Goal: Task Accomplishment & Management: Complete application form

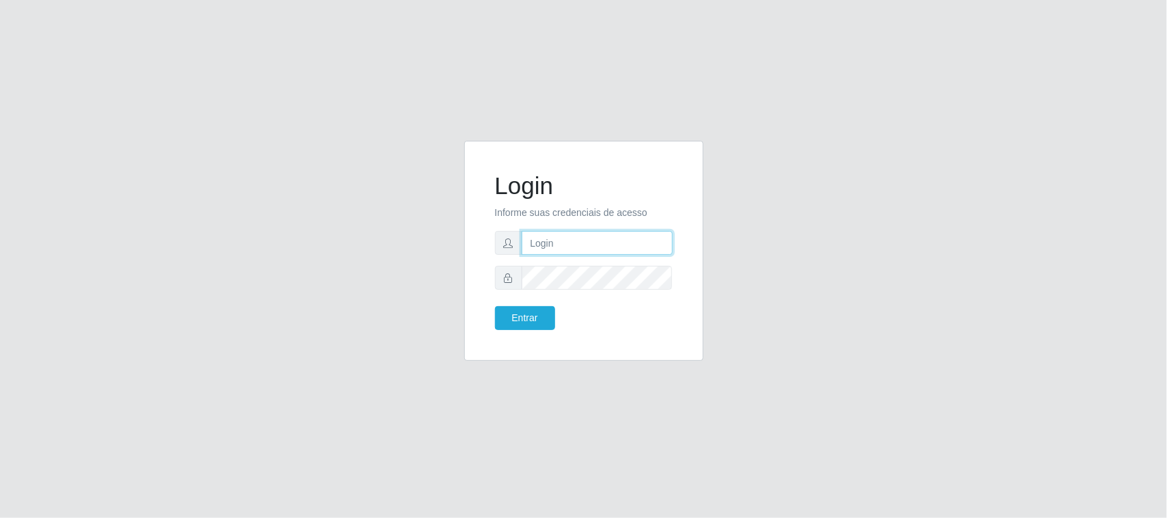
click at [565, 252] on input "text" at bounding box center [597, 243] width 151 height 24
type input "[EMAIL_ADDRESS][DOMAIN_NAME]"
click at [495, 306] on button "Entrar" at bounding box center [525, 318] width 60 height 24
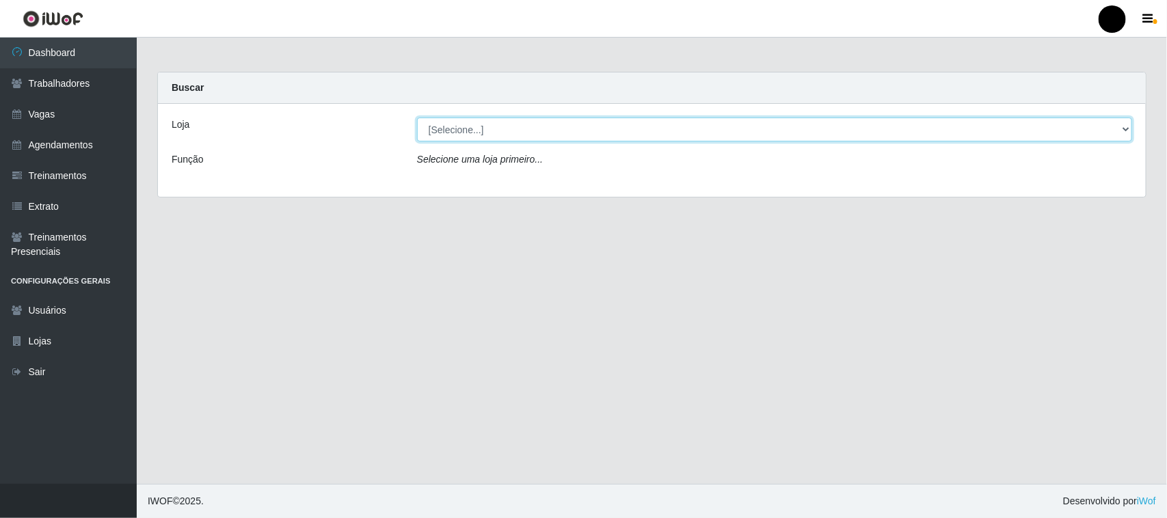
click at [1122, 130] on select "[Selecione...] SuperFácil Atacado - Emaús" at bounding box center [774, 130] width 715 height 24
select select "407"
click at [417, 118] on select "[Selecione...] SuperFácil Atacado - Emaús" at bounding box center [774, 130] width 715 height 24
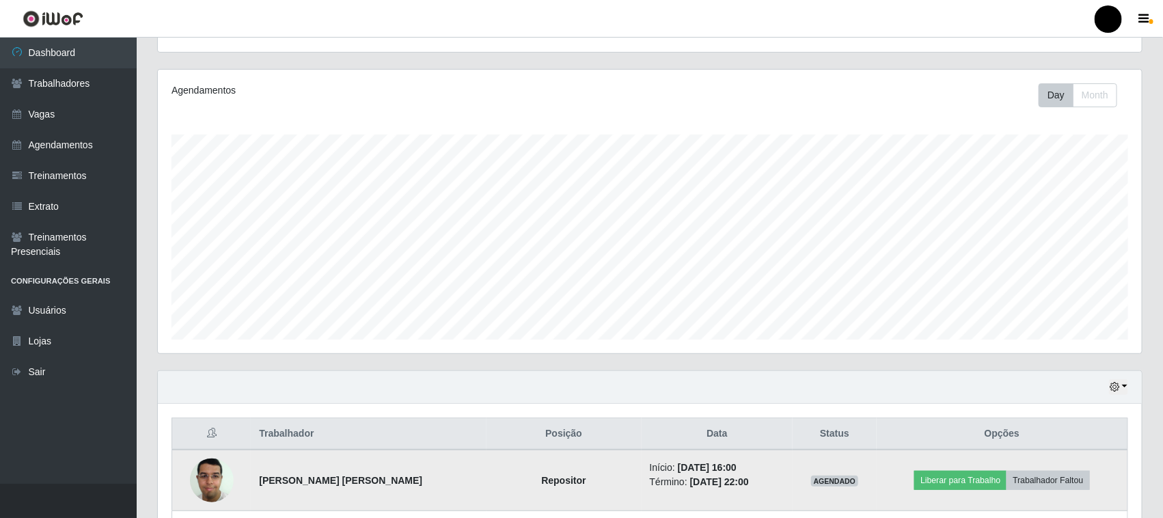
scroll to position [256, 0]
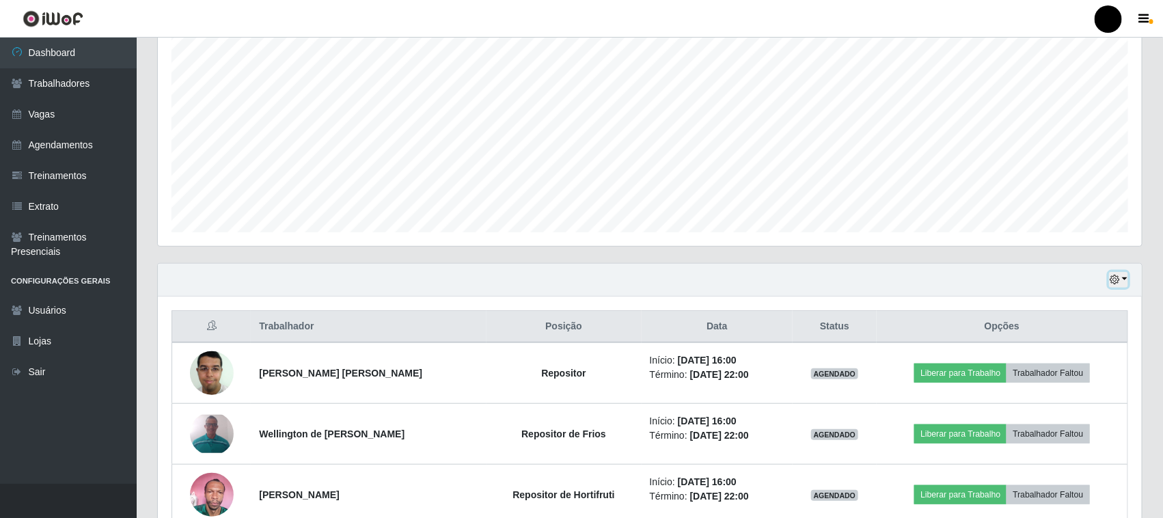
click at [1118, 282] on icon "button" at bounding box center [1115, 280] width 10 height 10
click at [1128, 279] on button "button" at bounding box center [1118, 280] width 19 height 16
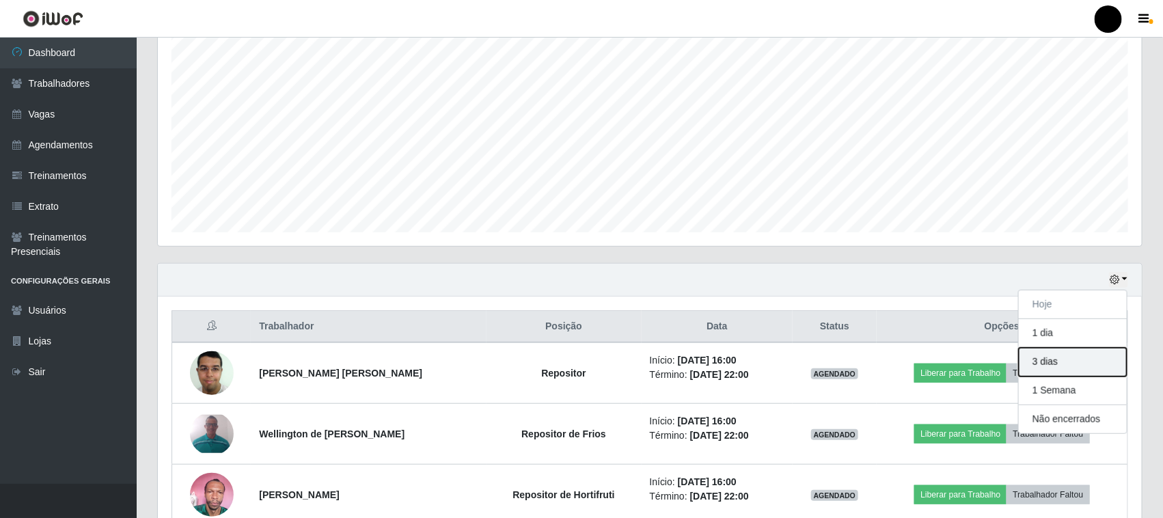
click at [1048, 367] on button "3 dias" at bounding box center [1073, 362] width 108 height 29
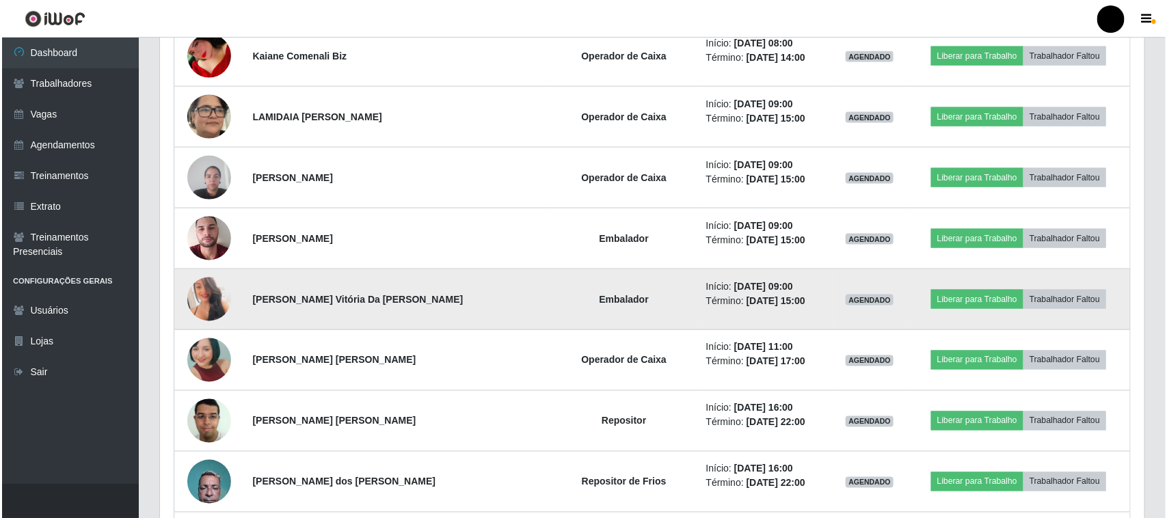
scroll to position [854, 0]
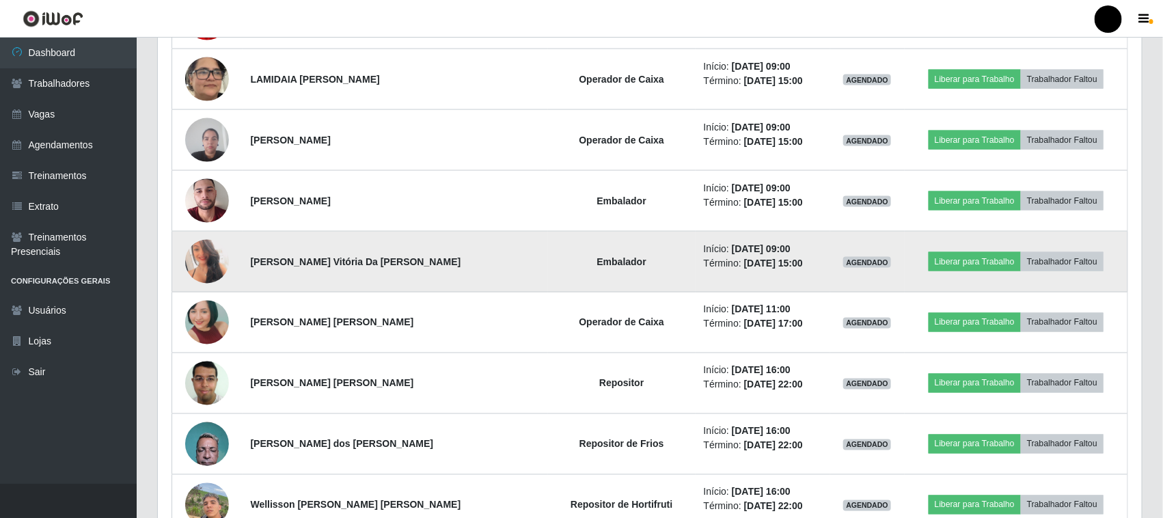
click at [211, 258] on img at bounding box center [207, 262] width 44 height 62
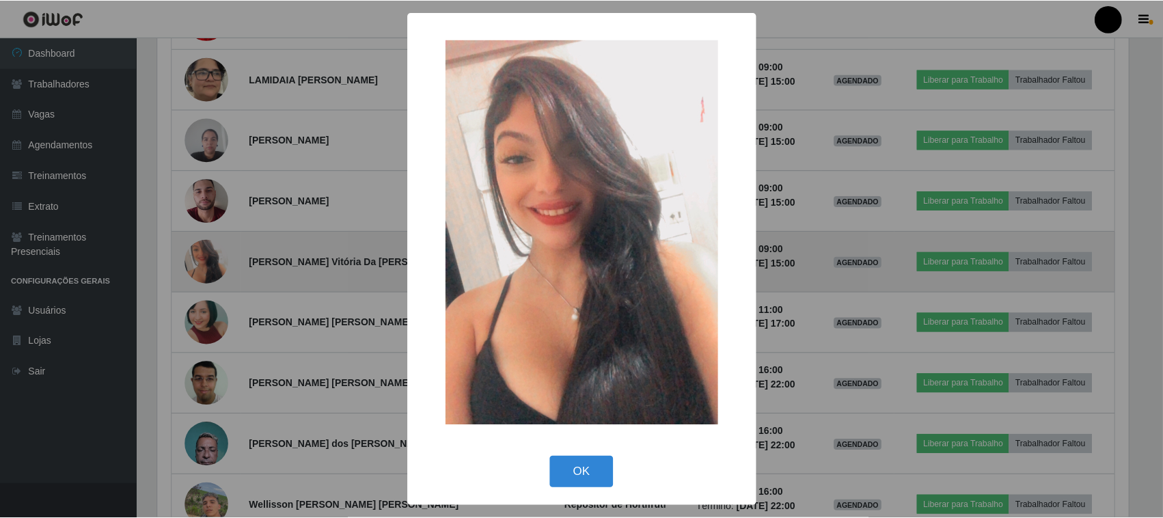
scroll to position [284, 975]
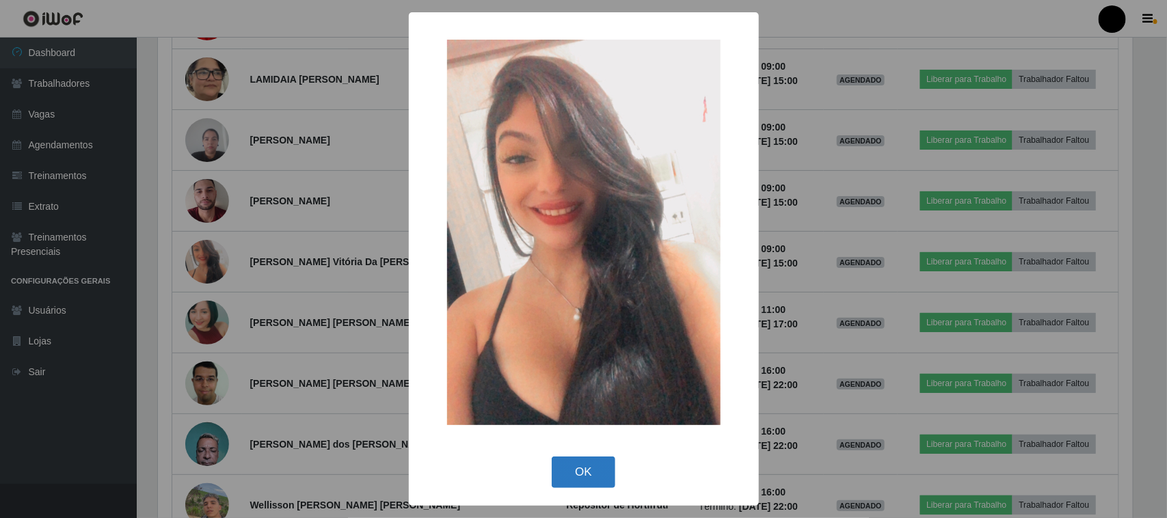
click at [590, 478] on button "OK" at bounding box center [584, 473] width 64 height 32
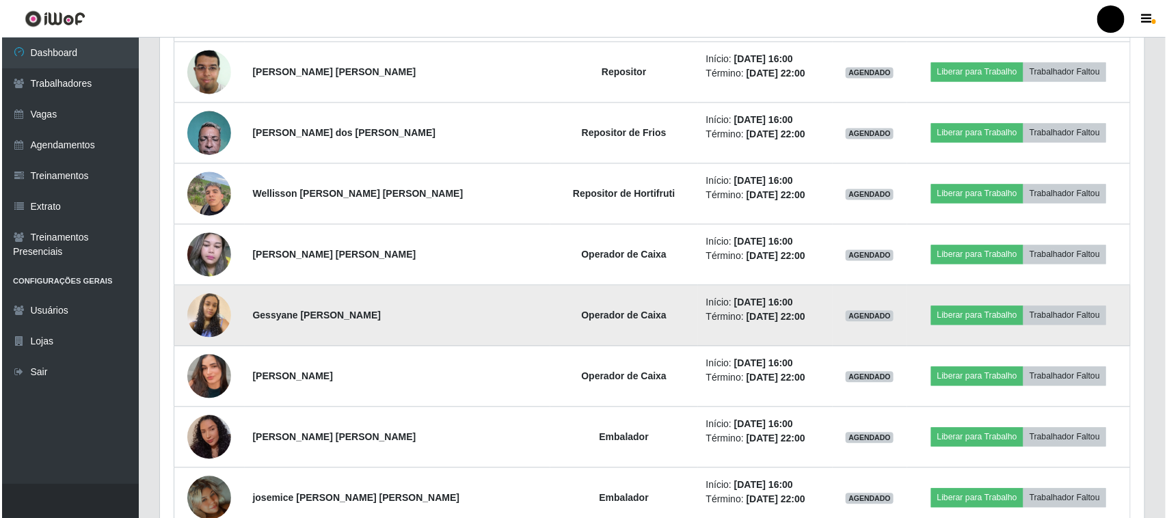
scroll to position [1196, 0]
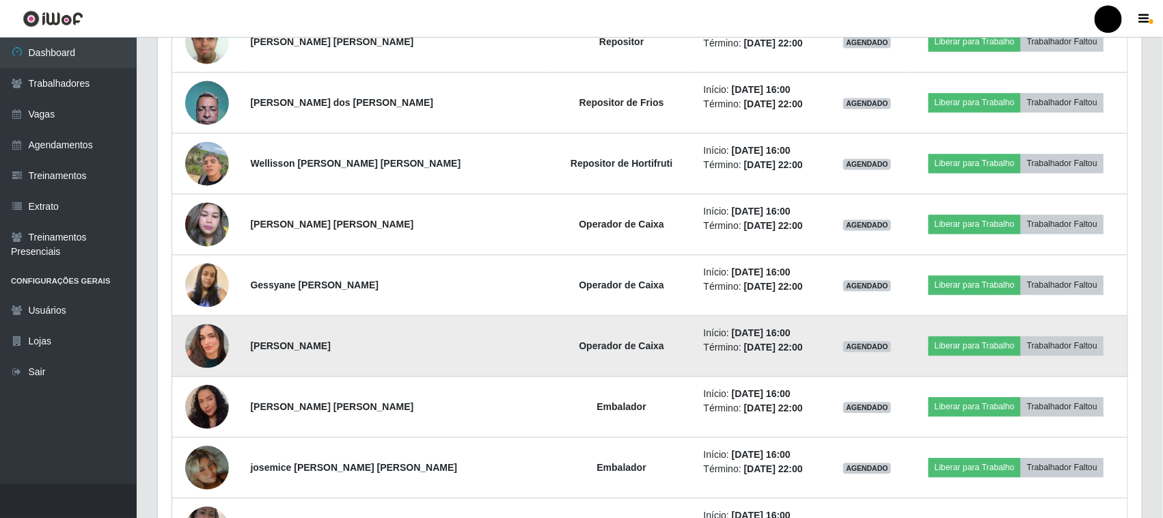
click at [200, 347] on img at bounding box center [207, 346] width 44 height 78
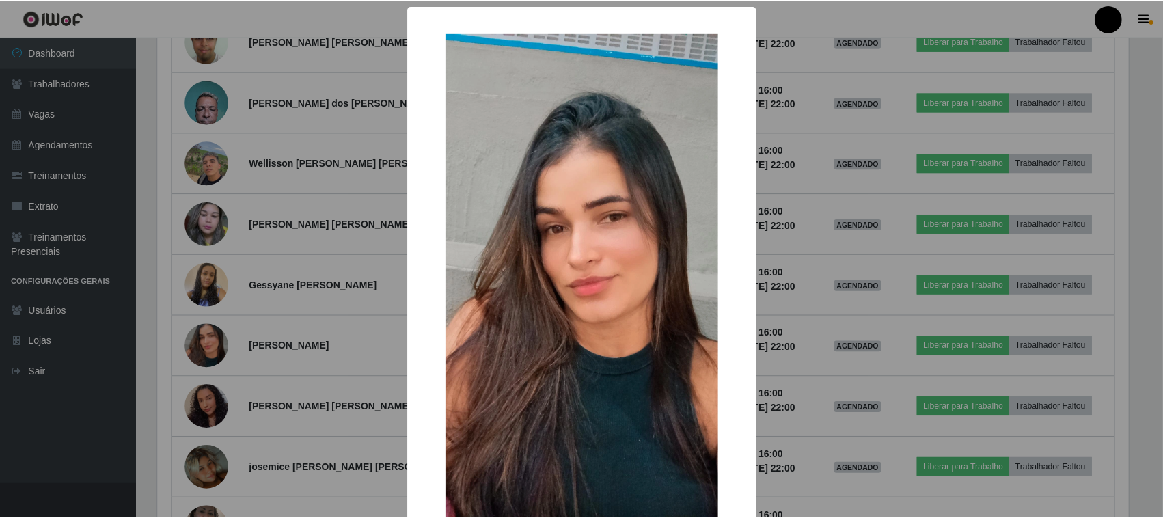
scroll to position [87, 0]
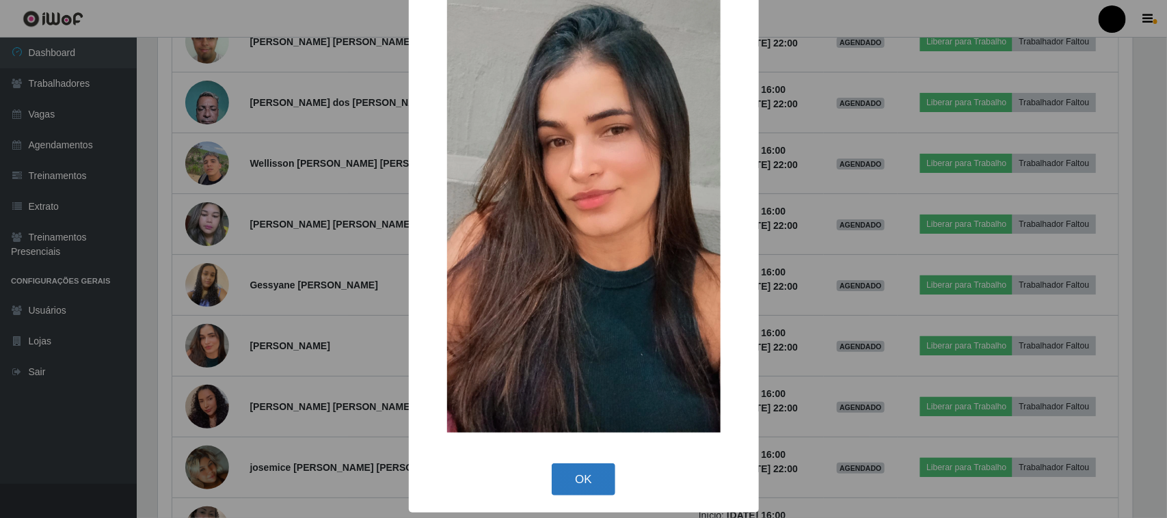
click at [593, 478] on button "OK" at bounding box center [584, 479] width 64 height 32
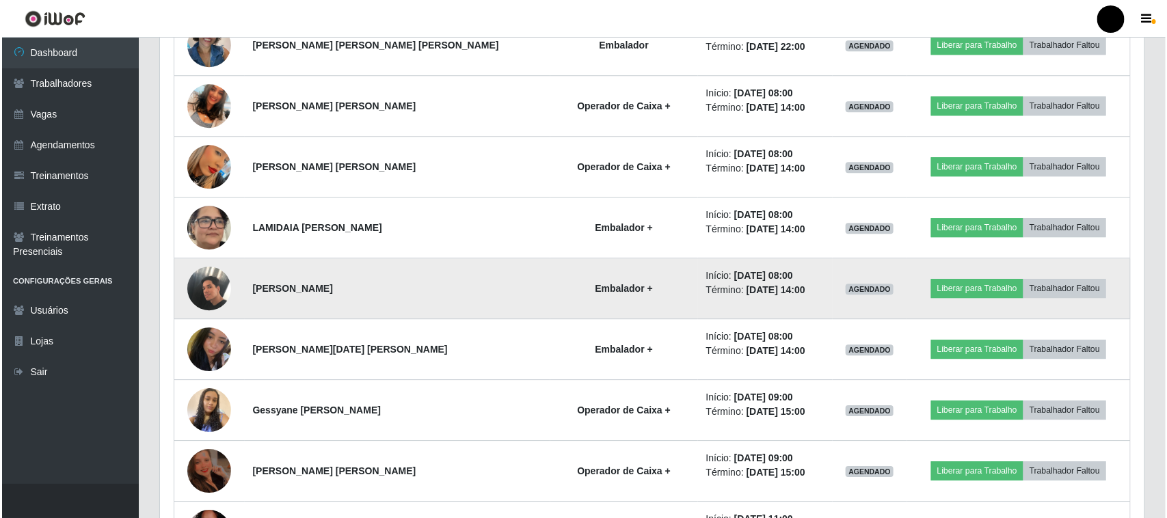
scroll to position [1709, 0]
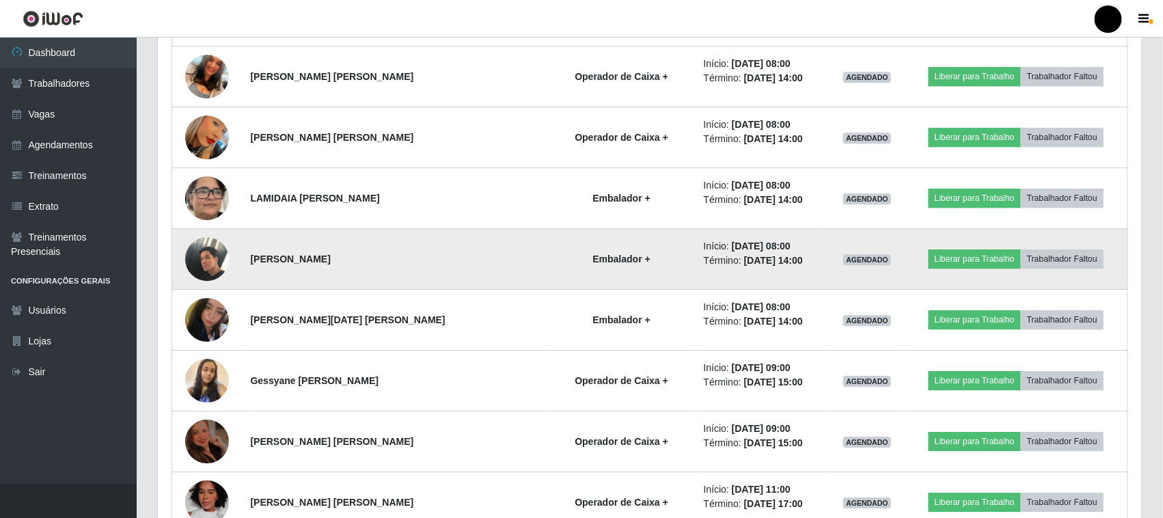
click at [207, 268] on img at bounding box center [207, 259] width 44 height 58
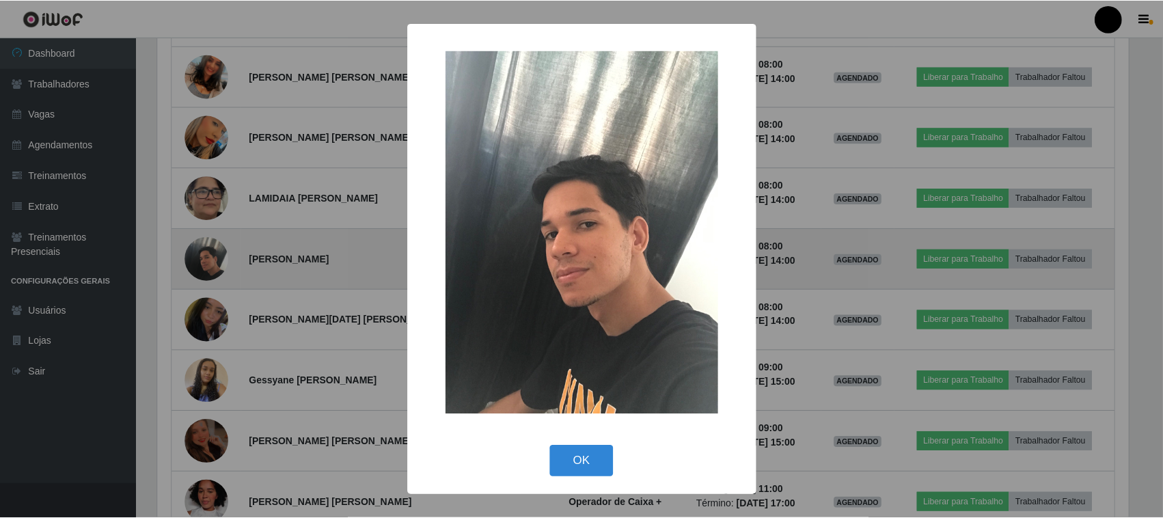
scroll to position [284, 975]
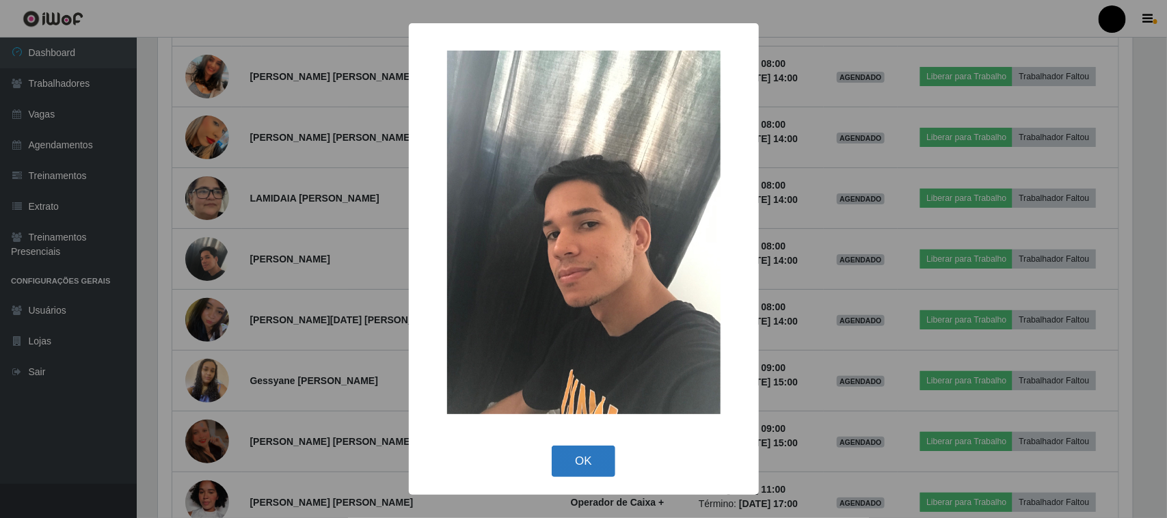
click at [591, 456] on button "OK" at bounding box center [584, 462] width 64 height 32
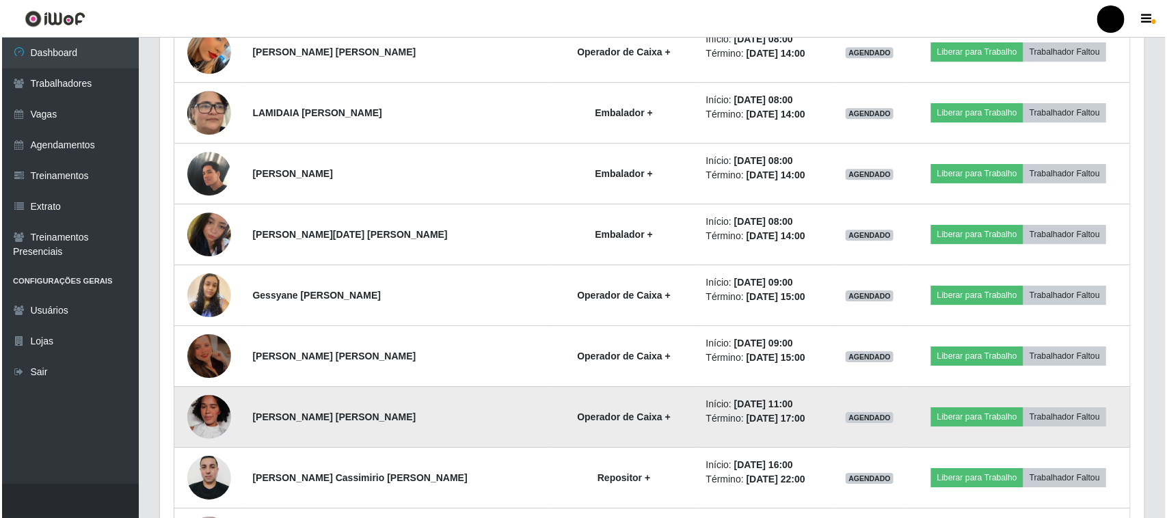
scroll to position [1880, 0]
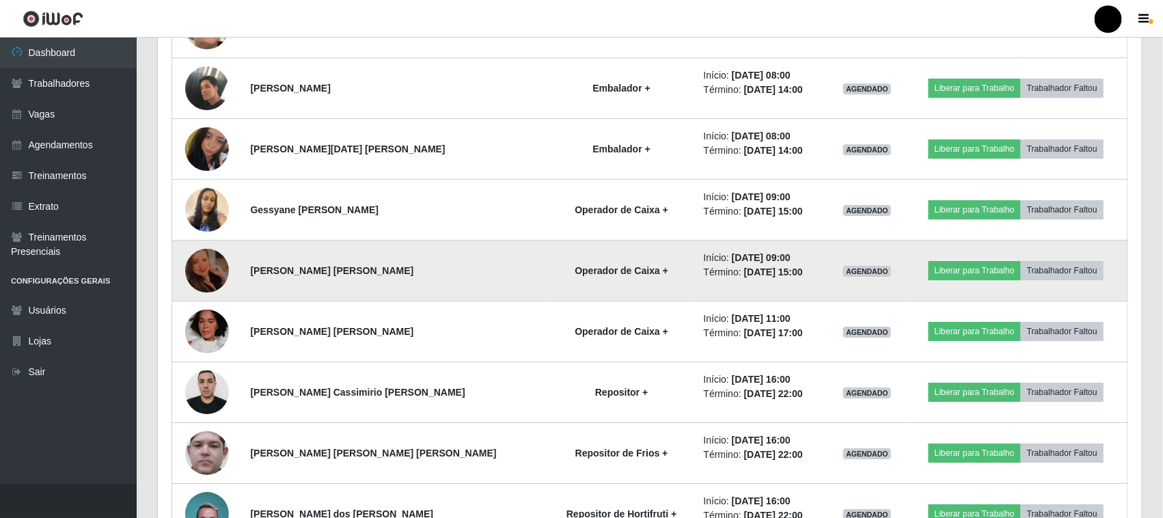
click at [216, 273] on img at bounding box center [207, 270] width 44 height 58
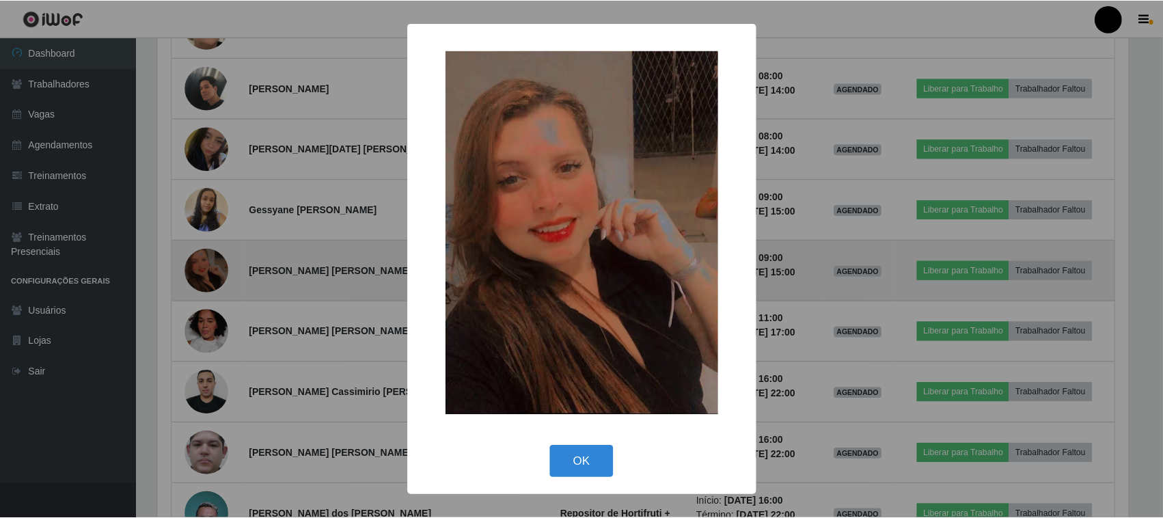
scroll to position [284, 975]
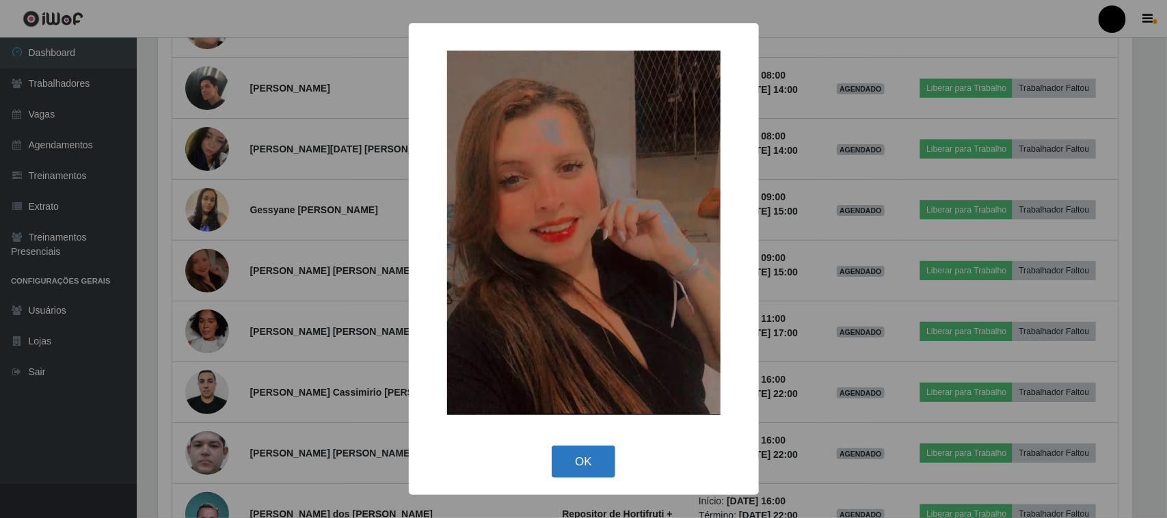
click at [593, 460] on button "OK" at bounding box center [584, 462] width 64 height 32
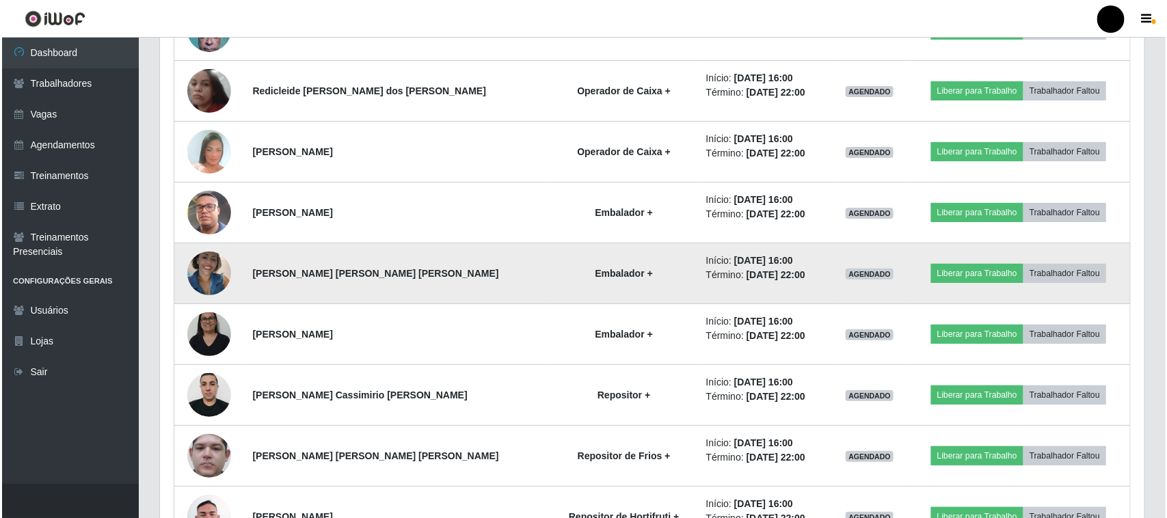
scroll to position [2392, 0]
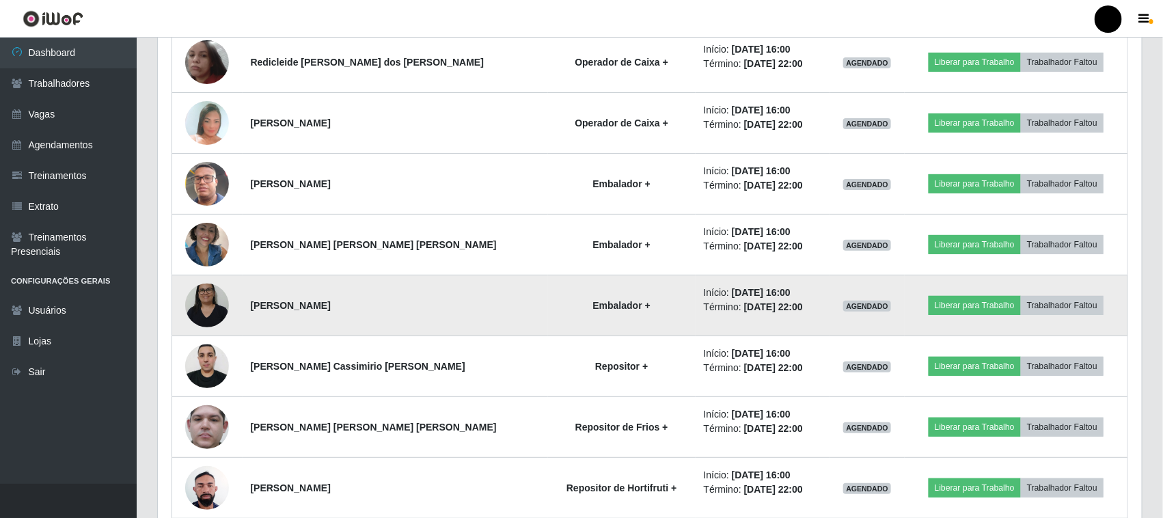
click at [207, 305] on img at bounding box center [207, 305] width 44 height 58
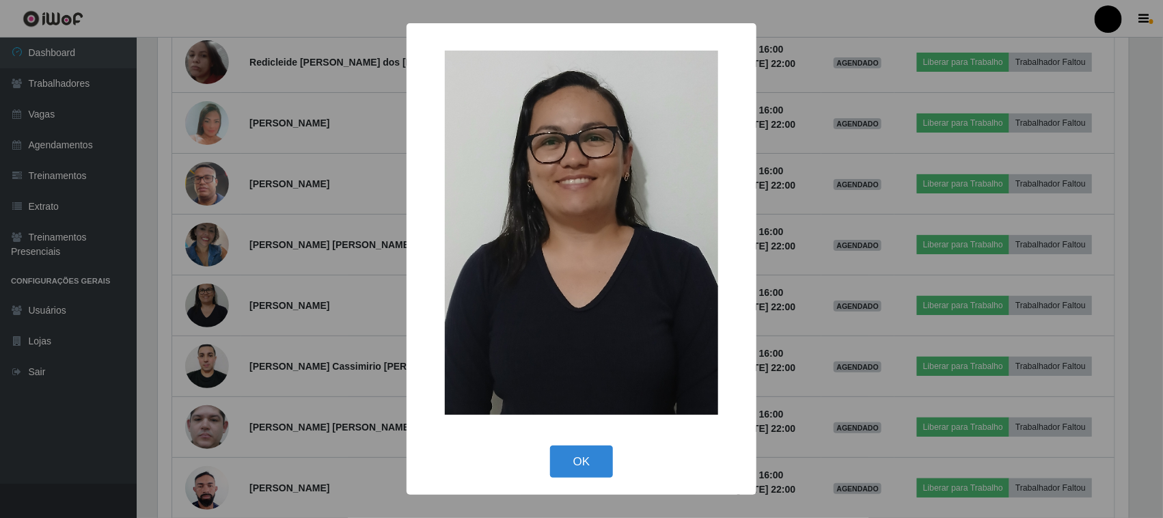
scroll to position [284, 975]
click at [591, 463] on button "OK" at bounding box center [584, 462] width 64 height 32
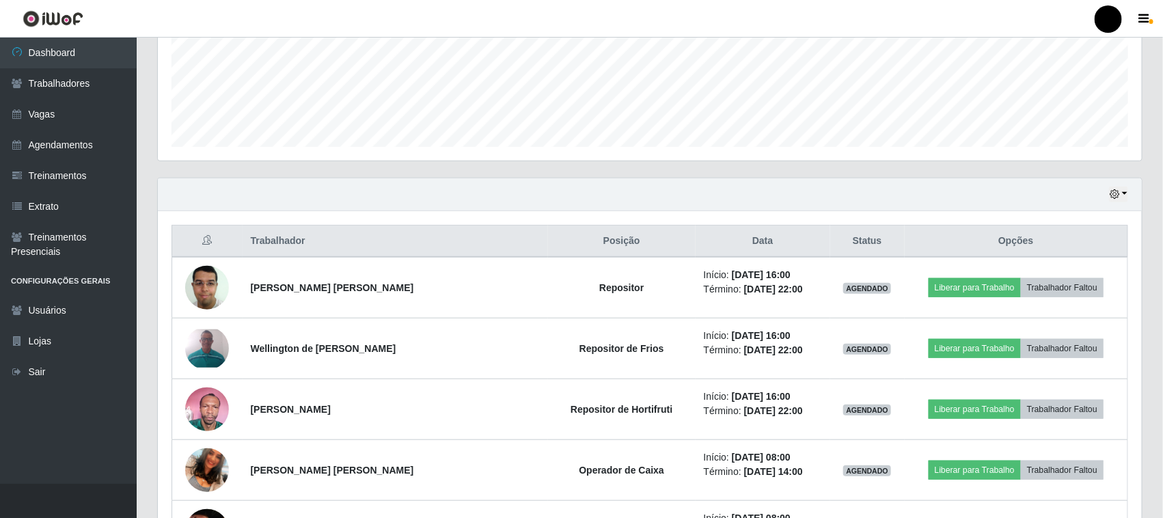
scroll to position [171, 0]
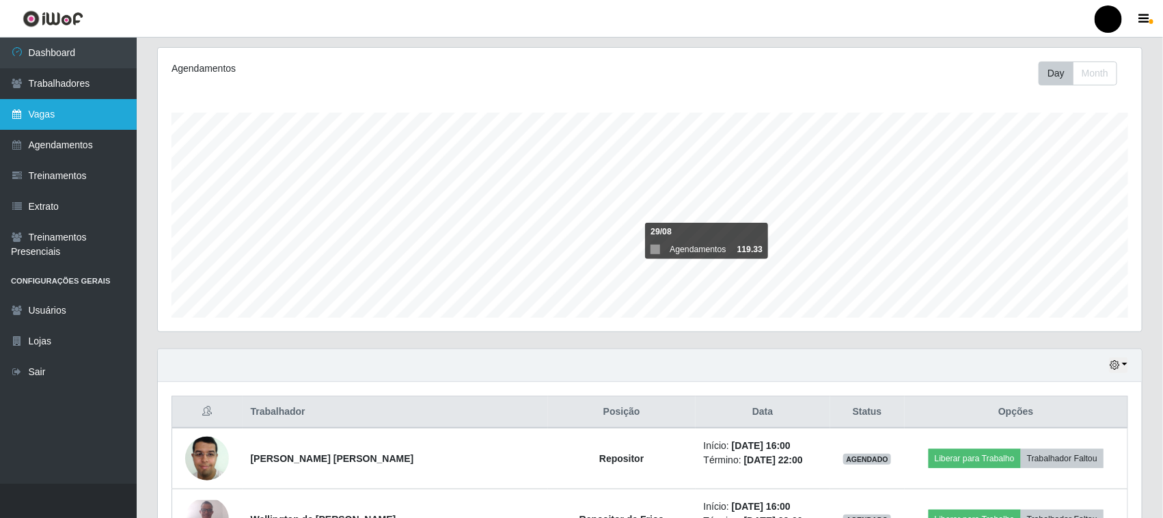
click at [45, 114] on link "Vagas" at bounding box center [68, 114] width 137 height 31
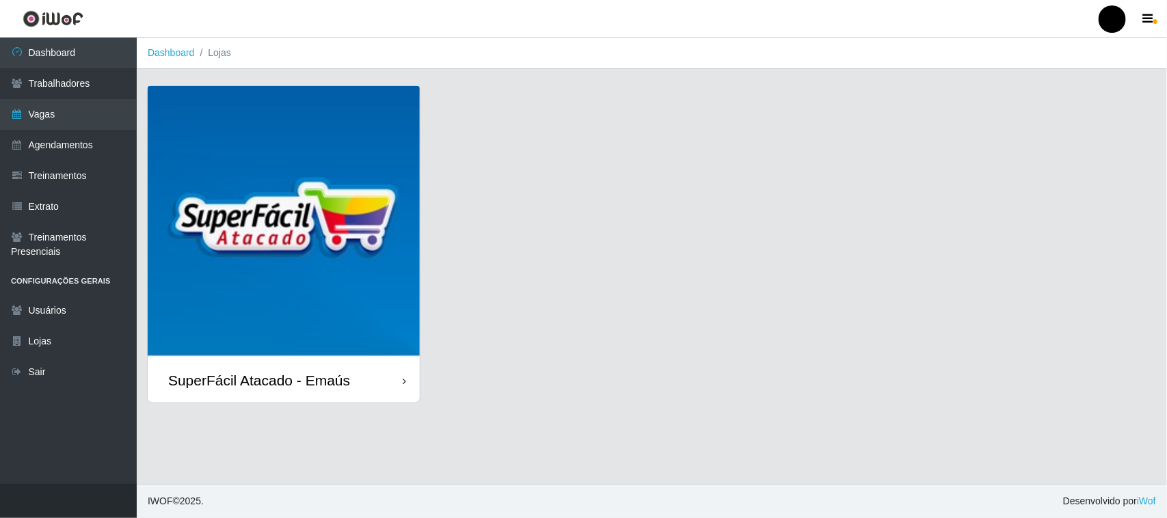
click at [323, 255] on img at bounding box center [284, 222] width 272 height 272
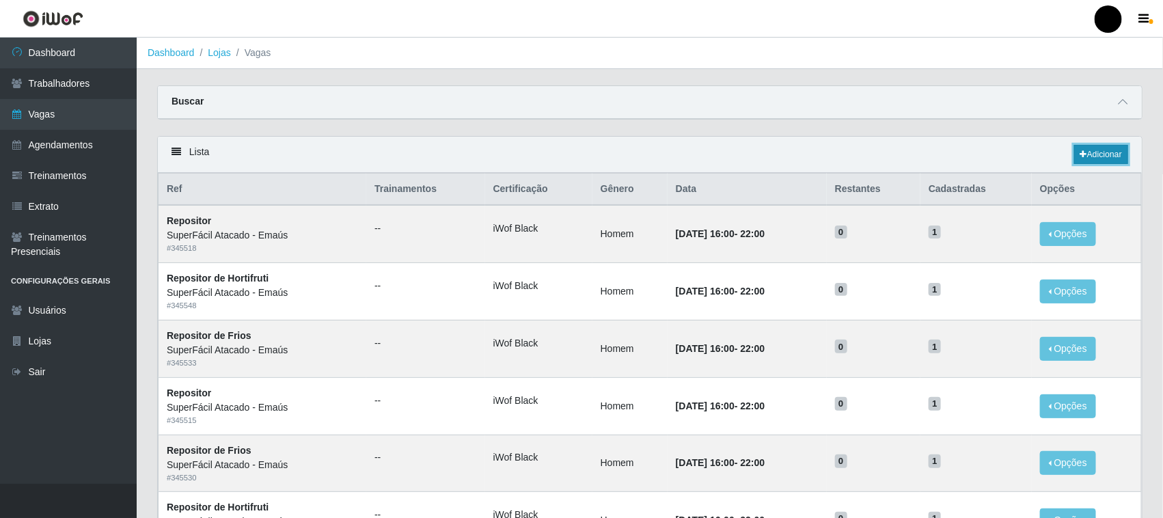
click at [1095, 154] on link "Adicionar" at bounding box center [1102, 154] width 54 height 19
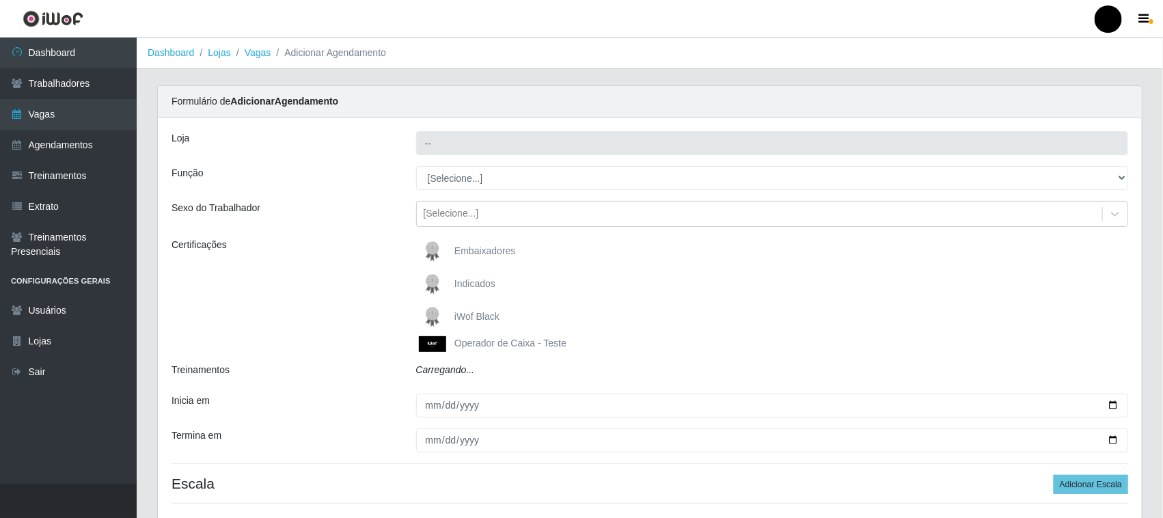
type input "SuperFácil Atacado - Emaús"
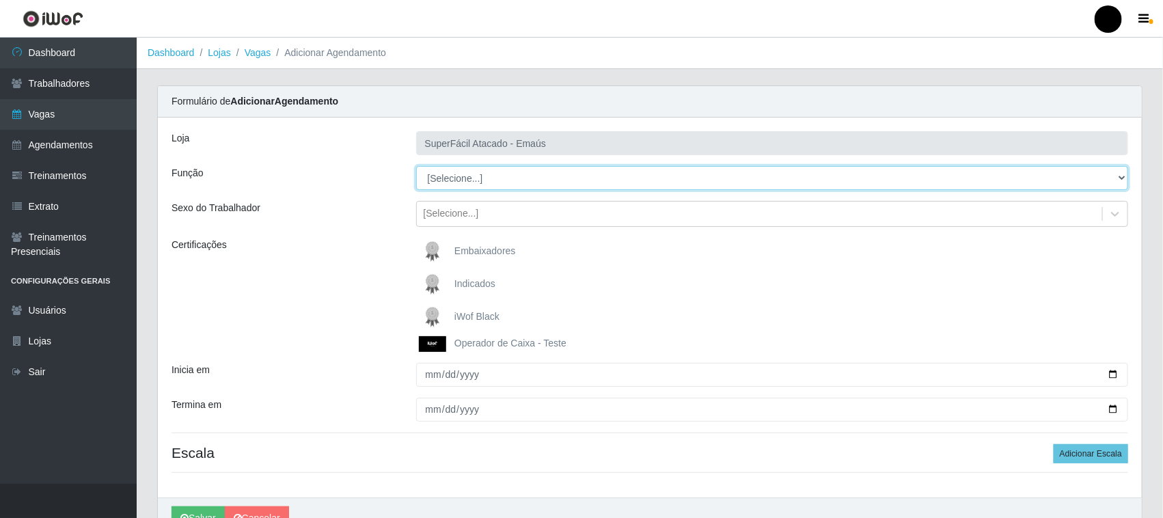
click at [487, 180] on select "[Selecione...] Auxiliar de Estacionamento Auxiliar de Estacionamento + Auxiliar…" at bounding box center [772, 178] width 713 height 24
select select "22"
click at [416, 166] on select "[Selecione...] Auxiliar de Estacionamento Auxiliar de Estacionamento + Auxiliar…" at bounding box center [772, 178] width 713 height 24
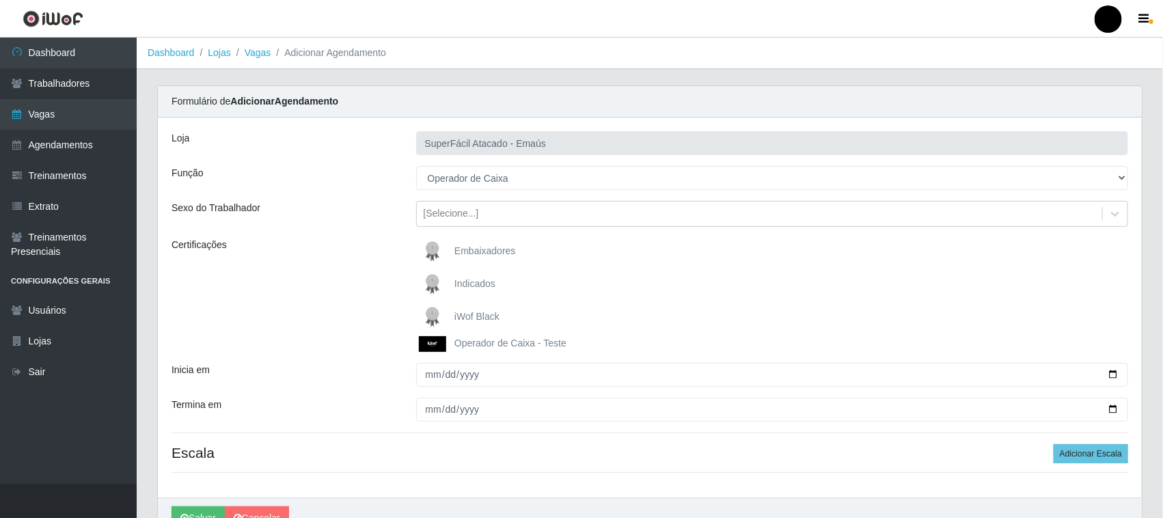
click at [428, 316] on img at bounding box center [435, 316] width 33 height 27
click at [0, 0] on input "iWof Black" at bounding box center [0, 0] width 0 height 0
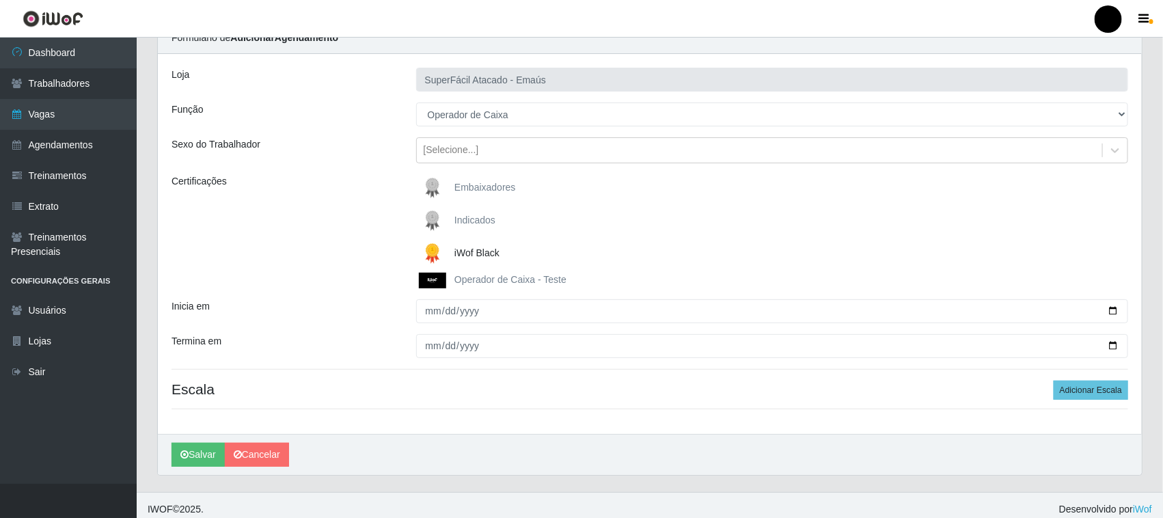
scroll to position [72, 0]
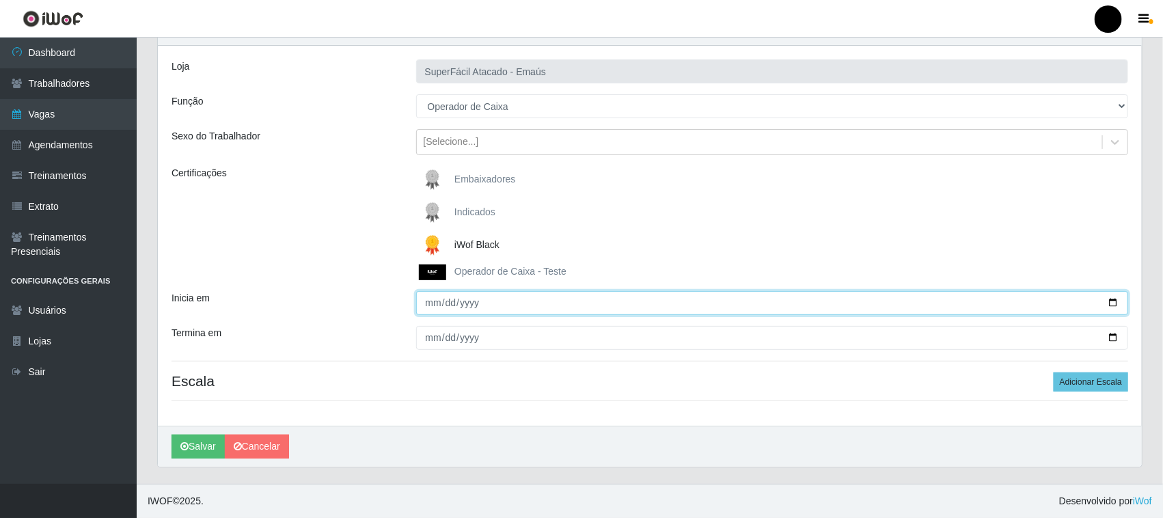
click at [1115, 305] on input "Inicia em" at bounding box center [772, 303] width 713 height 24
click at [1115, 301] on input "Inicia em" at bounding box center [772, 303] width 713 height 24
type input "[DATE]"
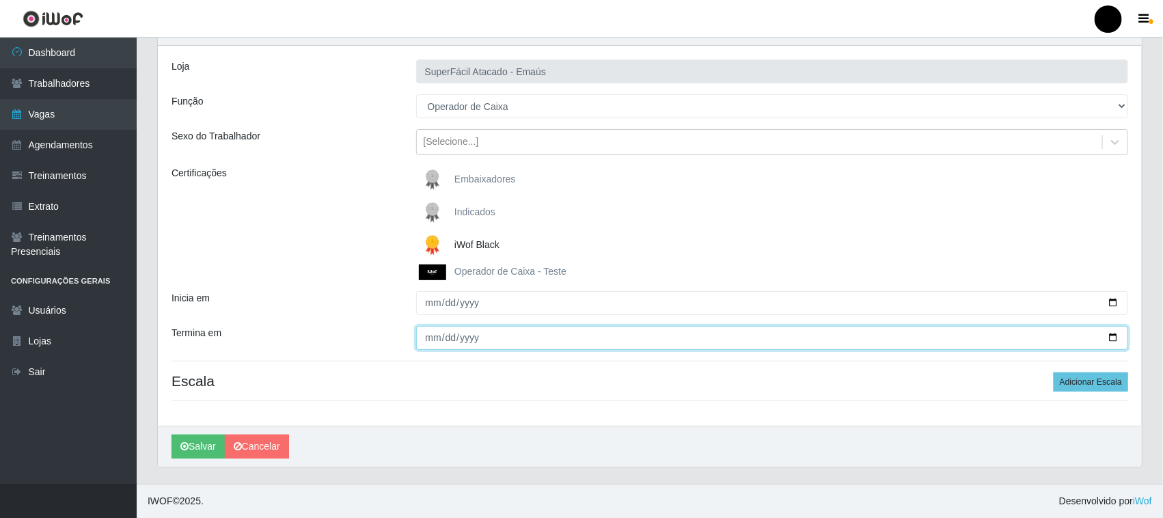
click at [1115, 336] on input "Termina em" at bounding box center [772, 338] width 713 height 24
type input "[DATE]"
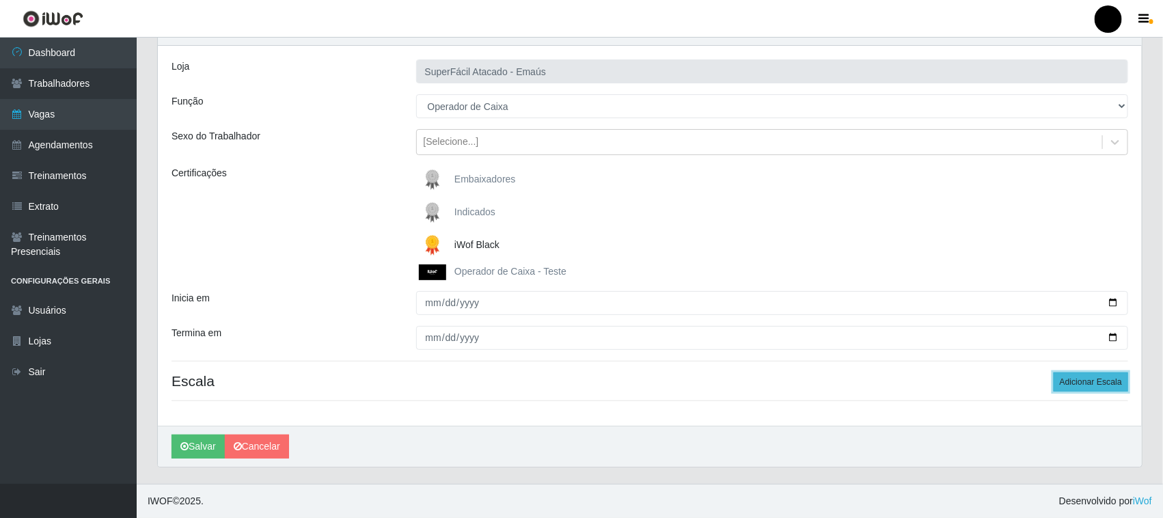
click at [1109, 381] on button "Adicionar Escala" at bounding box center [1091, 382] width 75 height 19
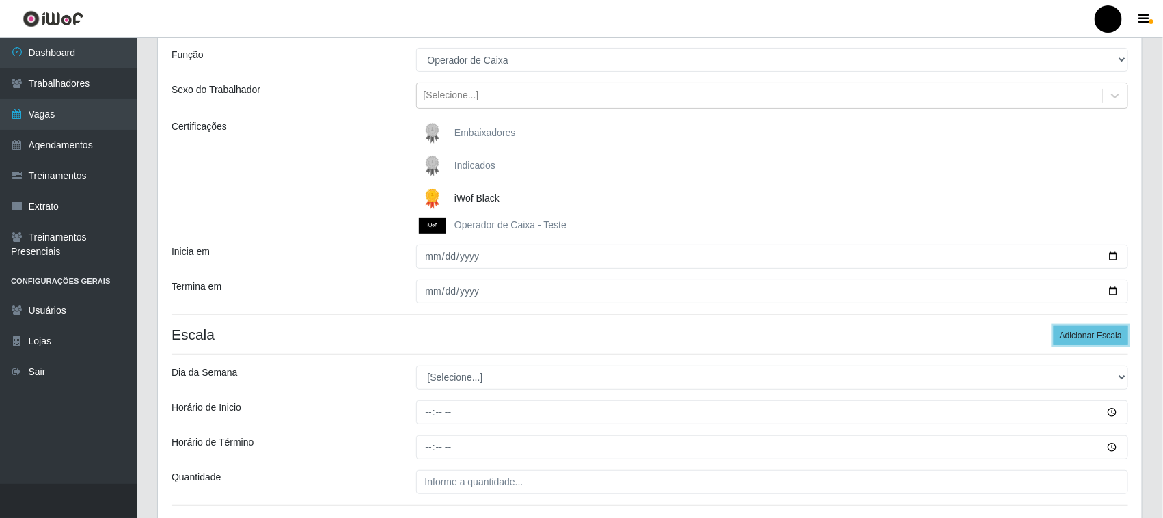
scroll to position [224, 0]
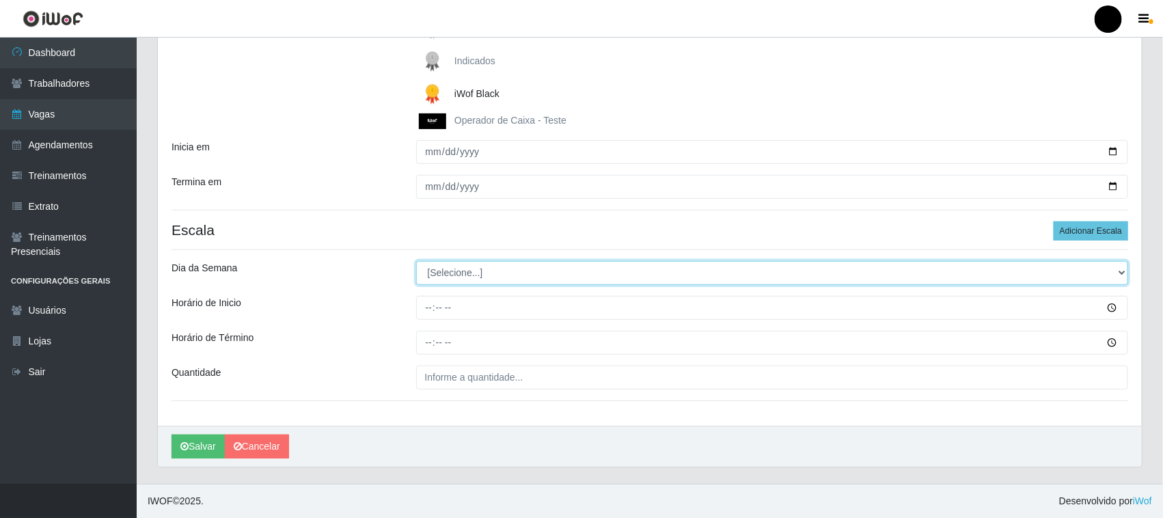
click at [463, 275] on select "[Selecione...] Segunda Terça Quarta Quinta Sexta Sábado Domingo" at bounding box center [772, 273] width 713 height 24
select select "3"
click at [416, 261] on select "[Selecione...] Segunda Terça Quarta Quinta Sexta Sábado Domingo" at bounding box center [772, 273] width 713 height 24
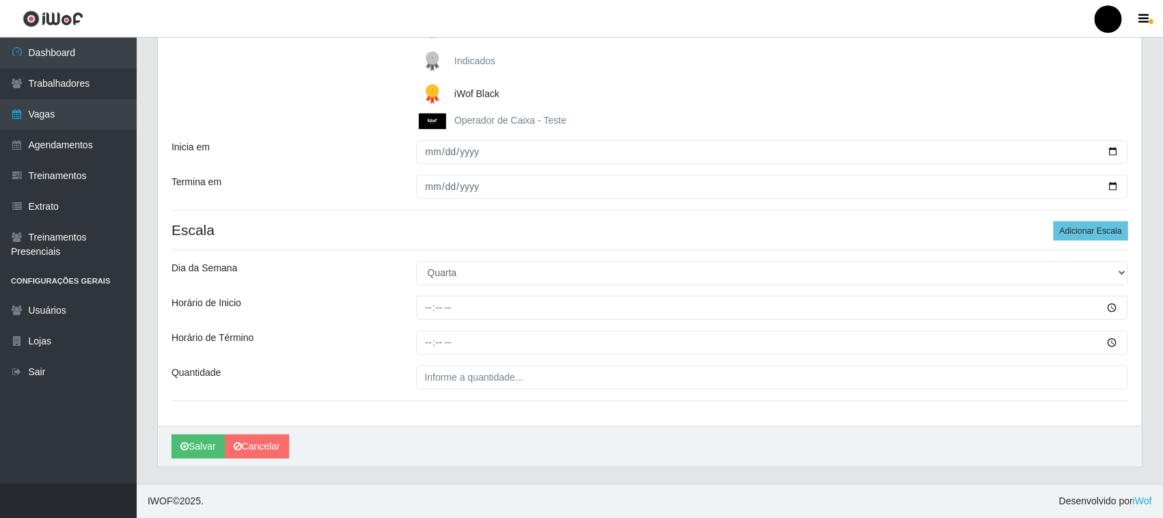
click at [735, 94] on div "iWof Black" at bounding box center [772, 94] width 713 height 27
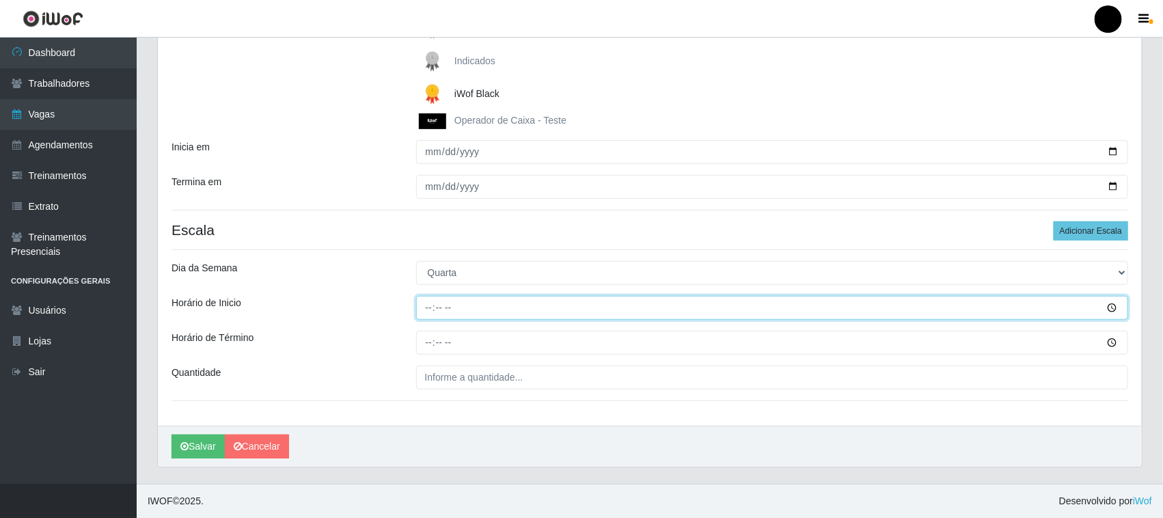
click at [431, 310] on input "Horário de Inicio" at bounding box center [772, 308] width 713 height 24
type input "08:00"
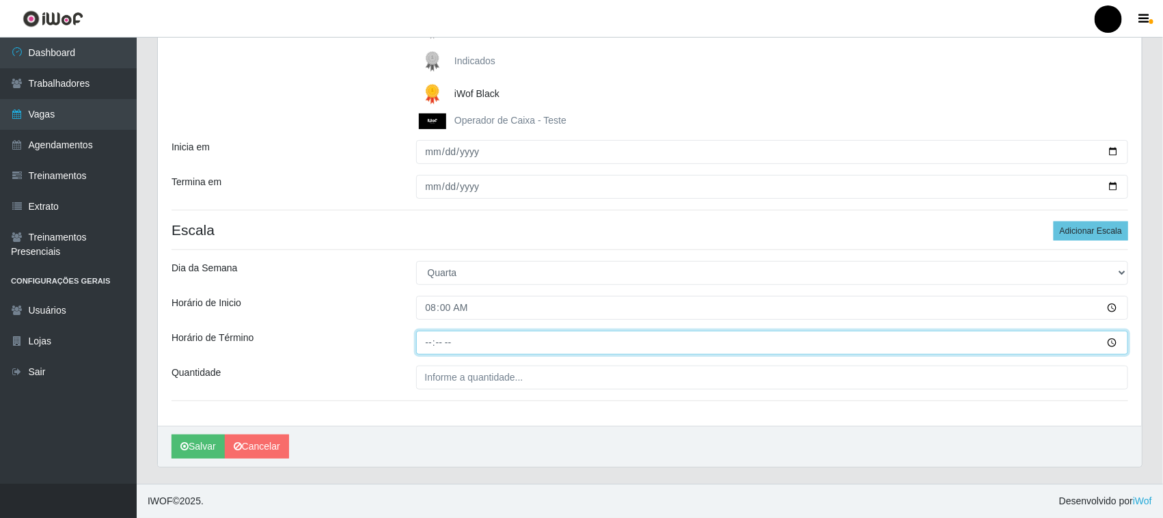
click at [429, 343] on input "Horário de Término" at bounding box center [772, 343] width 713 height 24
type input "14:00"
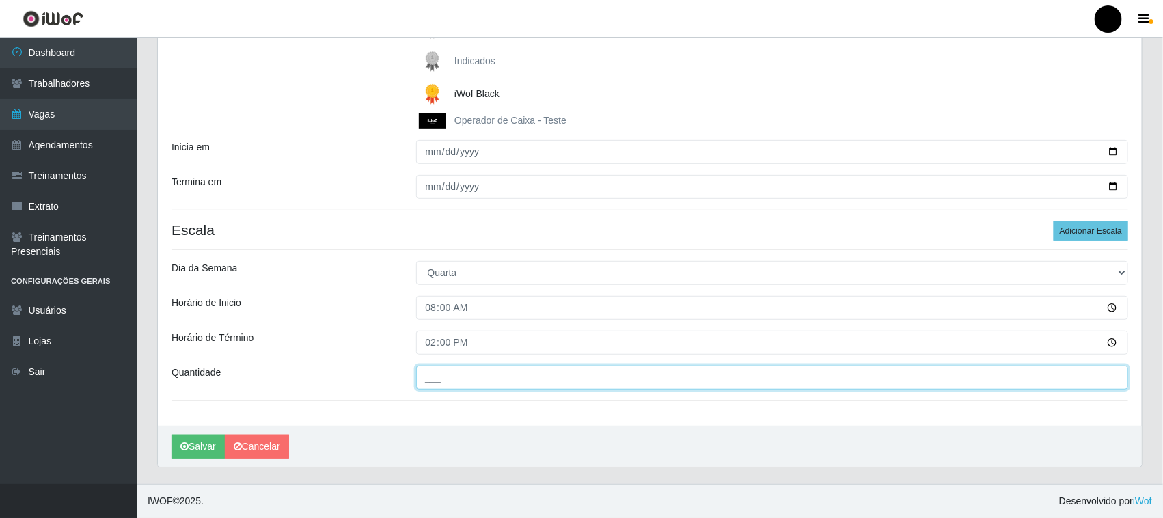
click at [441, 373] on input "___" at bounding box center [772, 378] width 713 height 24
type input "2__"
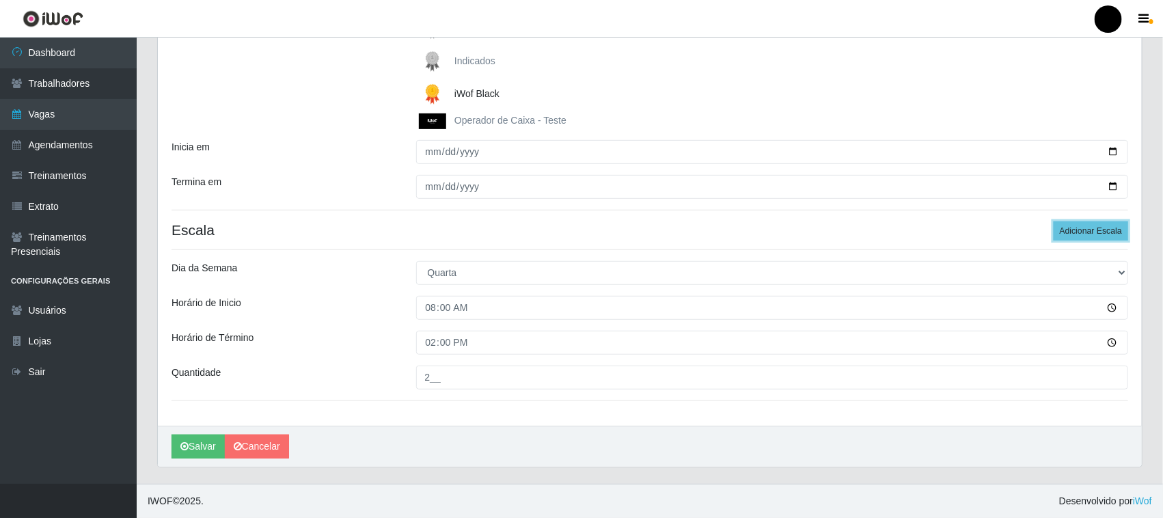
drag, startPoint x: 1071, startPoint y: 226, endPoint x: 803, endPoint y: 340, distance: 291.0
click at [1072, 226] on button "Adicionar Escala" at bounding box center [1091, 230] width 75 height 19
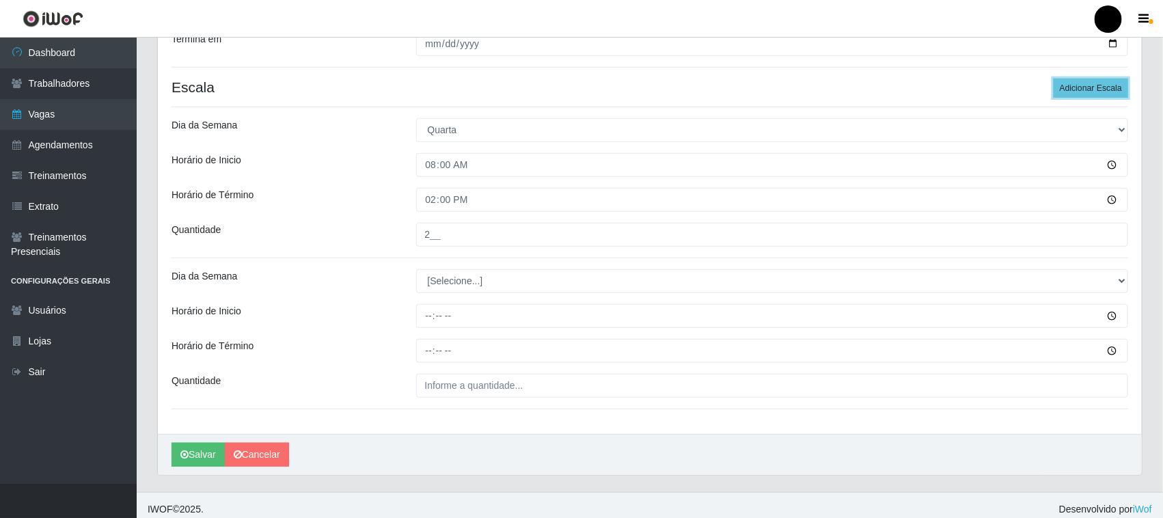
scroll to position [375, 0]
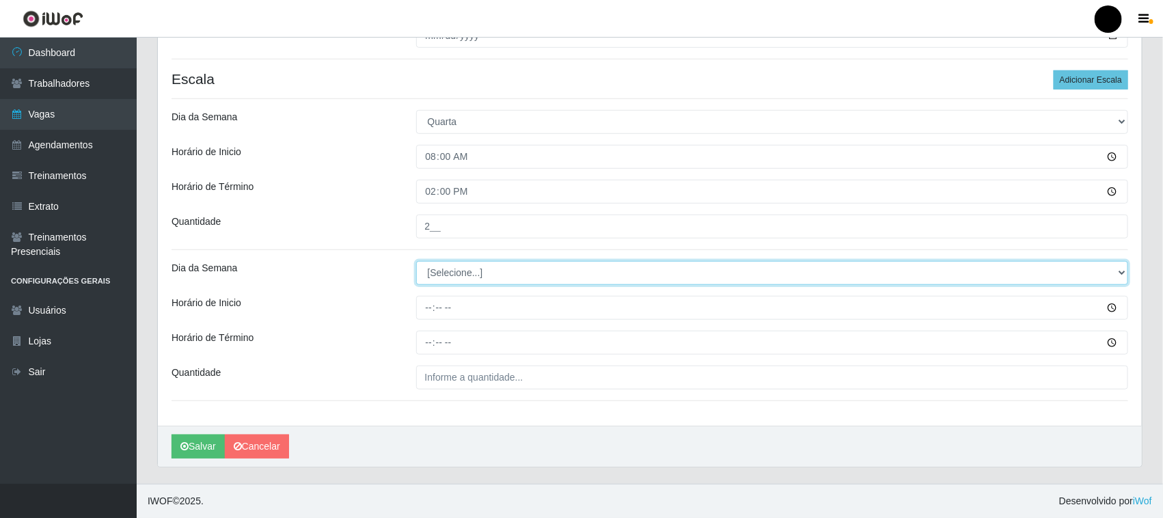
click at [449, 271] on select "[Selecione...] Segunda Terça Quarta Quinta Sexta Sábado Domingo" at bounding box center [772, 273] width 713 height 24
select select "3"
click at [416, 261] on select "[Selecione...] Segunda Terça Quarta Quinta Sexta Sábado Domingo" at bounding box center [772, 273] width 713 height 24
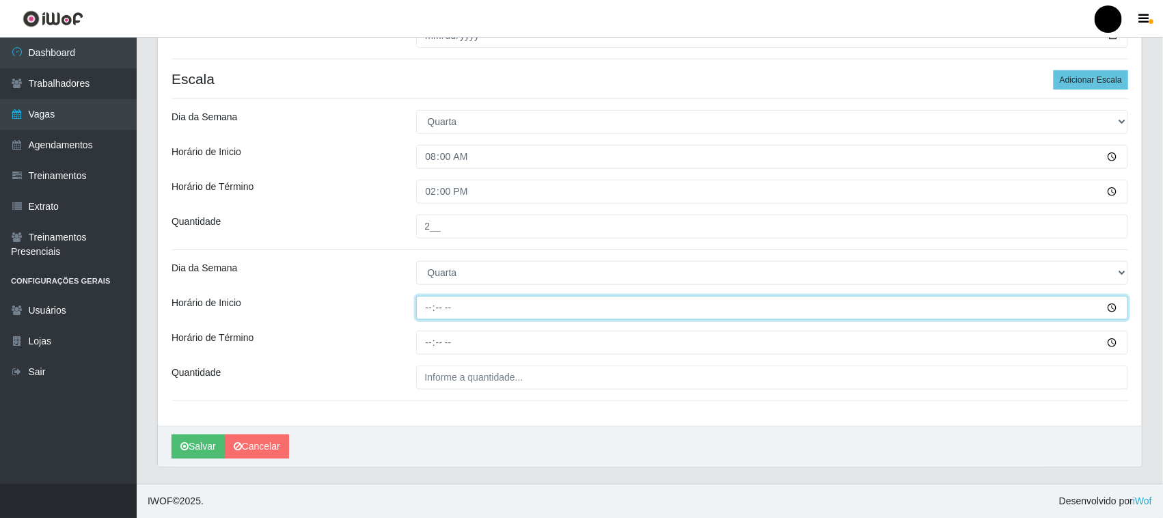
click at [424, 314] on input "Horário de Inicio" at bounding box center [772, 308] width 713 height 24
type input "09:00"
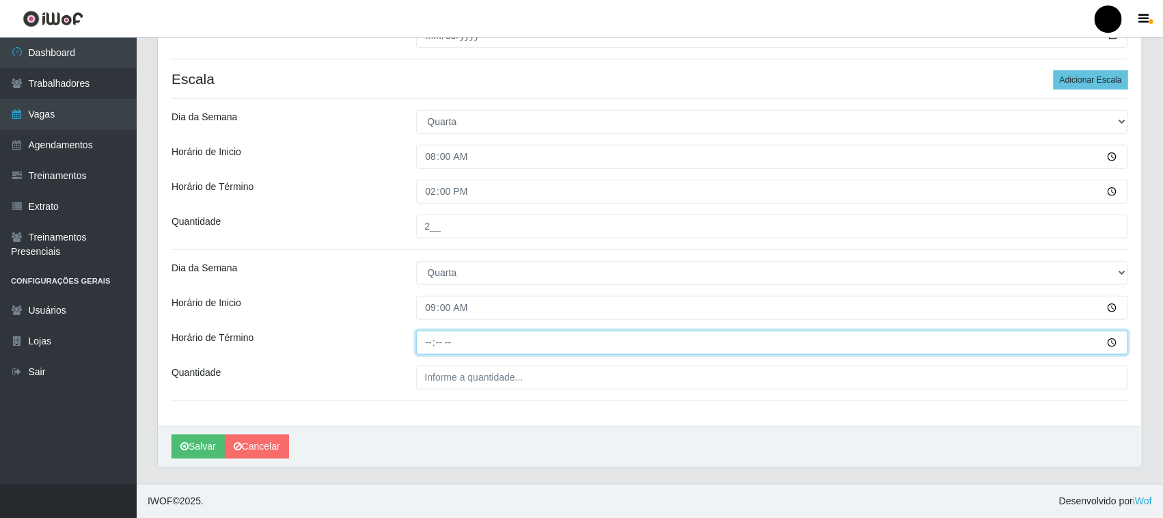
click at [424, 342] on input "Horário de Término" at bounding box center [772, 343] width 713 height 24
type input "15:00"
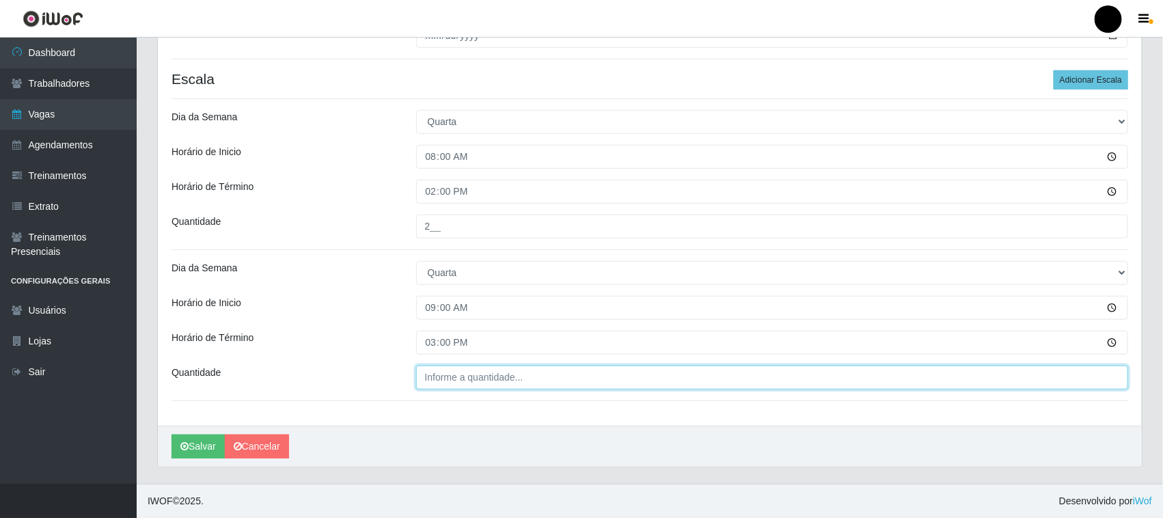
click at [428, 383] on input "Quantidade" at bounding box center [772, 378] width 713 height 24
type input "3__"
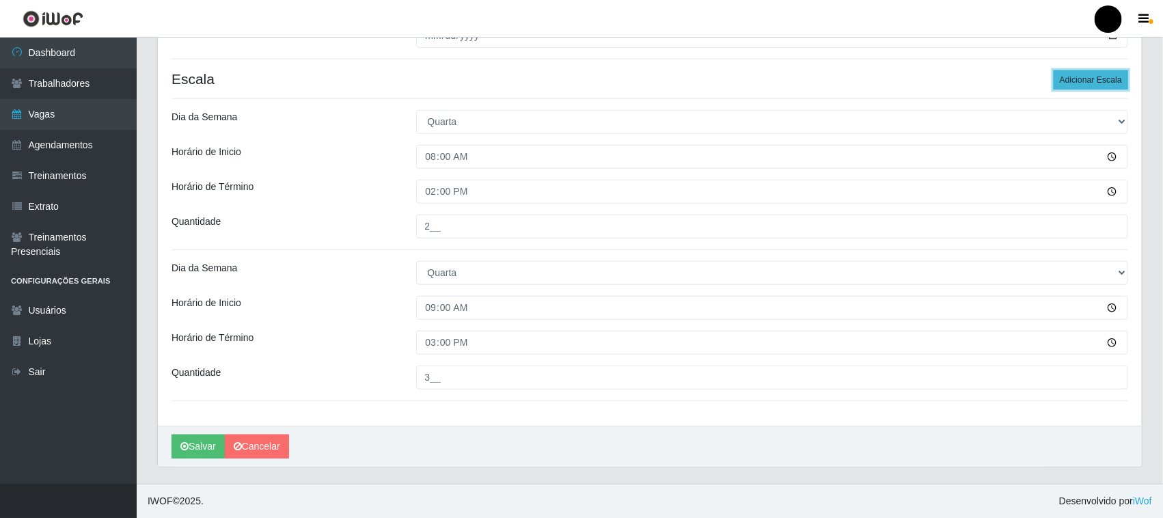
click at [1079, 70] on button "Adicionar Escala" at bounding box center [1091, 79] width 75 height 19
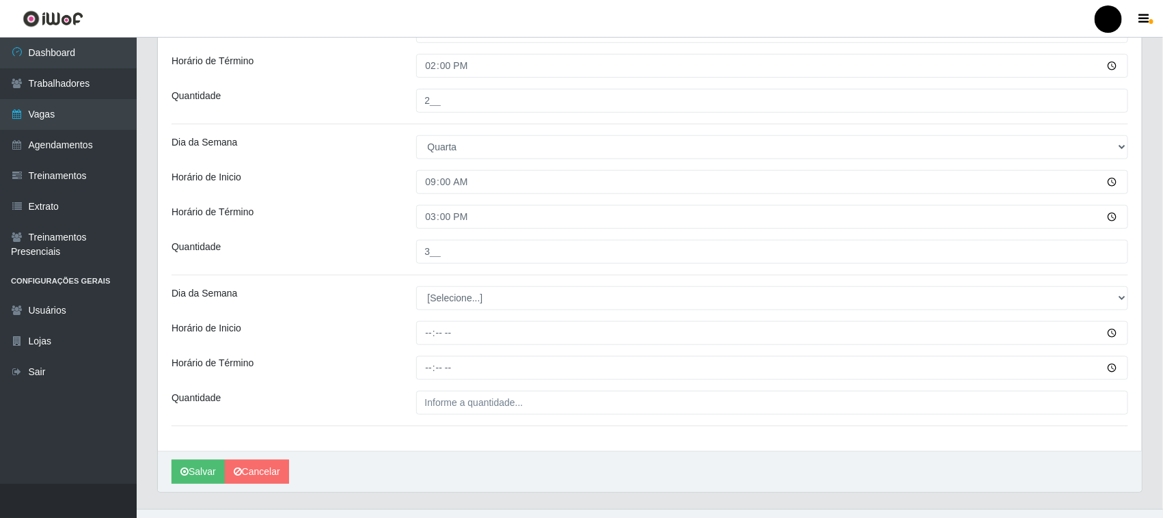
scroll to position [526, 0]
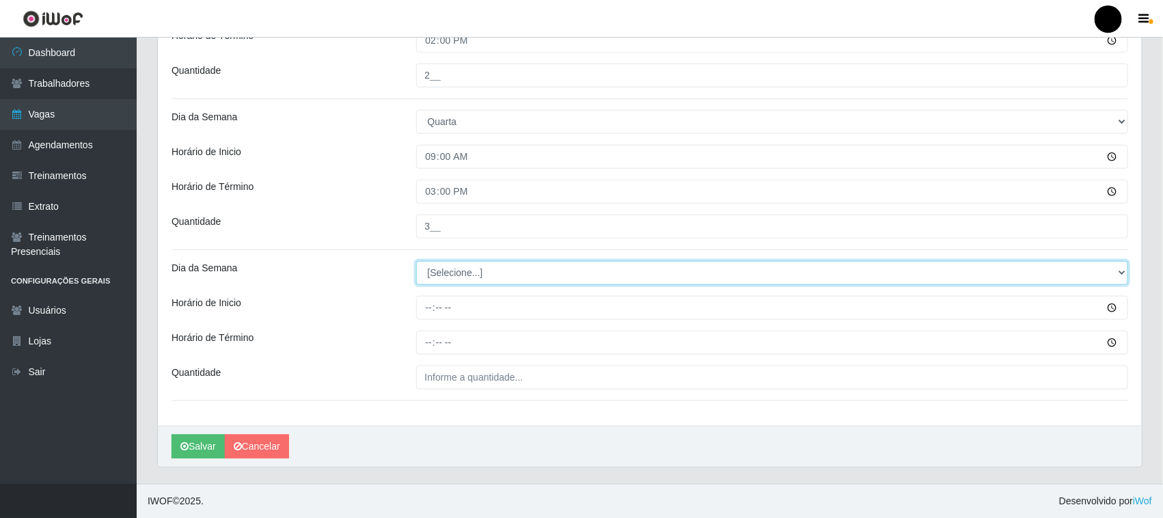
click at [472, 274] on select "[Selecione...] Segunda Terça Quarta Quinta Sexta Sábado Domingo" at bounding box center [772, 273] width 713 height 24
select select "3"
click at [416, 261] on select "[Selecione...] Segunda Terça Quarta Quinta Sexta Sábado Domingo" at bounding box center [772, 273] width 713 height 24
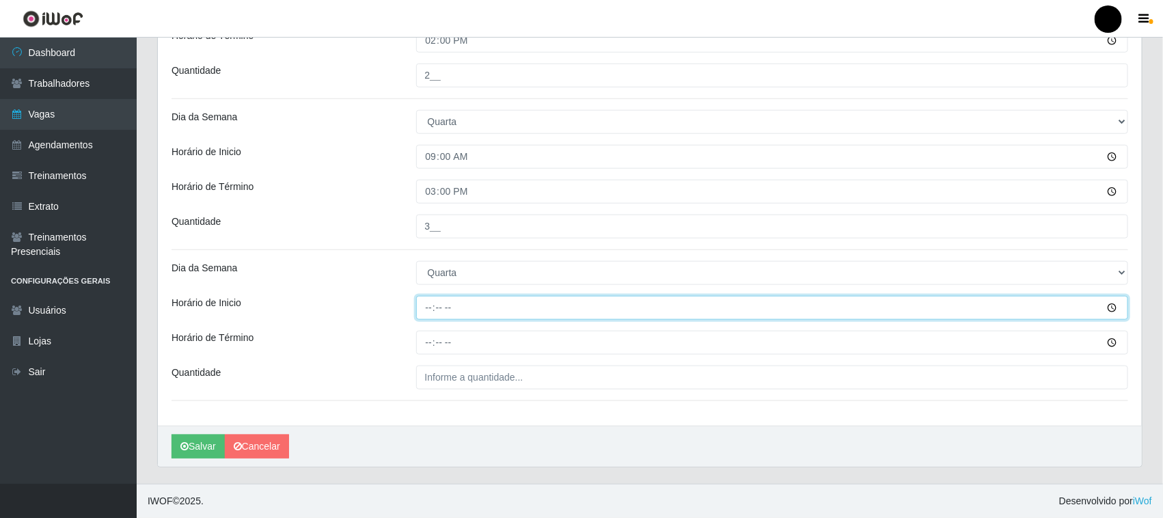
click at [428, 311] on input "Horário de Inicio" at bounding box center [772, 308] width 713 height 24
type input "11:00"
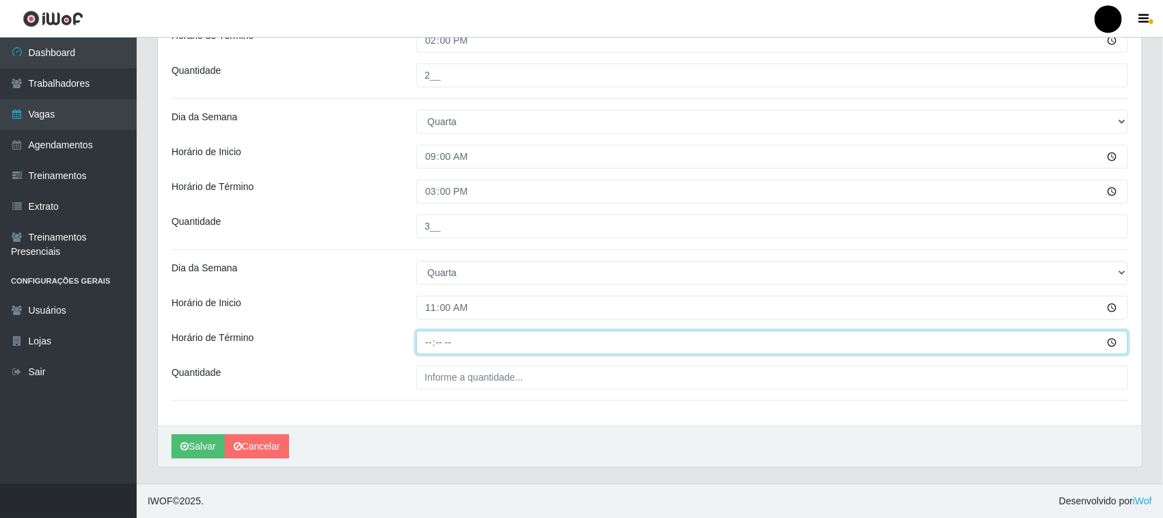
click at [428, 345] on input "Horário de Término" at bounding box center [772, 343] width 713 height 24
type input "17:00"
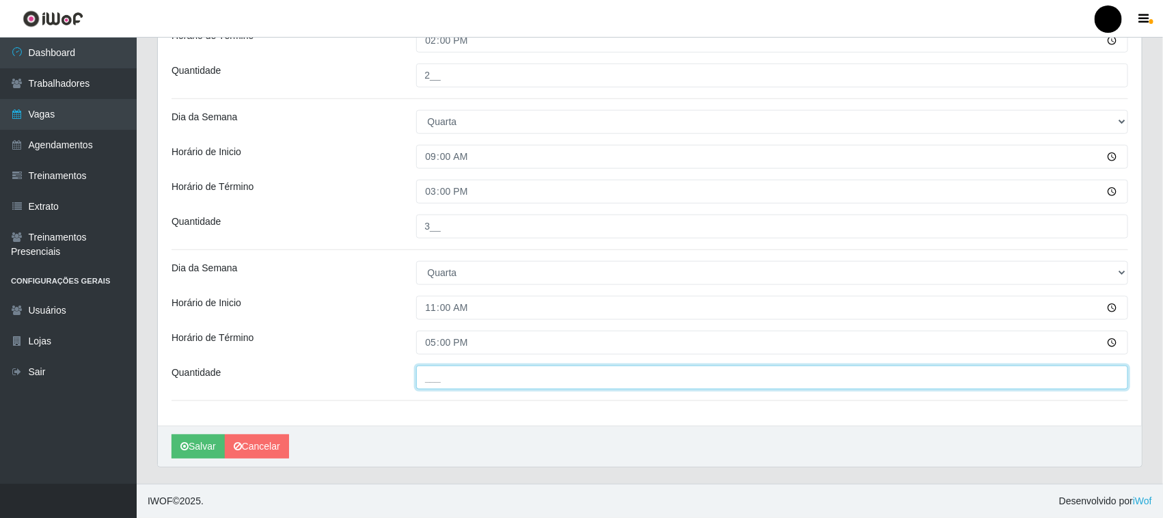
click at [438, 370] on input "___" at bounding box center [772, 378] width 713 height 24
type input "1__"
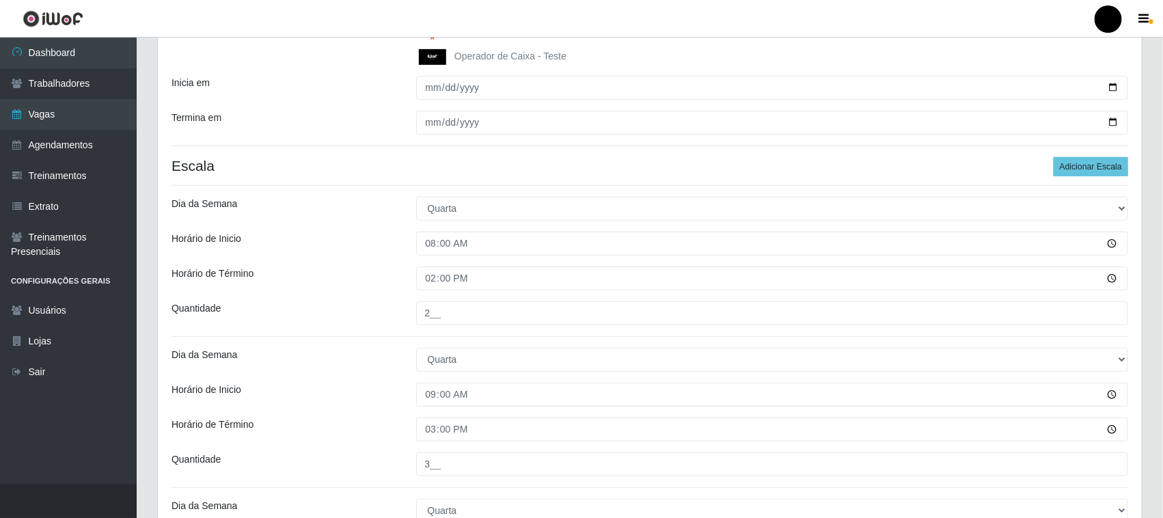
scroll to position [270, 0]
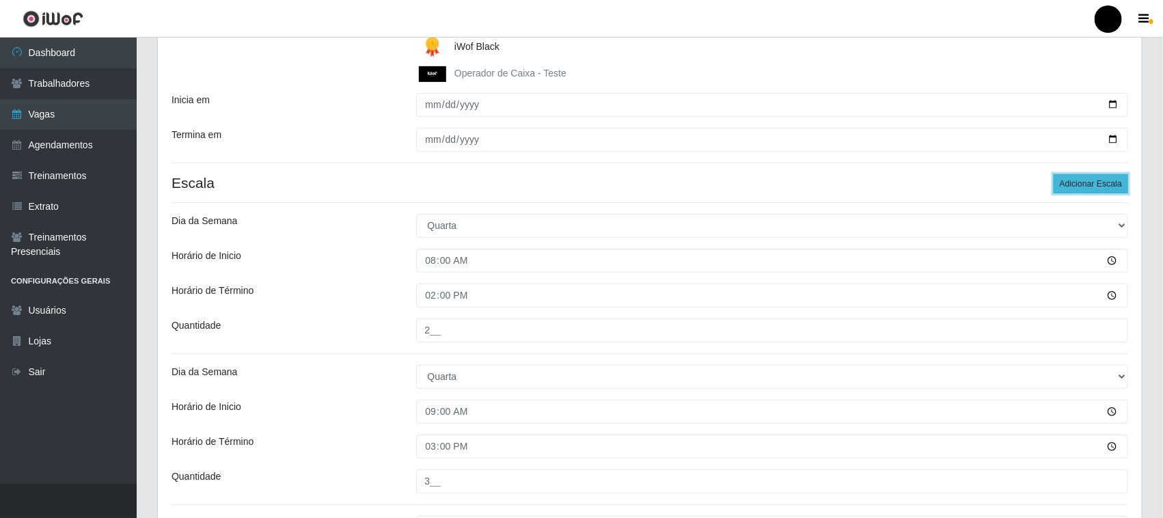
click at [1094, 185] on button "Adicionar Escala" at bounding box center [1091, 183] width 75 height 19
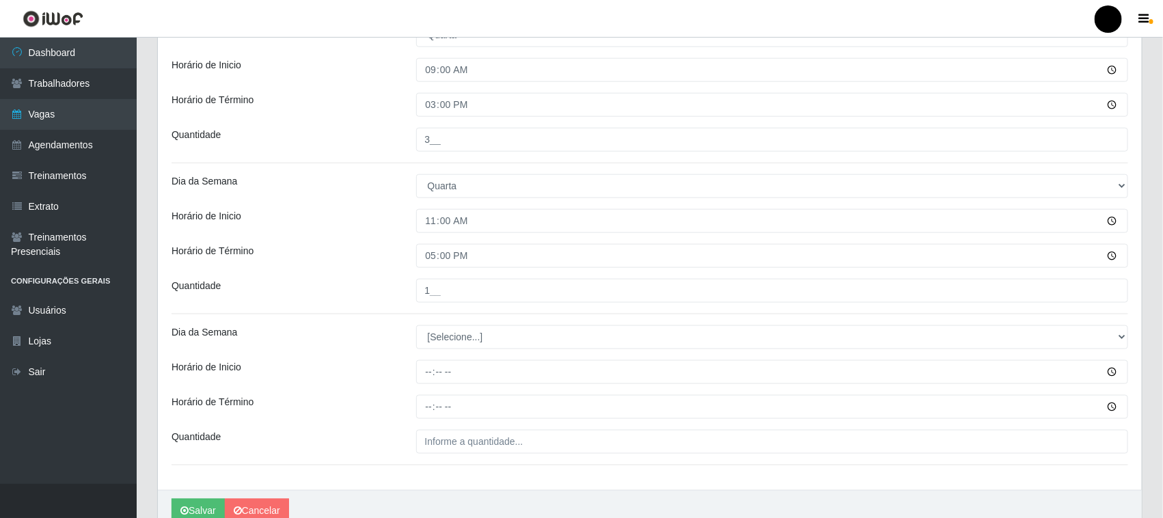
scroll to position [677, 0]
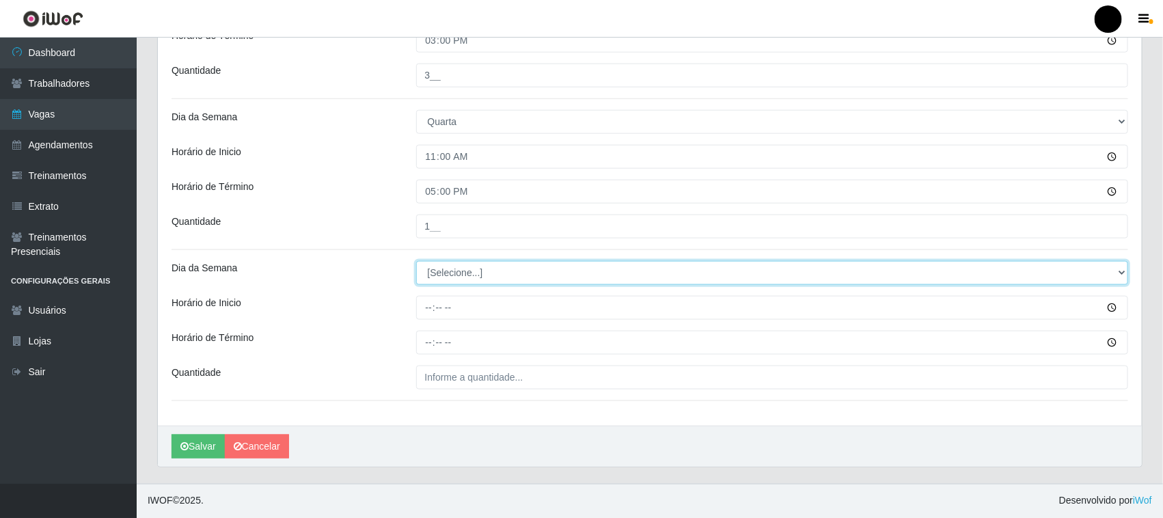
click at [466, 280] on select "[Selecione...] Segunda Terça Quarta Quinta Sexta Sábado Domingo" at bounding box center [772, 273] width 713 height 24
select select "3"
click at [416, 261] on select "[Selecione...] Segunda Terça Quarta Quinta Sexta Sábado Domingo" at bounding box center [772, 273] width 713 height 24
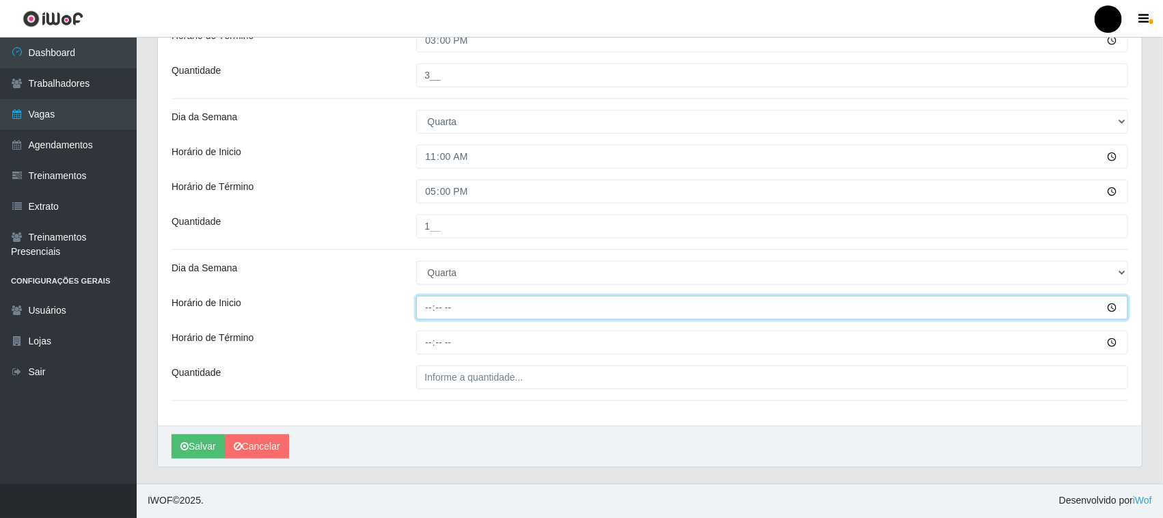
click at [426, 312] on input "Horário de Inicio" at bounding box center [772, 308] width 713 height 24
type input "16:00"
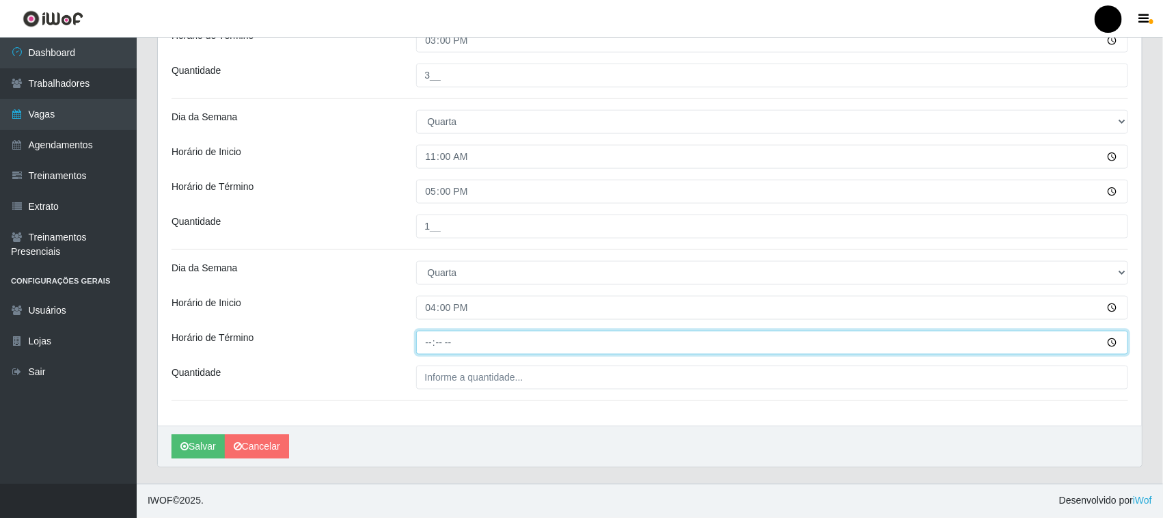
click at [429, 342] on input "Horário de Término" at bounding box center [772, 343] width 713 height 24
type input "22:00"
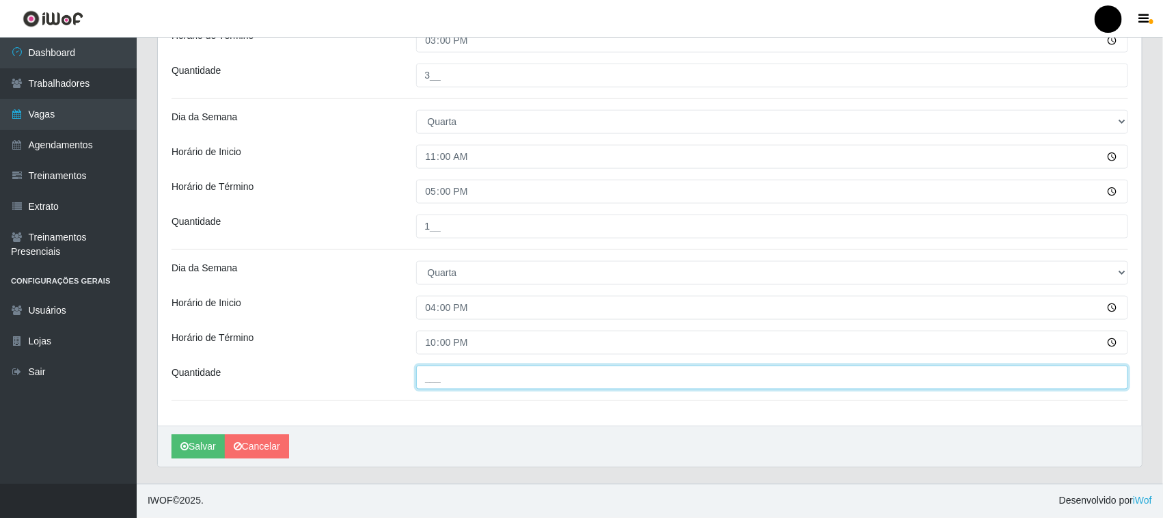
click at [434, 383] on input "___" at bounding box center [772, 378] width 713 height 24
type input "3__"
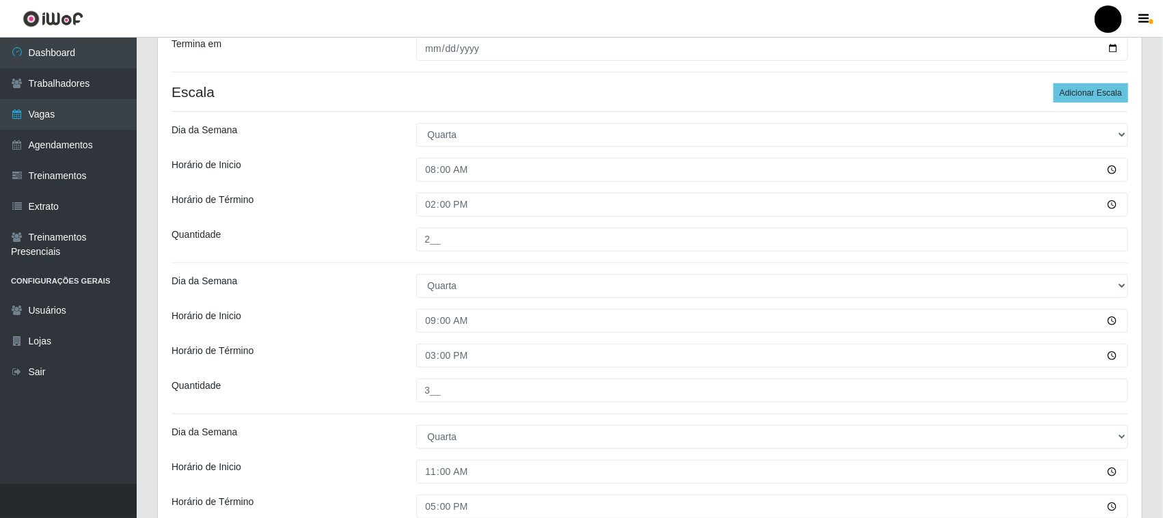
scroll to position [336, 0]
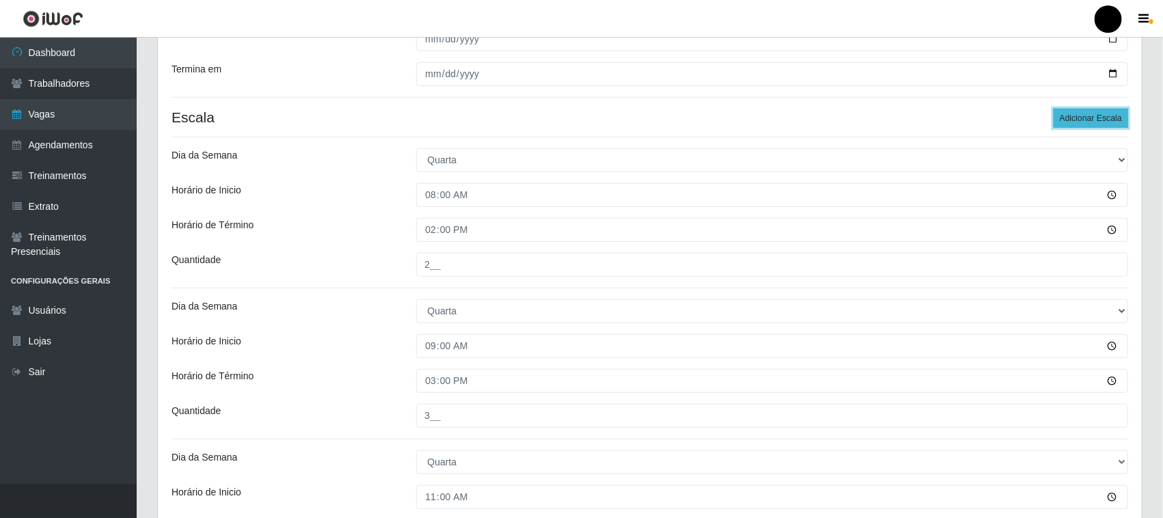
click at [1082, 120] on button "Adicionar Escala" at bounding box center [1091, 118] width 75 height 19
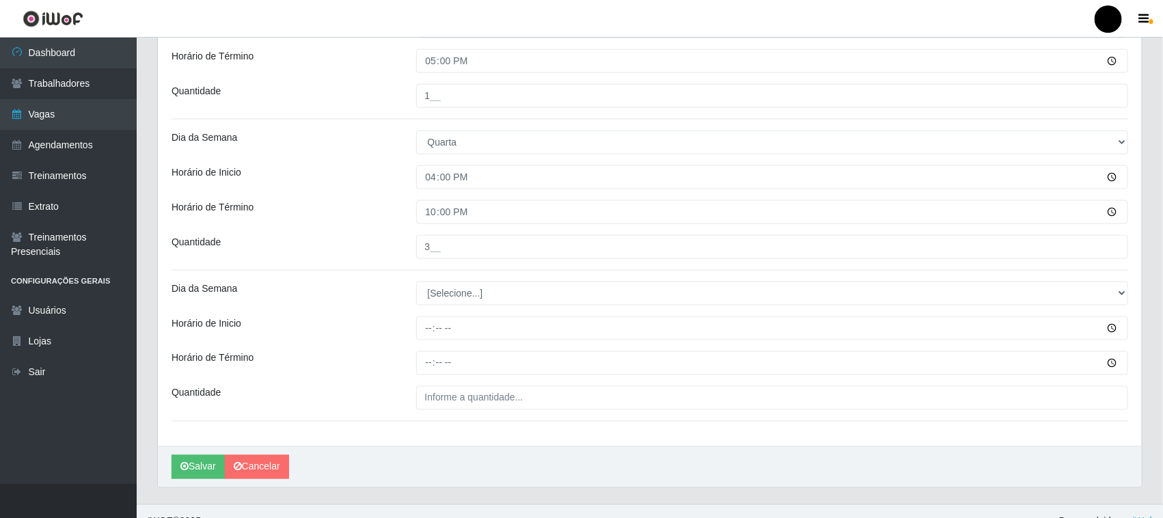
scroll to position [828, 0]
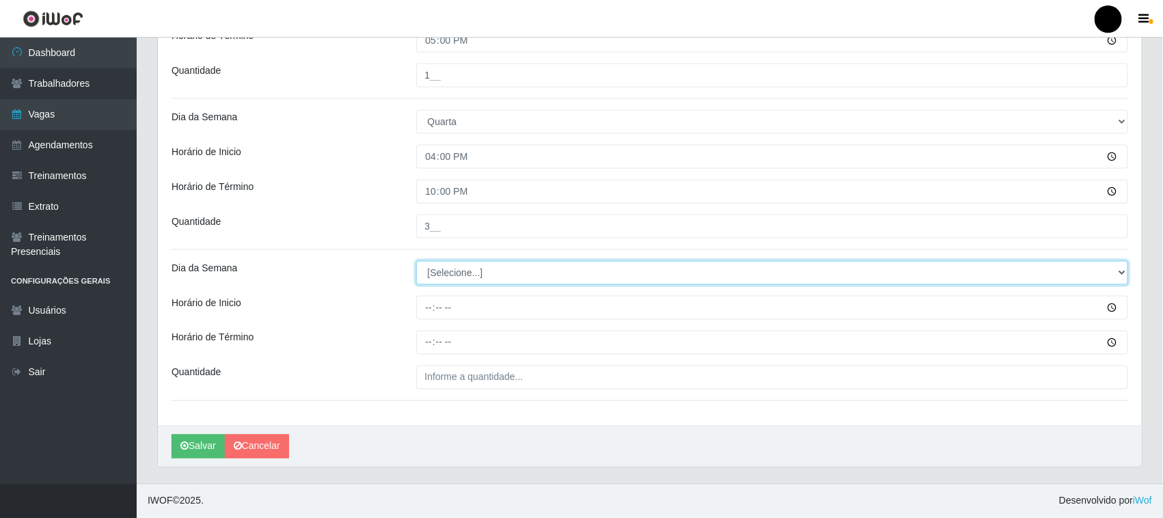
click at [461, 278] on select "[Selecione...] Segunda Terça Quarta Quinta Sexta Sábado Domingo" at bounding box center [772, 273] width 713 height 24
select select "3"
click at [416, 261] on select "[Selecione...] Segunda Terça Quarta Quinta Sexta Sábado Domingo" at bounding box center [772, 273] width 713 height 24
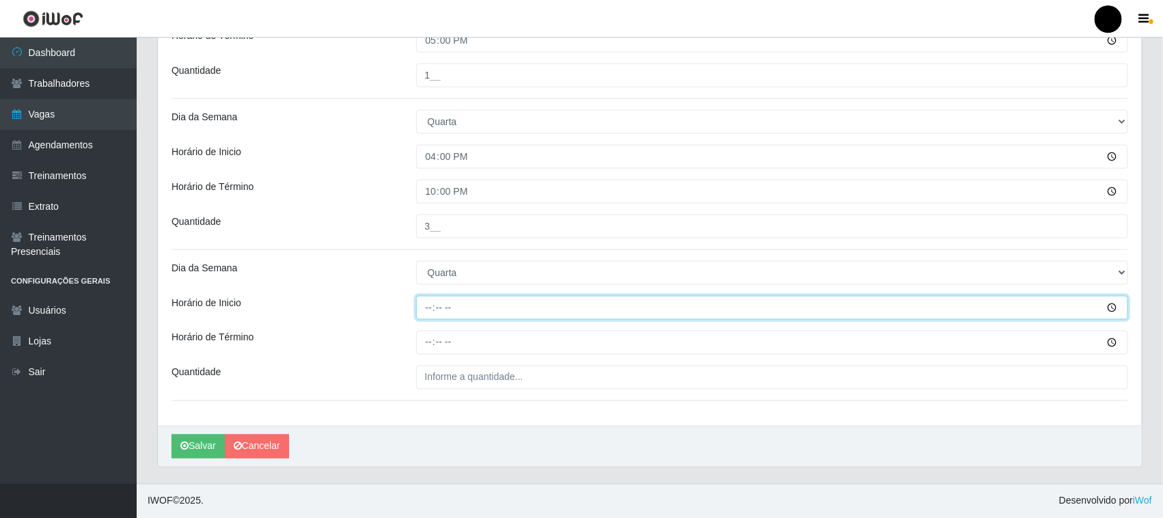
click at [429, 308] on input "Horário de Inicio" at bounding box center [772, 308] width 713 height 24
type input "16:30"
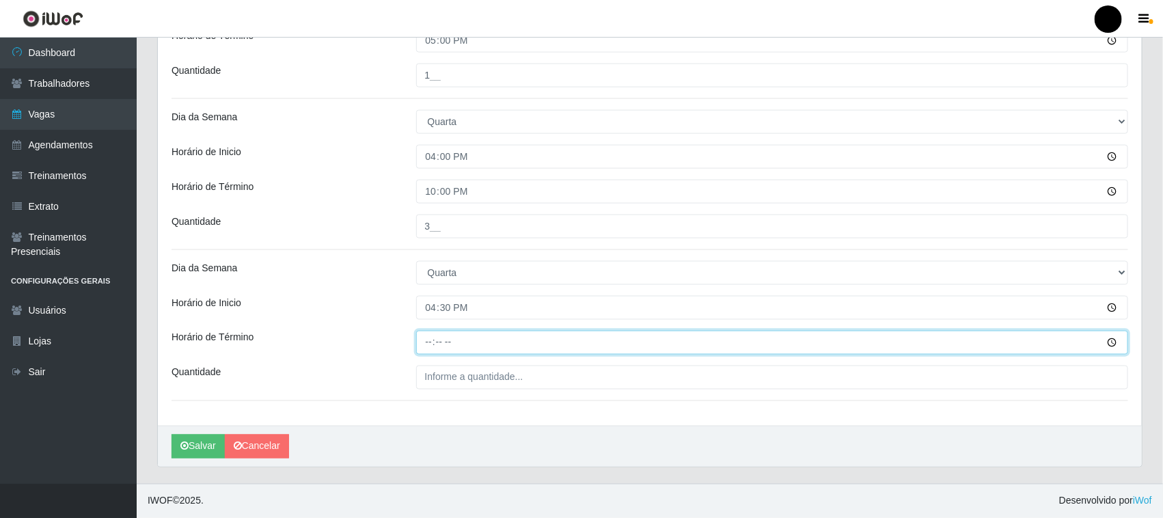
click at [427, 345] on input "Horário de Término" at bounding box center [772, 343] width 713 height 24
type input "22:30"
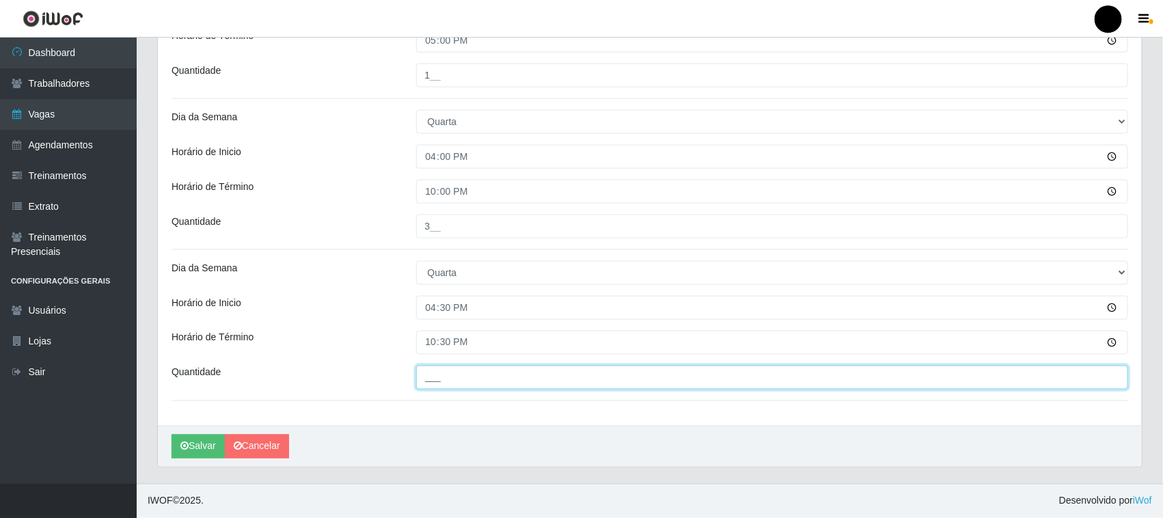
click at [442, 378] on input "___" at bounding box center [772, 378] width 713 height 24
type input "1__"
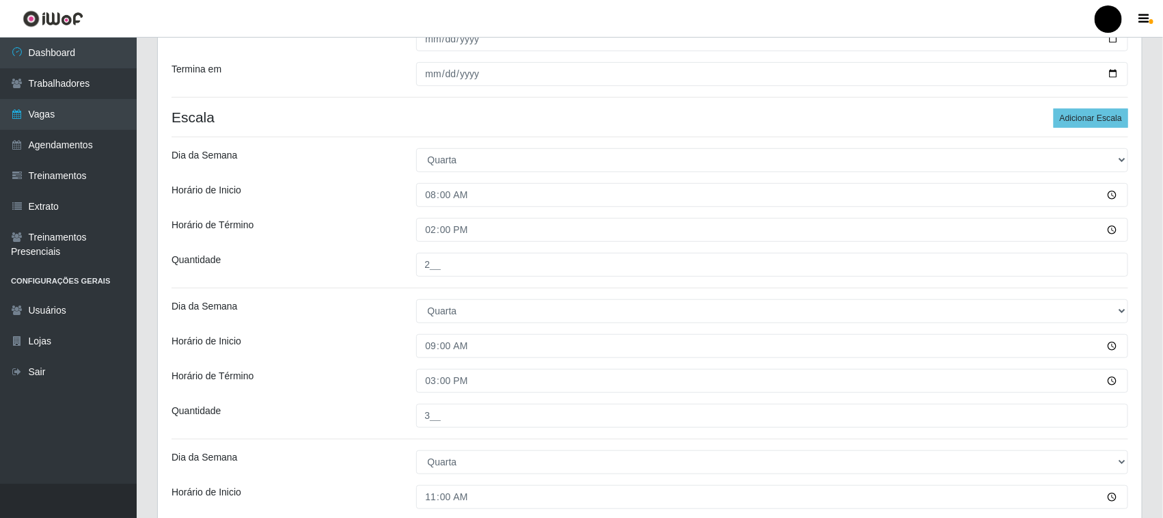
scroll to position [342, 0]
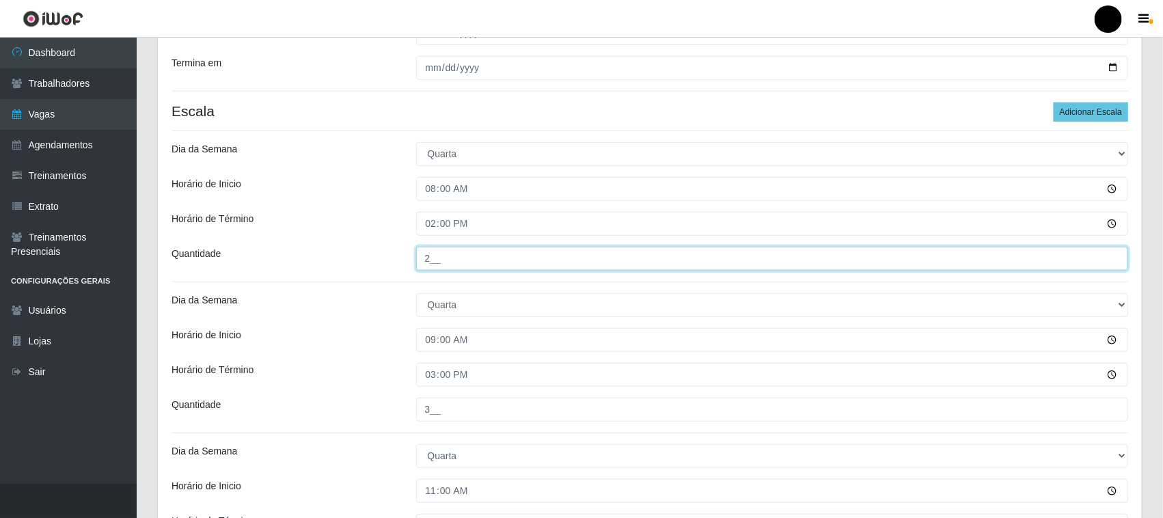
click at [440, 263] on input "2__" at bounding box center [772, 259] width 713 height 24
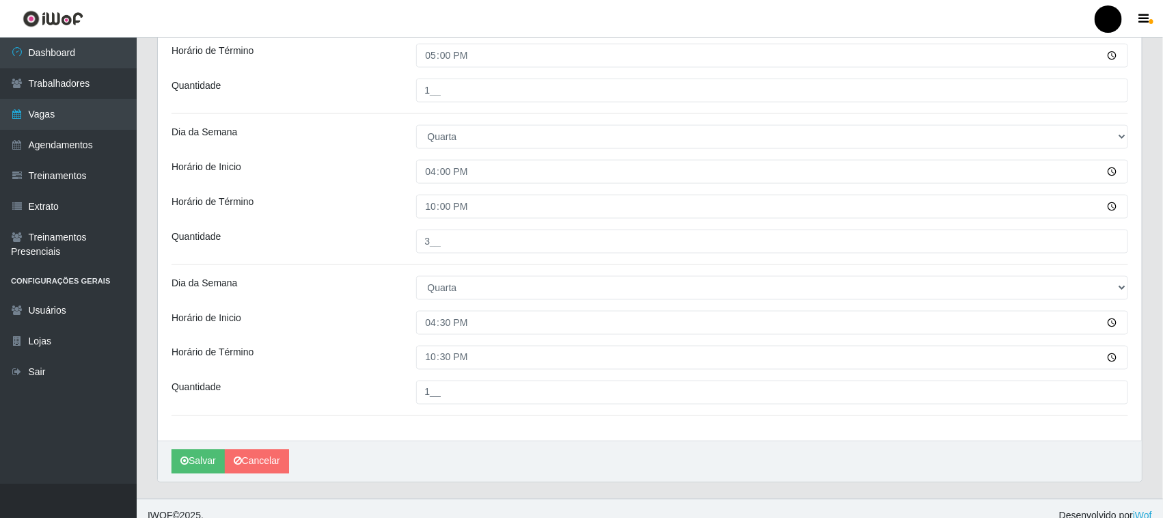
scroll to position [828, 0]
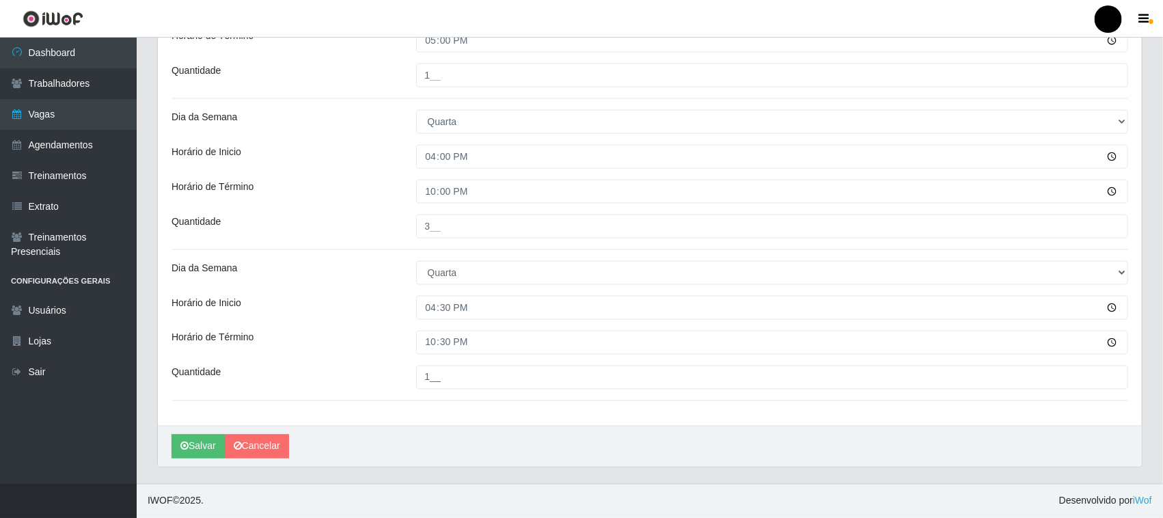
type input "03_"
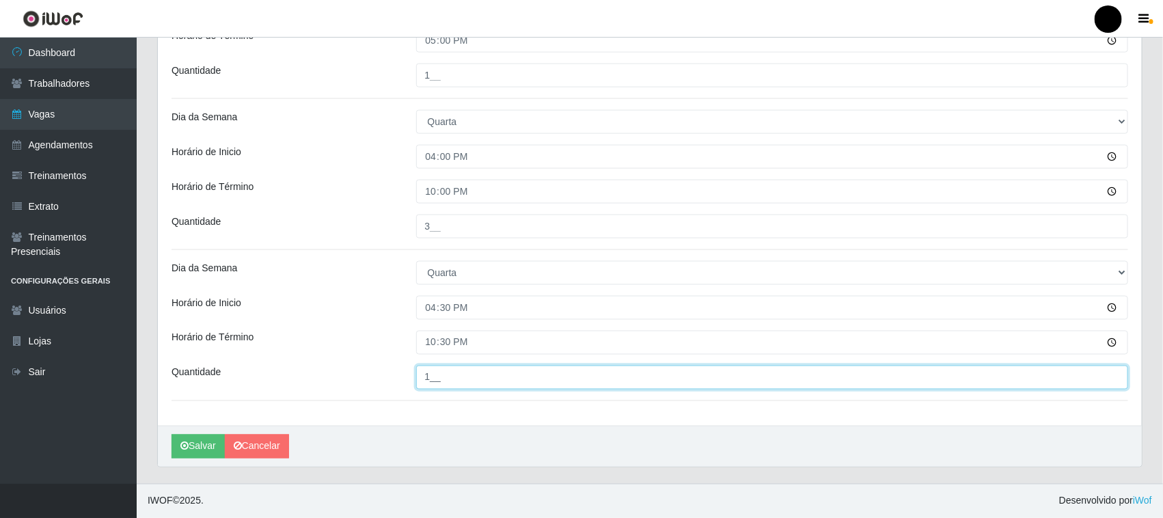
click at [446, 380] on input "1__" at bounding box center [772, 378] width 713 height 24
type input "02_"
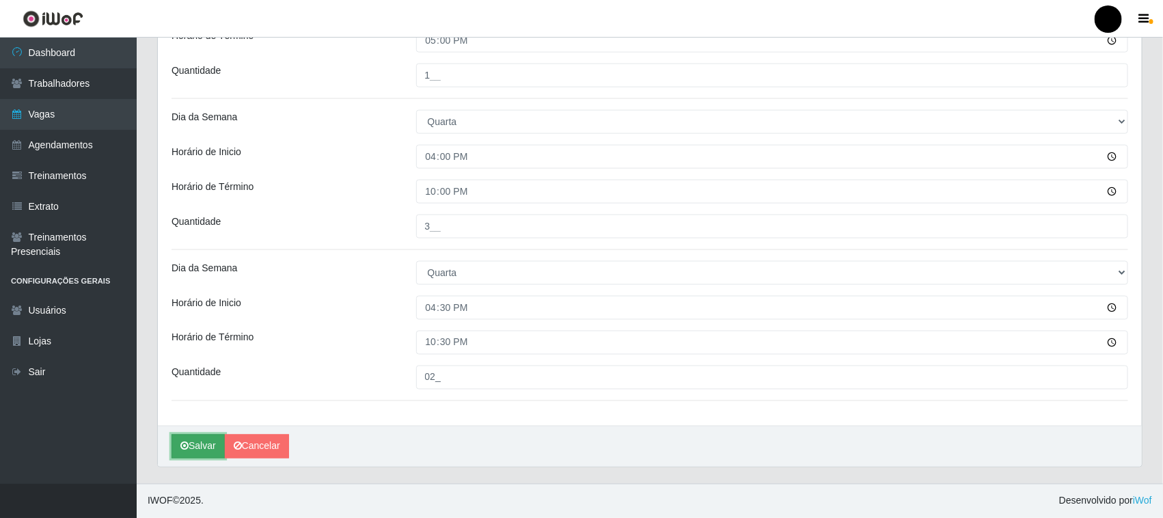
click at [197, 450] on button "Salvar" at bounding box center [198, 447] width 53 height 24
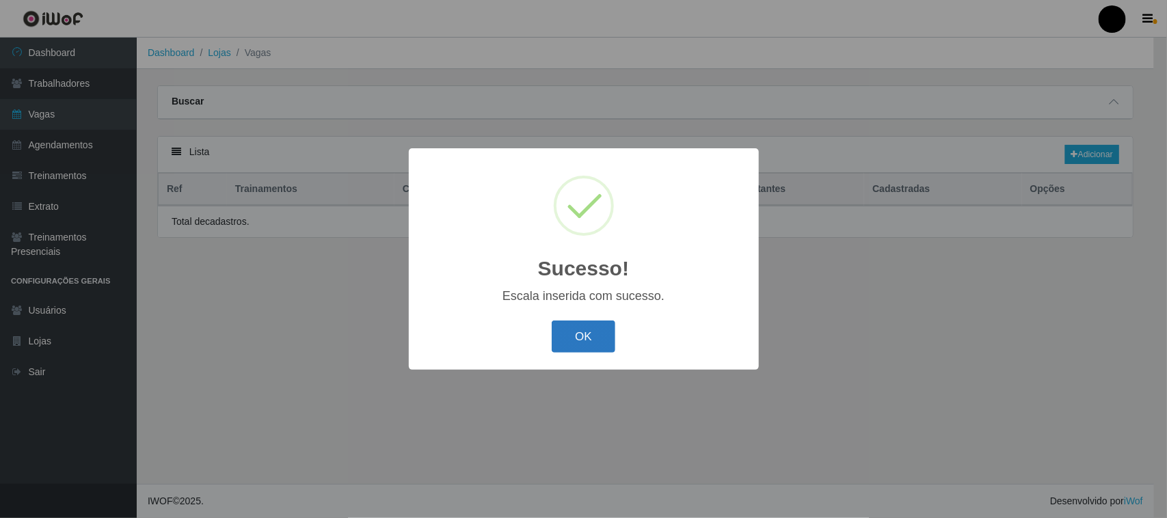
click at [581, 334] on button "OK" at bounding box center [584, 337] width 64 height 32
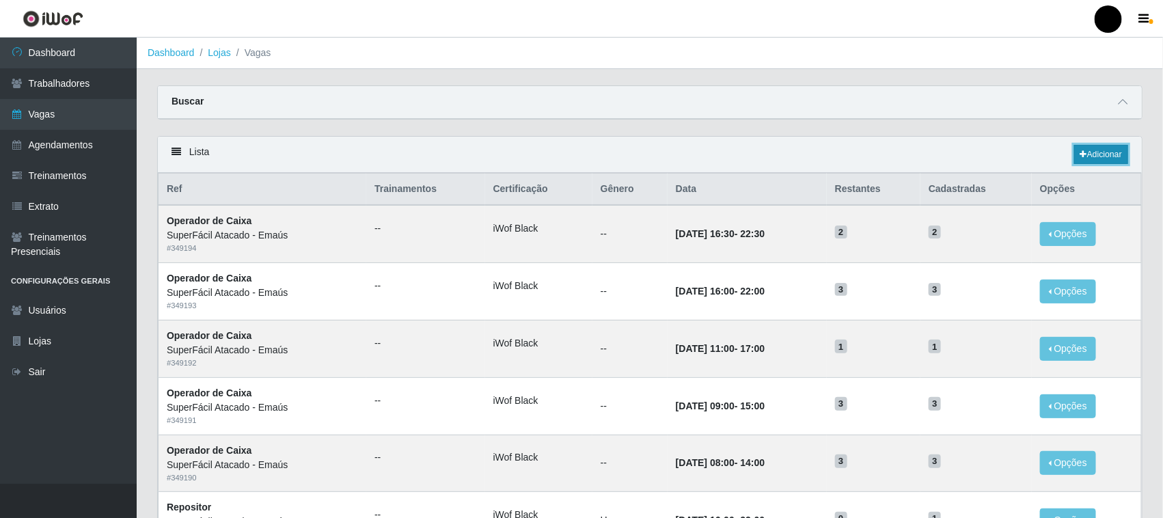
click at [1107, 159] on link "Adicionar" at bounding box center [1102, 154] width 54 height 19
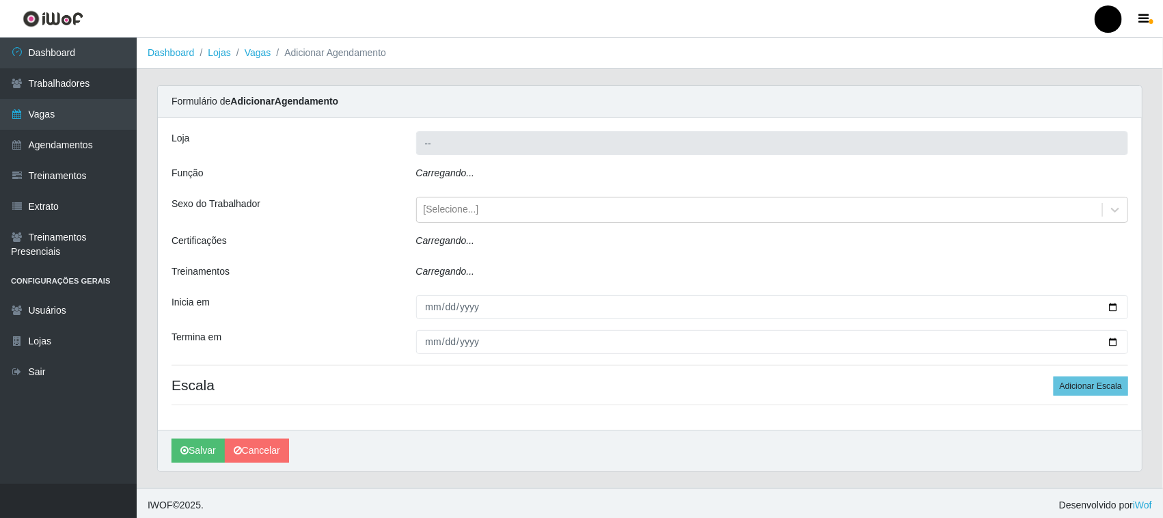
type input "SuperFácil Atacado - Emaús"
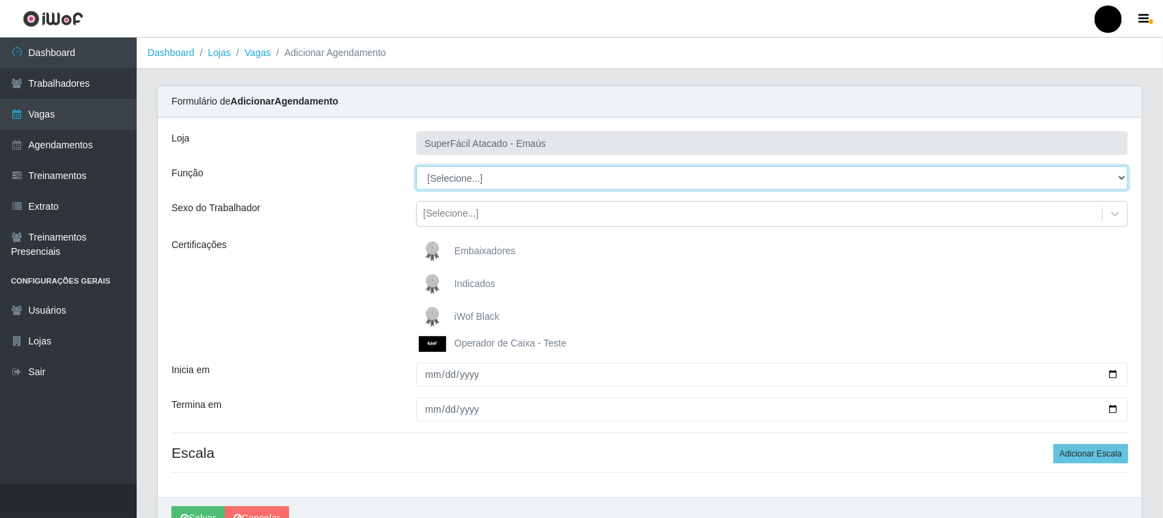
click at [500, 183] on select "[Selecione...] Auxiliar de Estacionamento Auxiliar de Estacionamento + Auxiliar…" at bounding box center [772, 178] width 713 height 24
select select "22"
click at [416, 166] on select "[Selecione...] Auxiliar de Estacionamento Auxiliar de Estacionamento + Auxiliar…" at bounding box center [772, 178] width 713 height 24
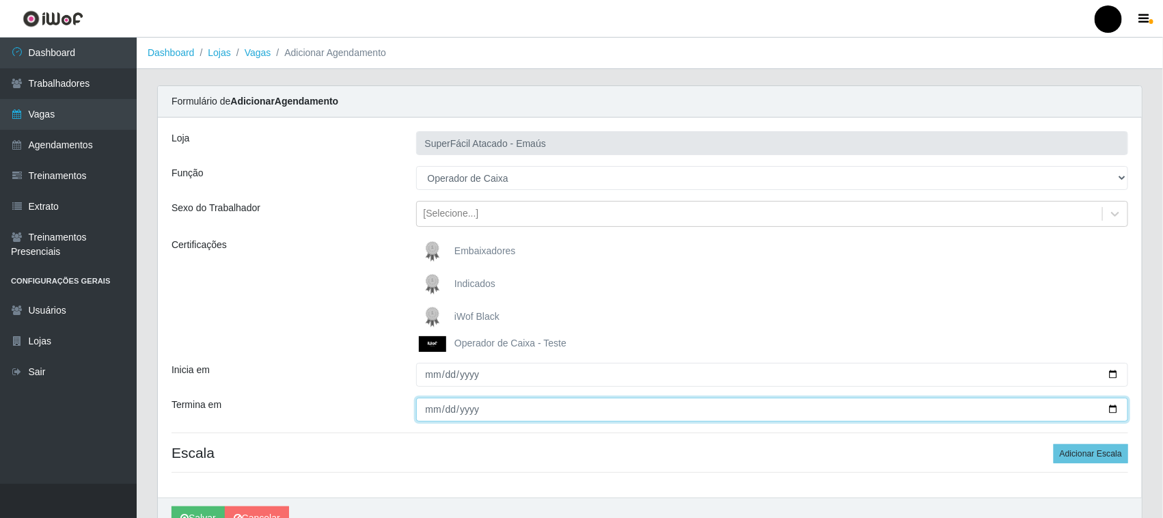
click at [500, 408] on input "Termina em" at bounding box center [772, 410] width 713 height 24
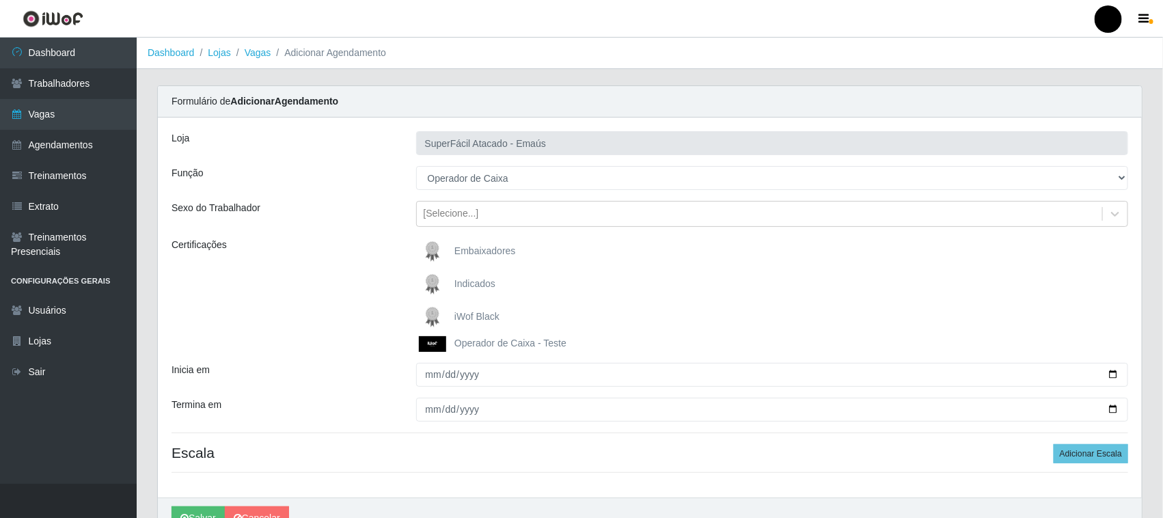
click at [425, 313] on img at bounding box center [435, 316] width 33 height 27
click at [0, 0] on input "iWof Black" at bounding box center [0, 0] width 0 height 0
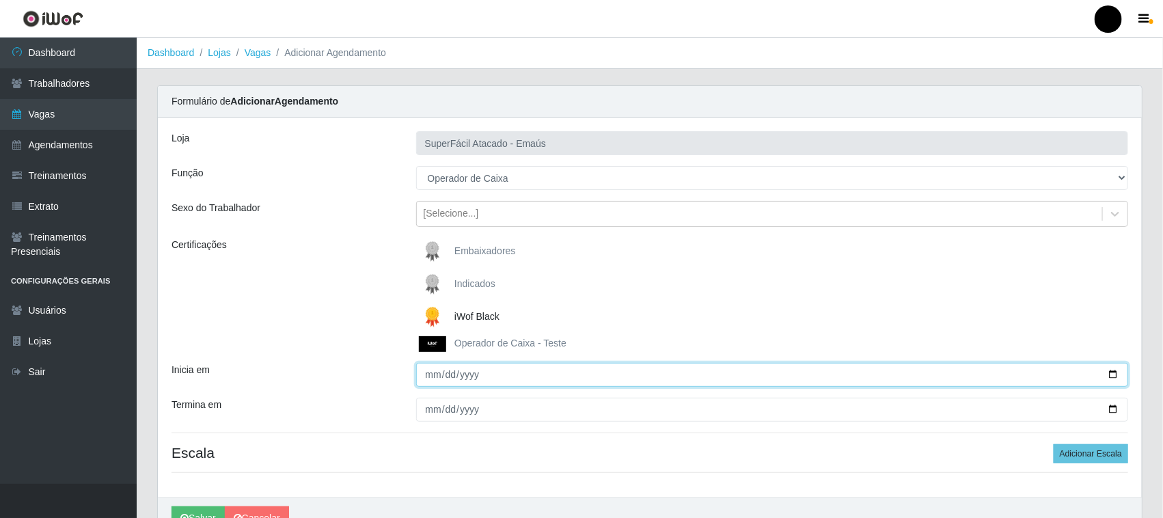
click at [1113, 374] on input "Inicia em" at bounding box center [772, 375] width 713 height 24
type input "[DATE]"
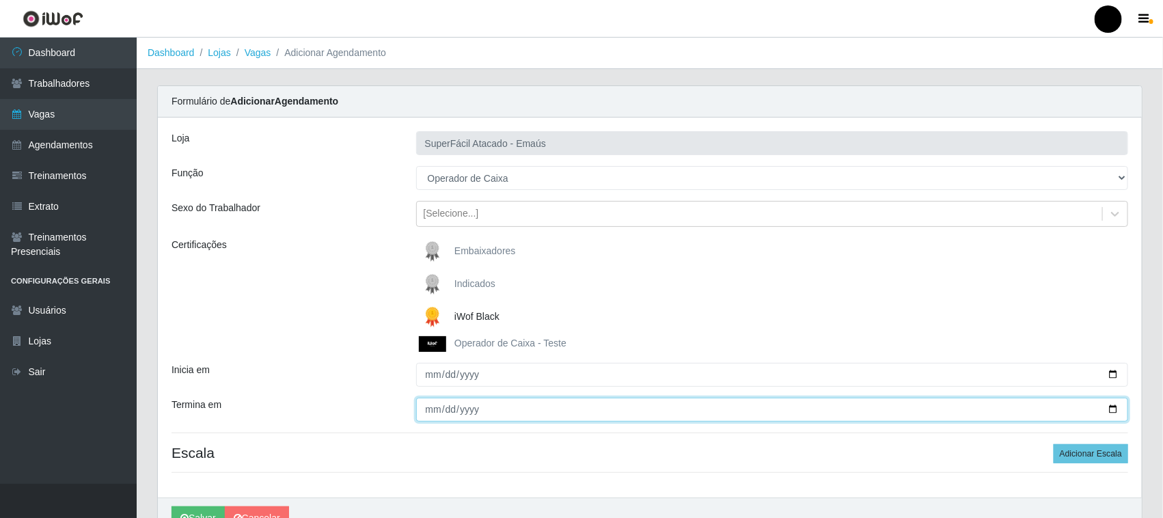
click at [1116, 407] on input "Termina em" at bounding box center [772, 410] width 713 height 24
type input "[DATE]"
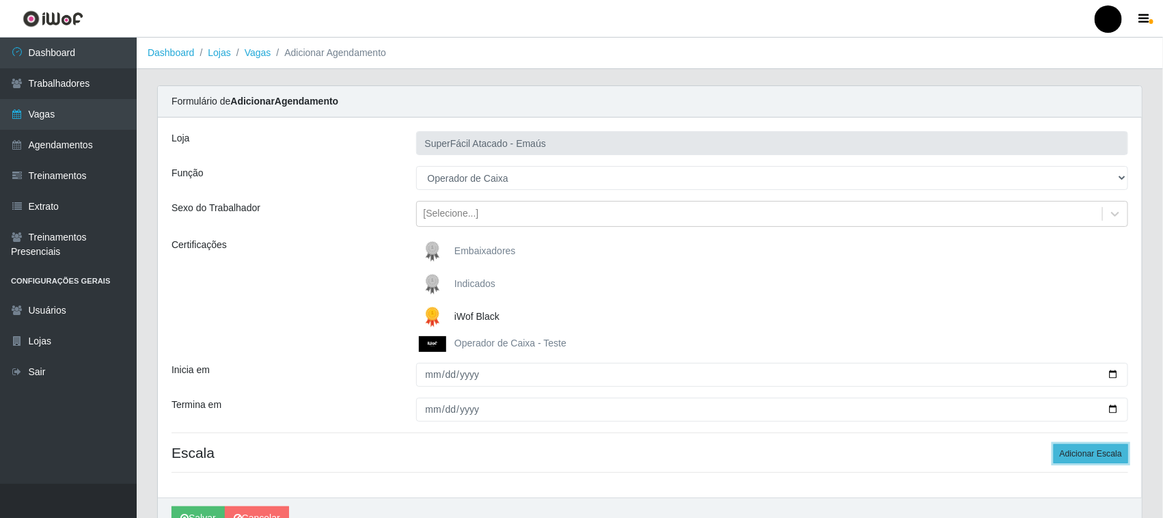
click at [1106, 451] on button "Adicionar Escala" at bounding box center [1091, 453] width 75 height 19
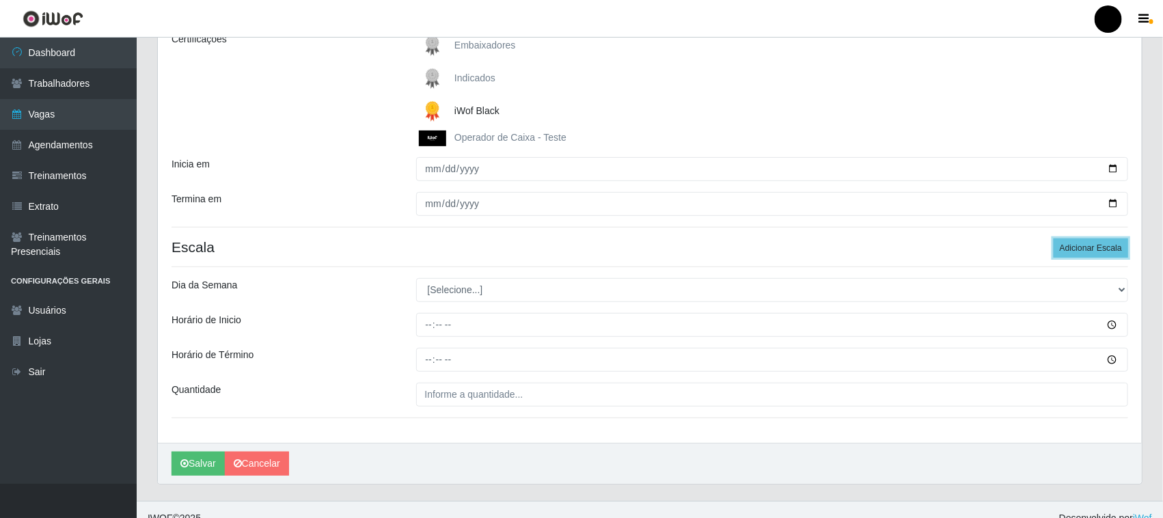
scroll to position [224, 0]
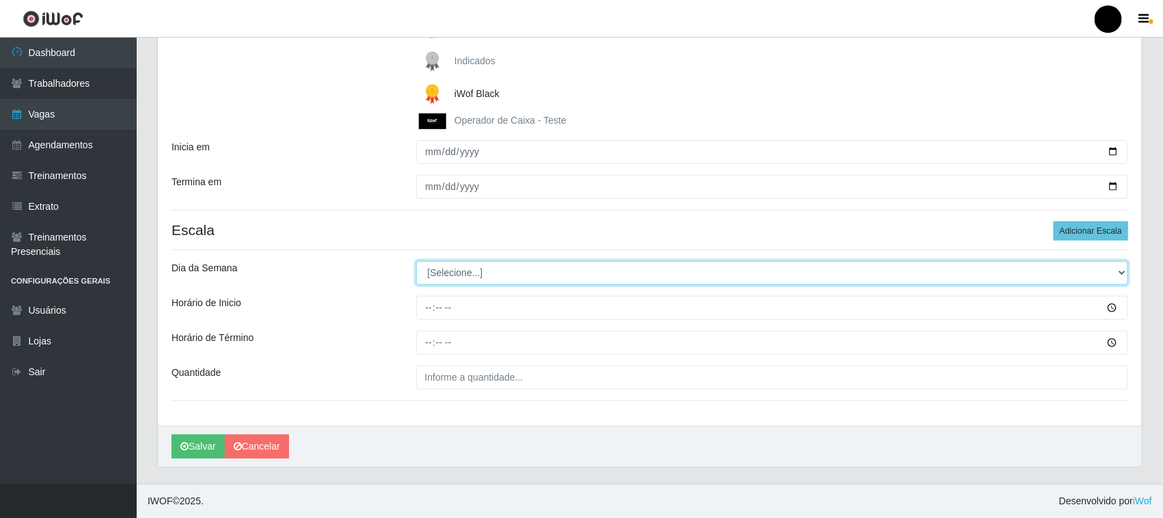
click at [502, 277] on select "[Selecione...] Segunda Terça Quarta Quinta Sexta Sábado Domingo" at bounding box center [772, 273] width 713 height 24
select select "4"
click at [416, 261] on select "[Selecione...] Segunda Terça Quarta Quinta Sexta Sábado Domingo" at bounding box center [772, 273] width 713 height 24
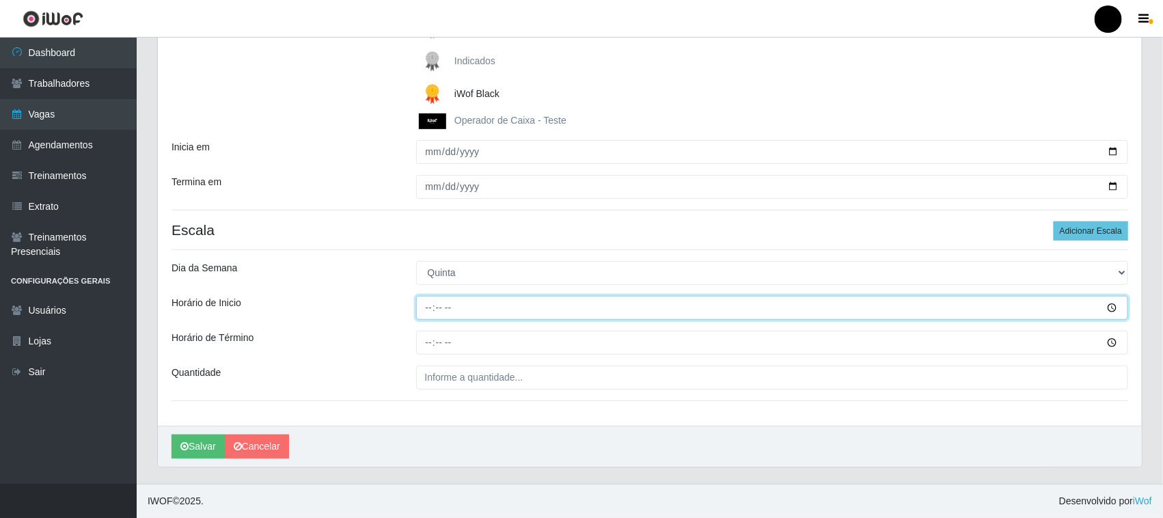
click at [426, 308] on input "Horário de Inicio" at bounding box center [772, 308] width 713 height 24
type input "08:00"
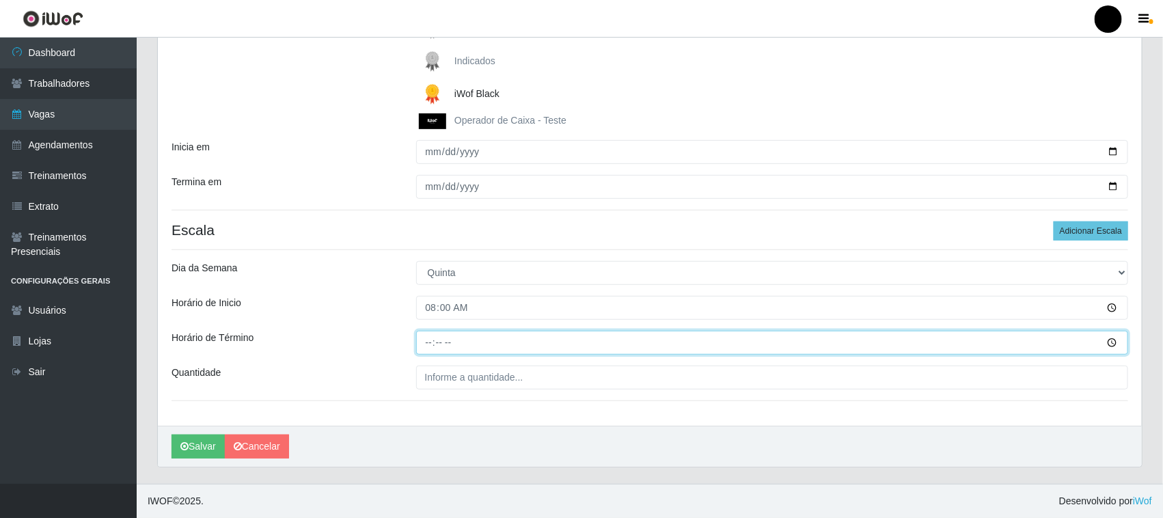
click at [429, 340] on input "Horário de Término" at bounding box center [772, 343] width 713 height 24
type input "14:00"
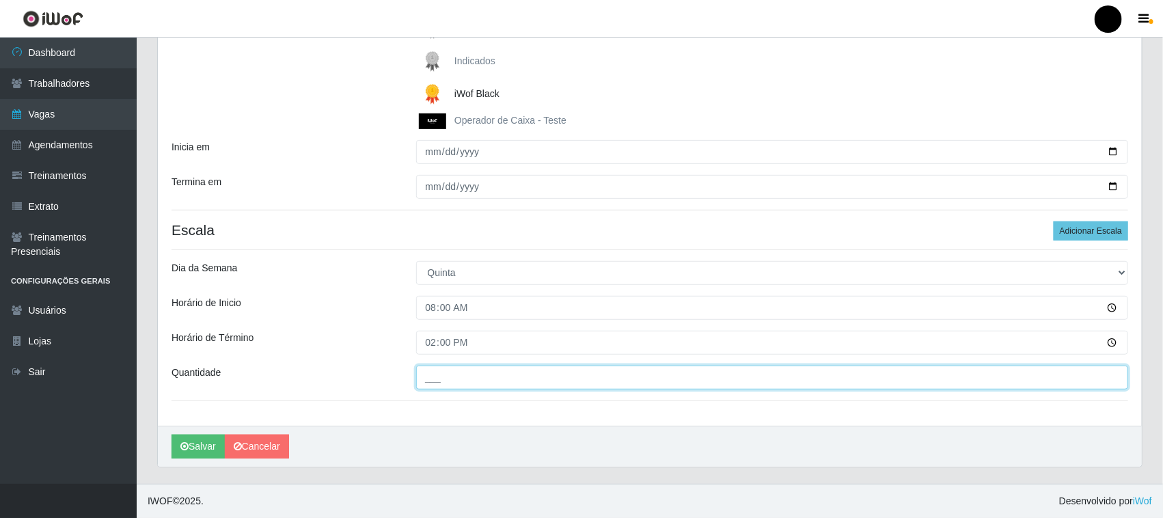
click at [444, 380] on input "___" at bounding box center [772, 378] width 713 height 24
type input "3__"
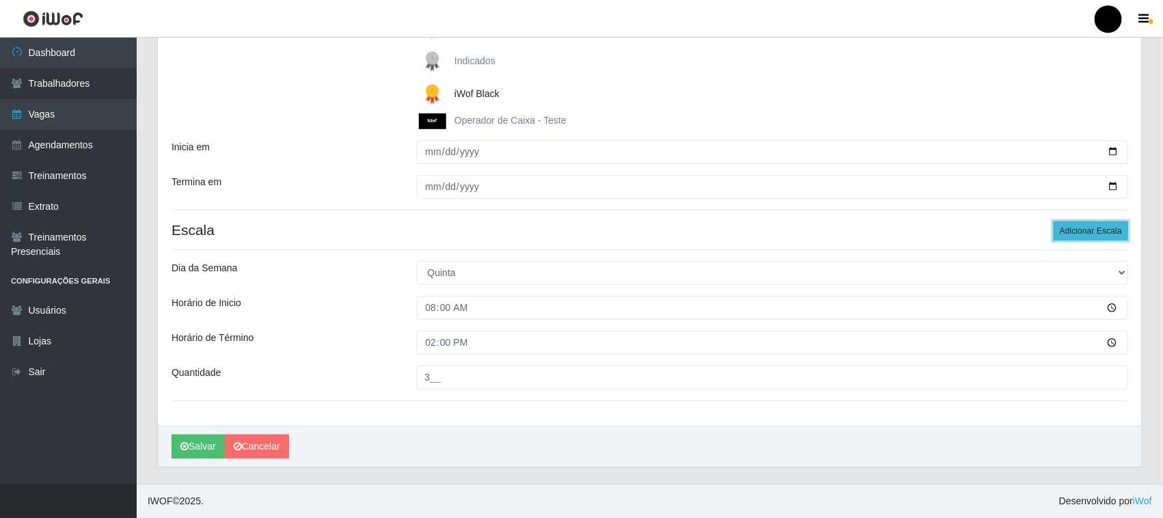
click at [1105, 230] on button "Adicionar Escala" at bounding box center [1091, 230] width 75 height 19
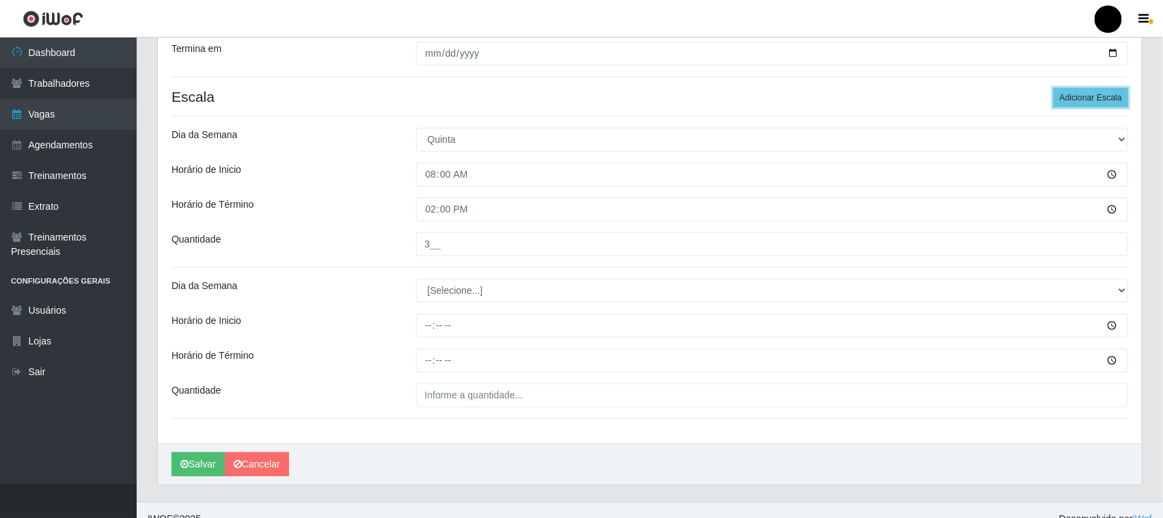
scroll to position [375, 0]
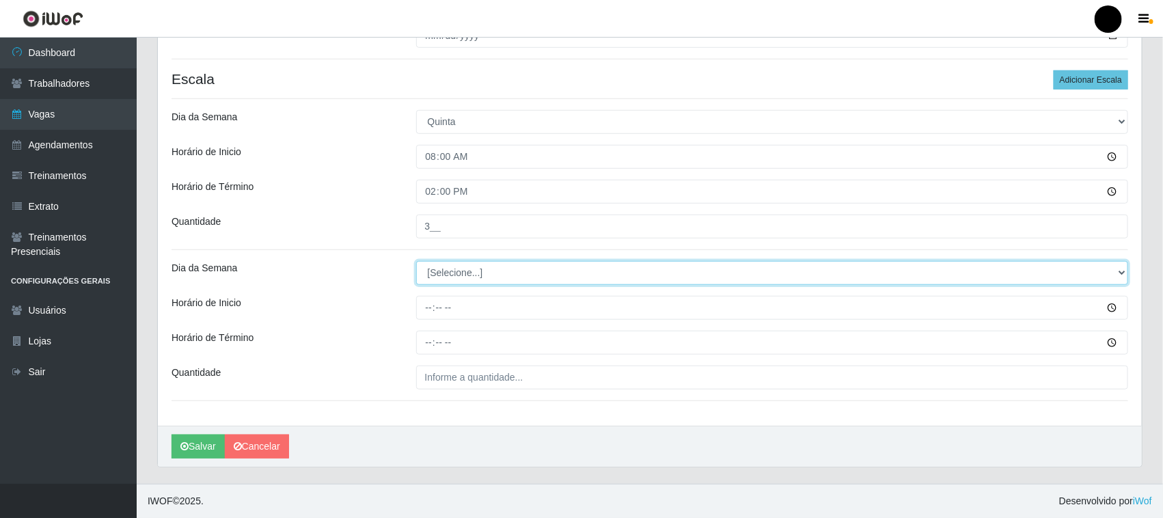
click at [459, 277] on select "[Selecione...] Segunda Terça Quarta Quinta Sexta Sábado Domingo" at bounding box center [772, 273] width 713 height 24
select select "4"
click at [416, 261] on select "[Selecione...] Segunda Terça Quarta Quinta Sexta Sábado Domingo" at bounding box center [772, 273] width 713 height 24
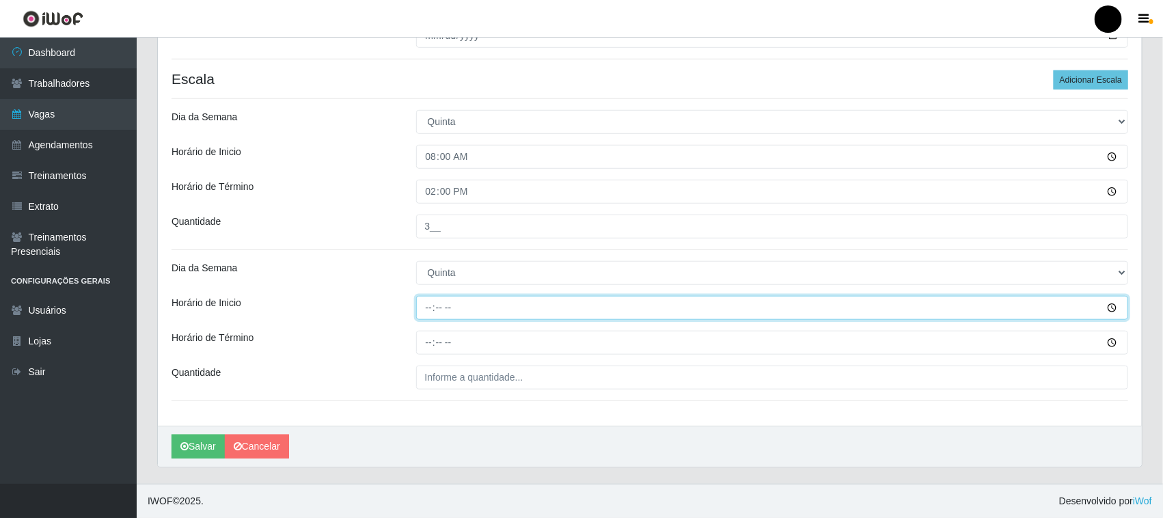
click at [426, 309] on input "Horário de Inicio" at bounding box center [772, 308] width 713 height 24
type input "09:00"
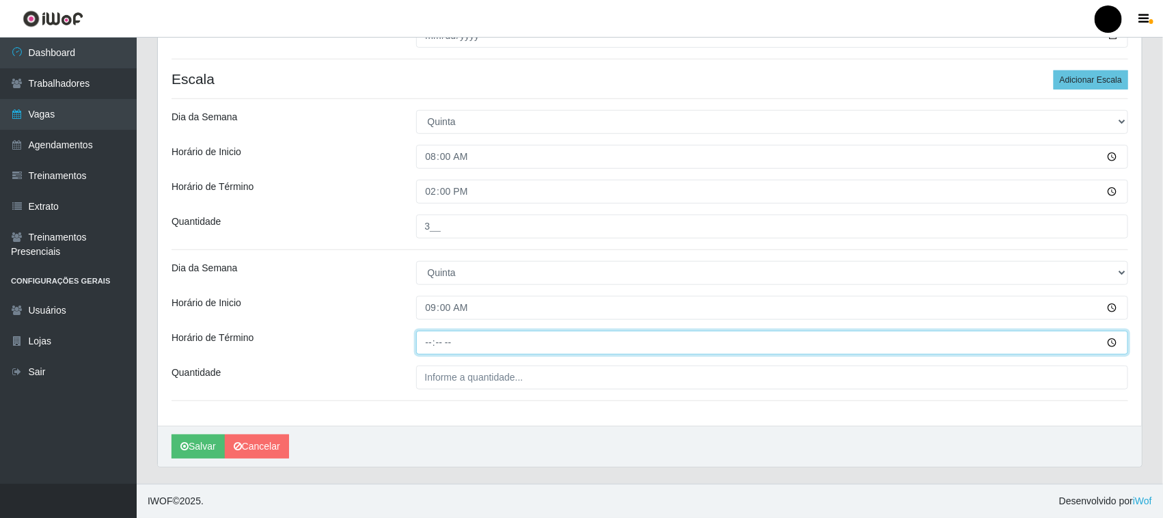
click at [428, 342] on input "Horário de Término" at bounding box center [772, 343] width 713 height 24
type input "15:00"
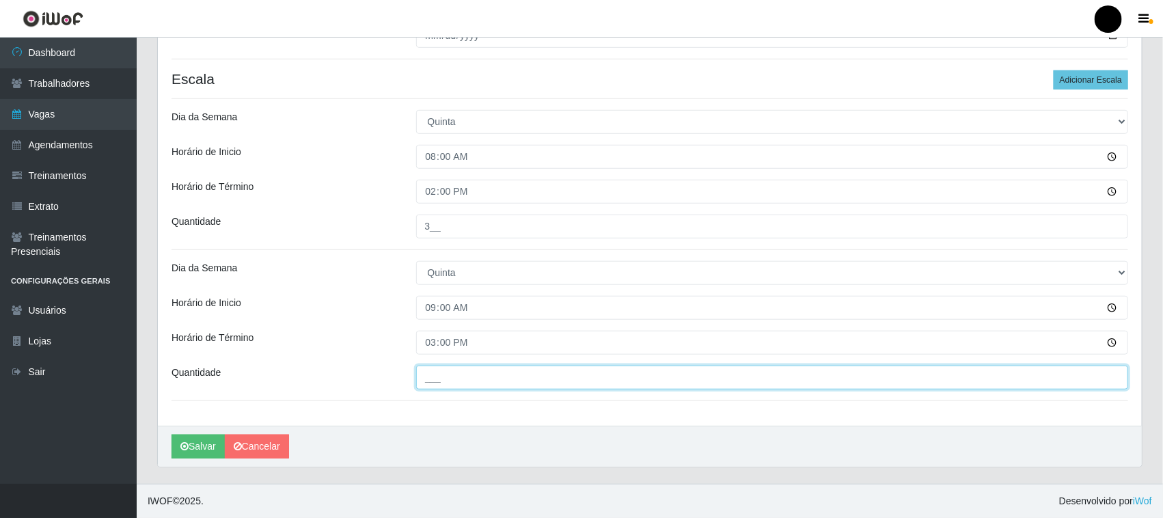
click at [436, 380] on input "___" at bounding box center [772, 378] width 713 height 24
type input "3__"
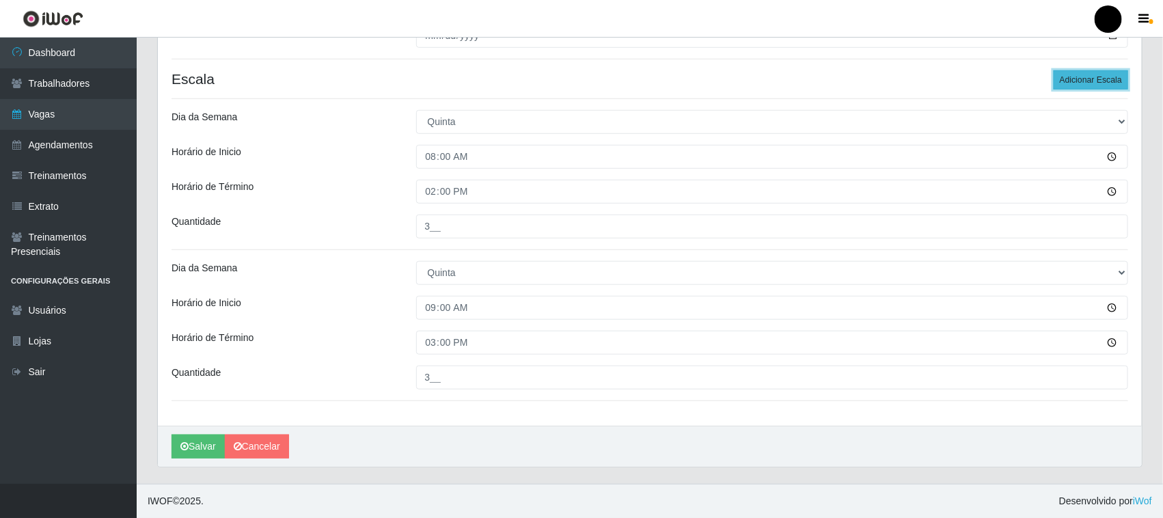
click at [1088, 83] on button "Adicionar Escala" at bounding box center [1091, 79] width 75 height 19
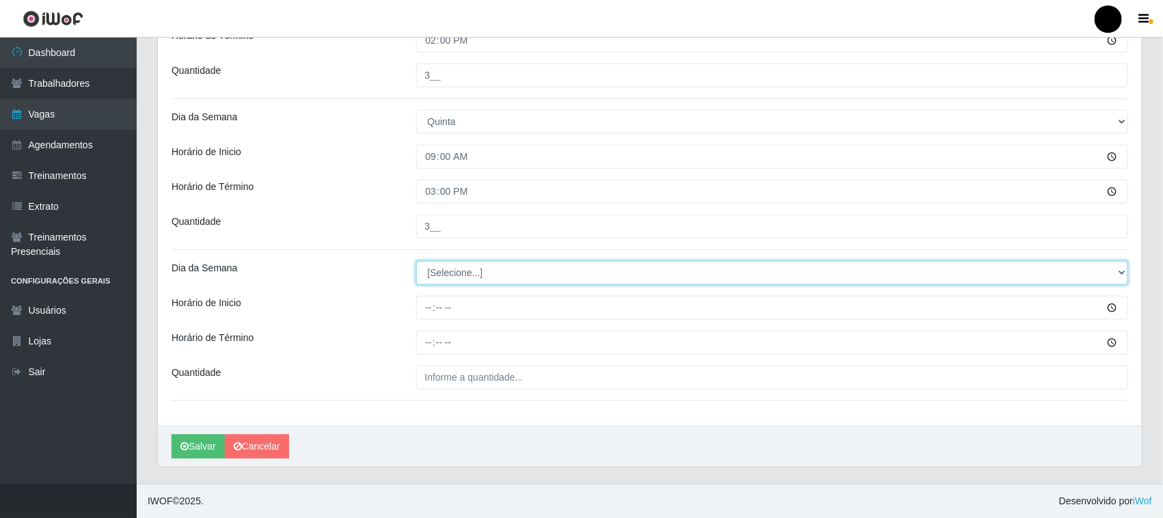
click at [449, 274] on select "[Selecione...] Segunda Terça Quarta Quinta Sexta Sábado Domingo" at bounding box center [772, 273] width 713 height 24
click at [448, 279] on select "[Selecione...] Segunda Terça Quarta Quinta Sexta Sábado Domingo" at bounding box center [772, 273] width 713 height 24
select select "4"
click at [416, 261] on select "[Selecione...] Segunda Terça Quarta Quinta Sexta Sábado Domingo" at bounding box center [772, 273] width 713 height 24
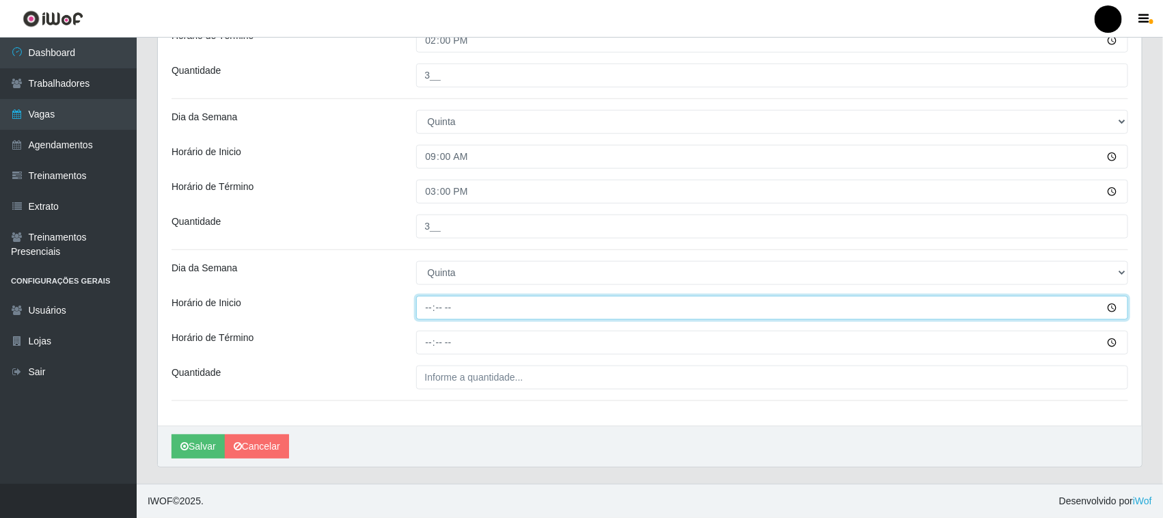
click at [431, 306] on input "Horário de Inicio" at bounding box center [772, 308] width 713 height 24
type input "11:00"
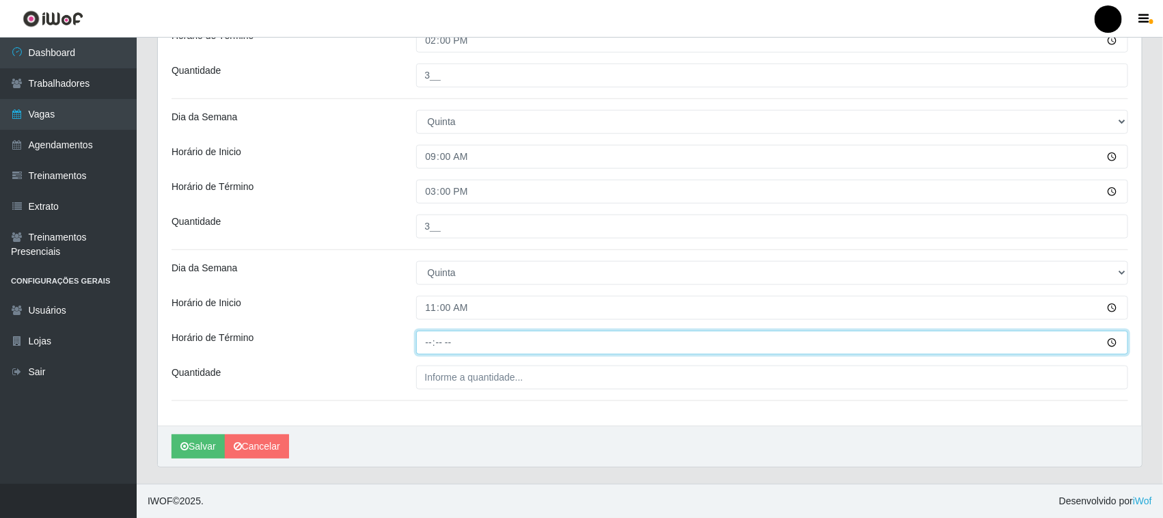
click at [431, 346] on input "Horário de Término" at bounding box center [772, 343] width 713 height 24
type input "17:00"
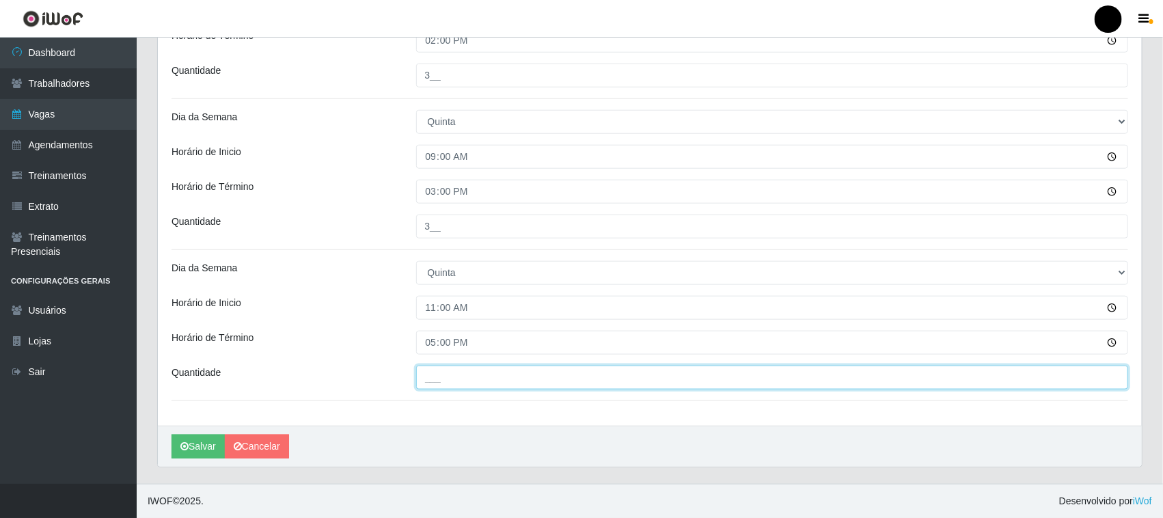
click at [436, 381] on input "___" at bounding box center [772, 378] width 713 height 24
type input "1__"
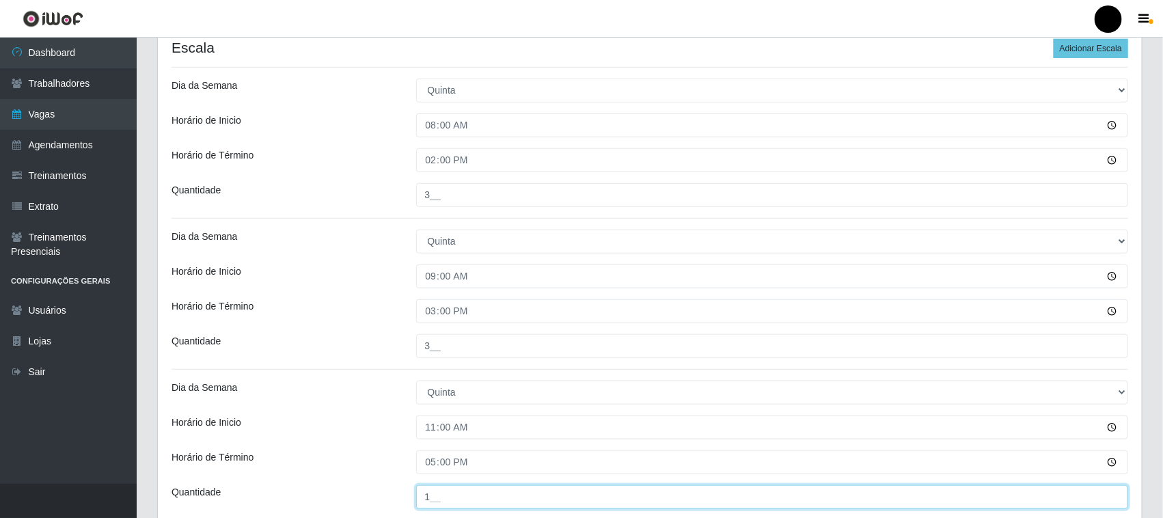
scroll to position [185, 0]
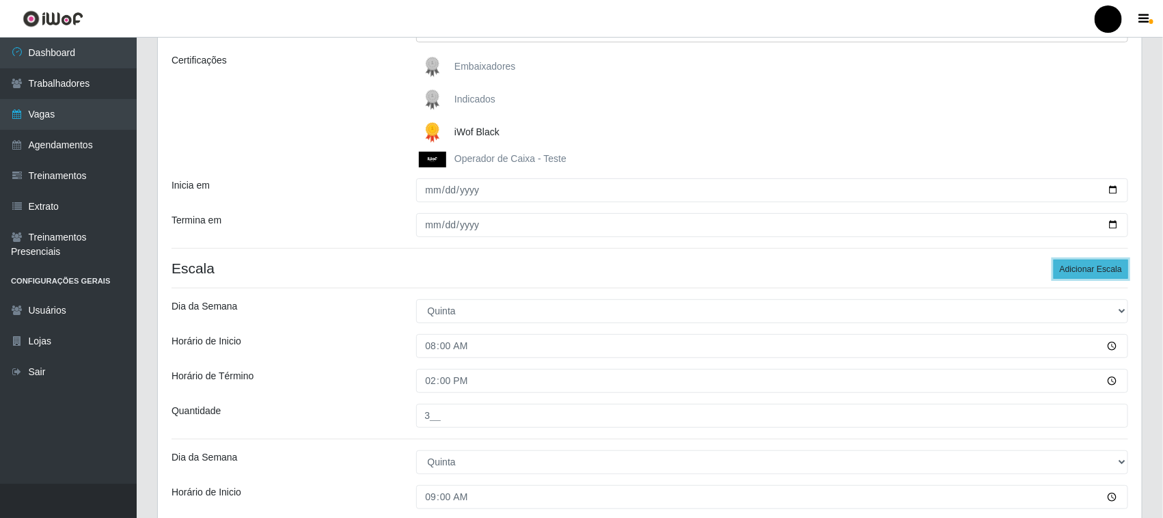
click at [1082, 271] on button "Adicionar Escala" at bounding box center [1091, 269] width 75 height 19
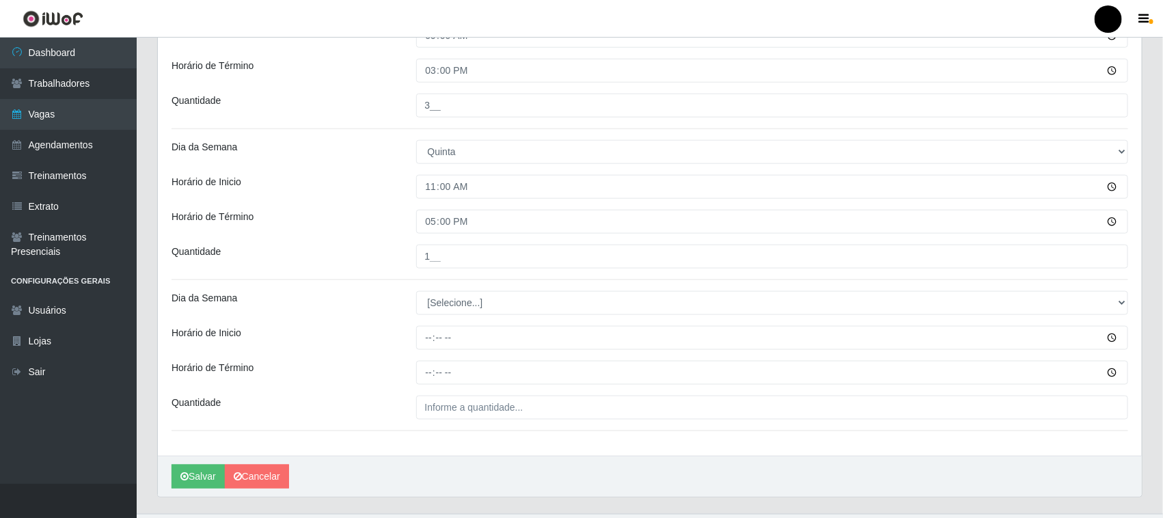
scroll to position [677, 0]
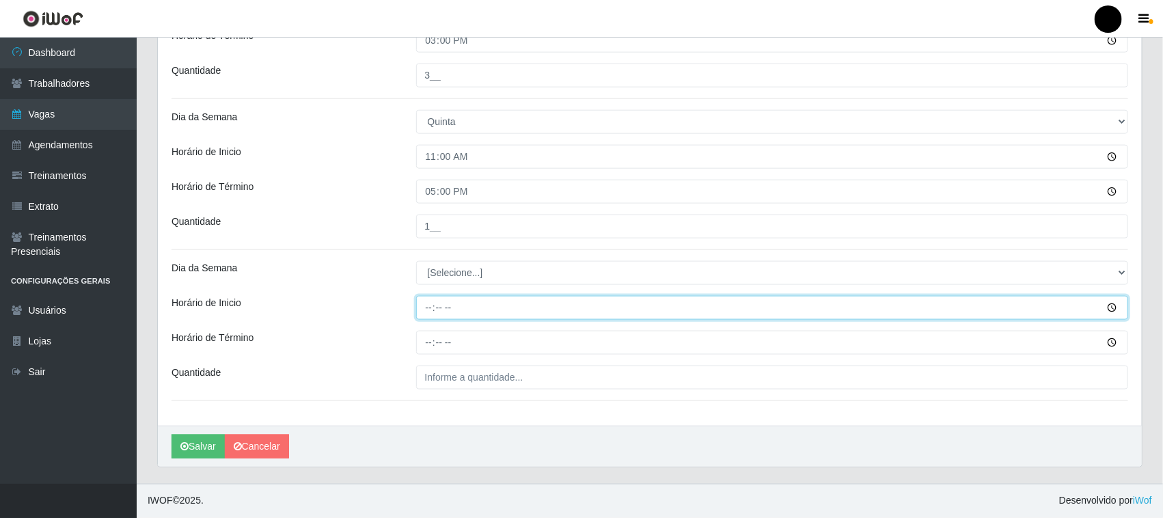
click at [431, 312] on input "Horário de Inicio" at bounding box center [772, 308] width 713 height 24
type input "16:00"
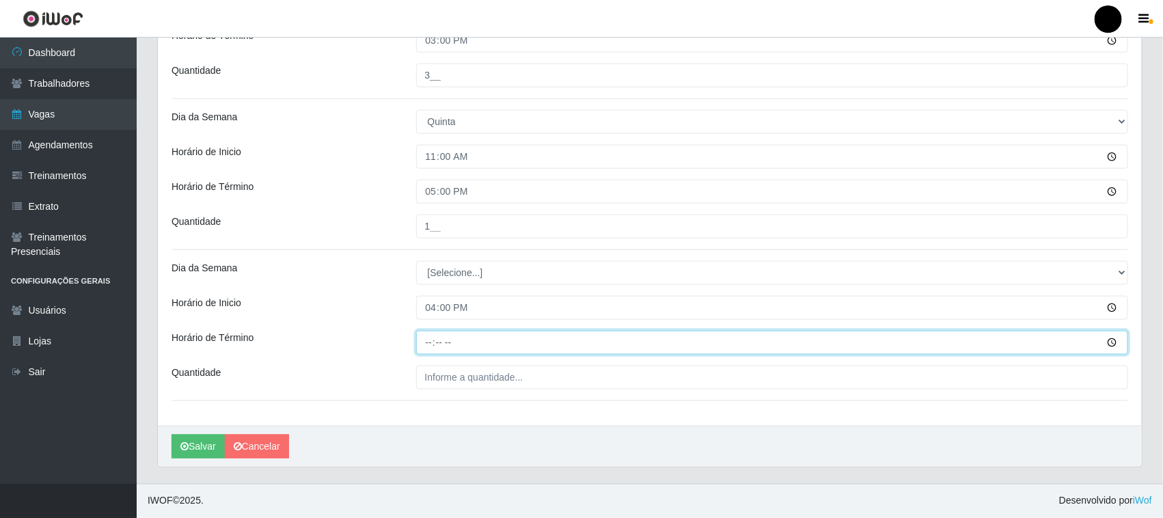
click at [429, 343] on input "Horário de Término" at bounding box center [772, 343] width 713 height 24
type input "22:00"
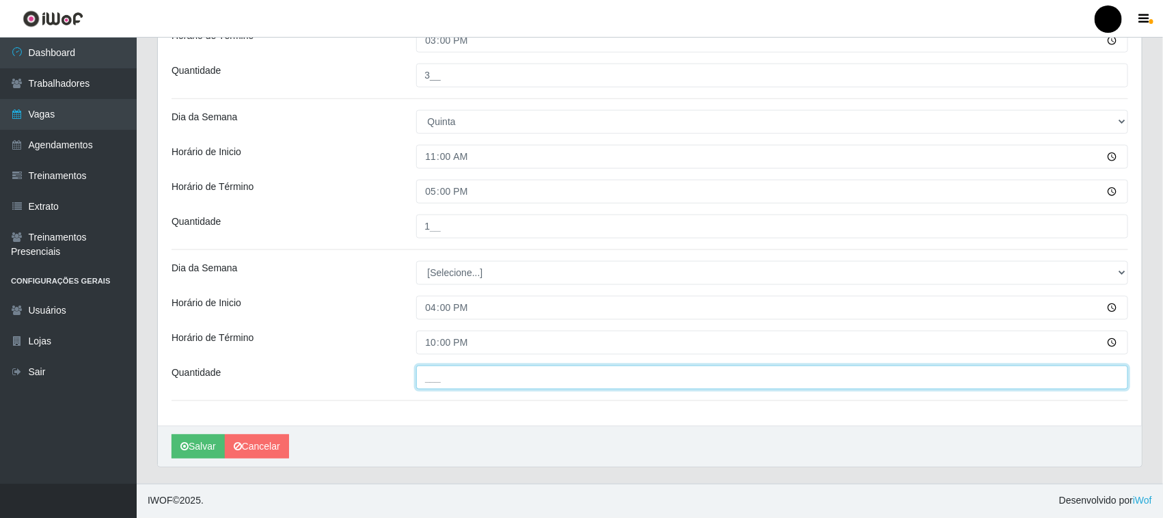
drag, startPoint x: 436, startPoint y: 378, endPoint x: 418, endPoint y: 390, distance: 21.2
click at [436, 378] on input "___" at bounding box center [772, 378] width 713 height 24
type input "3__"
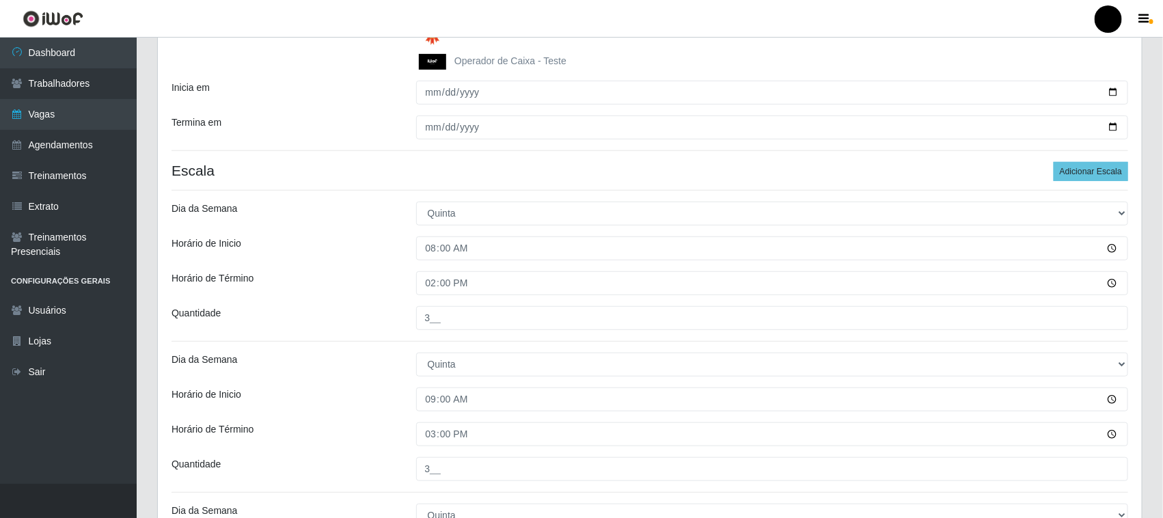
scroll to position [250, 0]
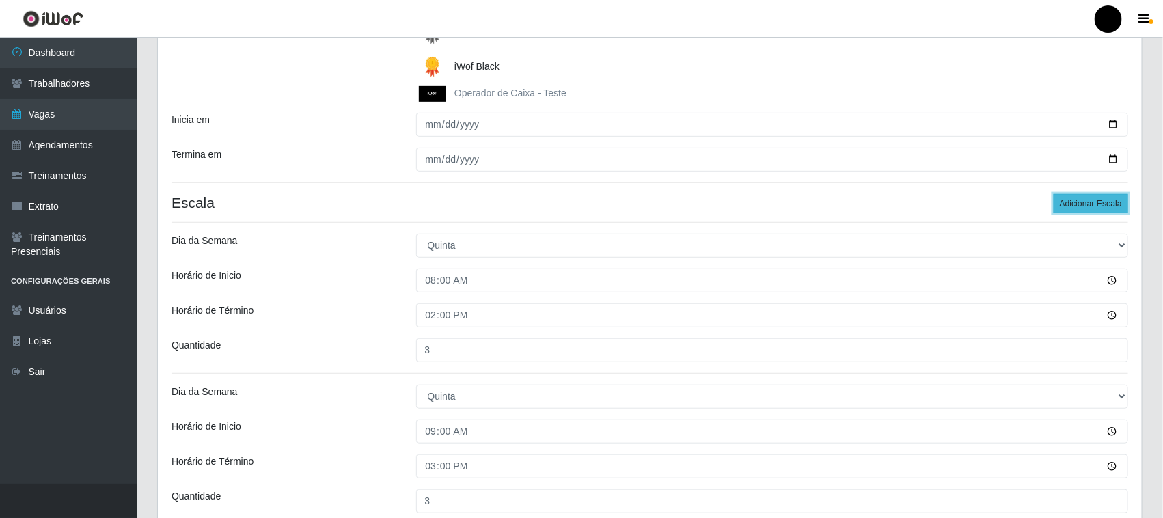
click at [1075, 204] on button "Adicionar Escala" at bounding box center [1091, 203] width 75 height 19
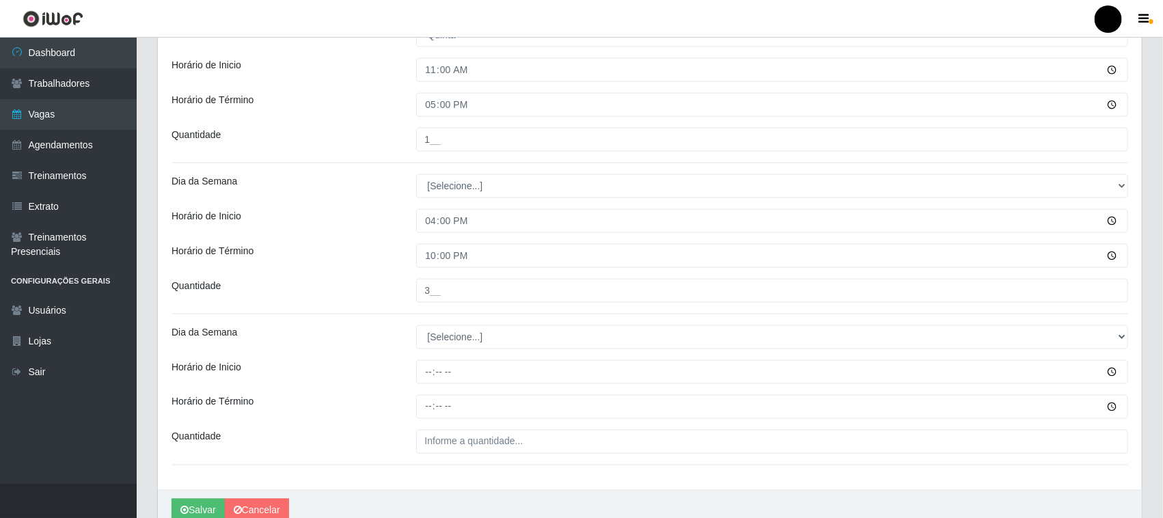
scroll to position [828, 0]
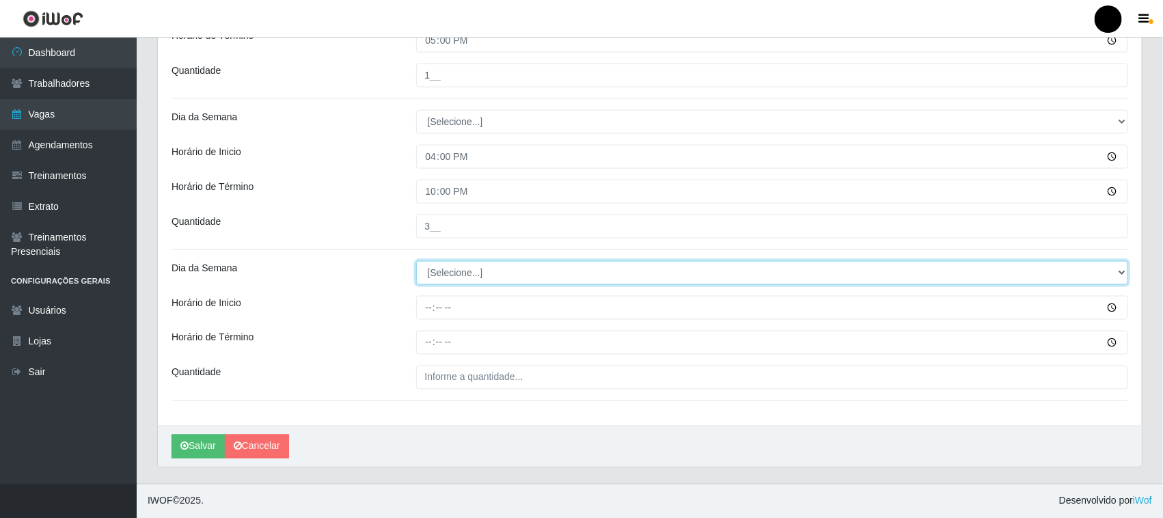
click at [467, 274] on select "[Selecione...] Segunda Terça Quarta Quinta Sexta Sábado Domingo" at bounding box center [772, 273] width 713 height 24
select select "4"
click at [416, 261] on select "[Selecione...] Segunda Terça Quarta Quinta Sexta Sábado Domingo" at bounding box center [772, 273] width 713 height 24
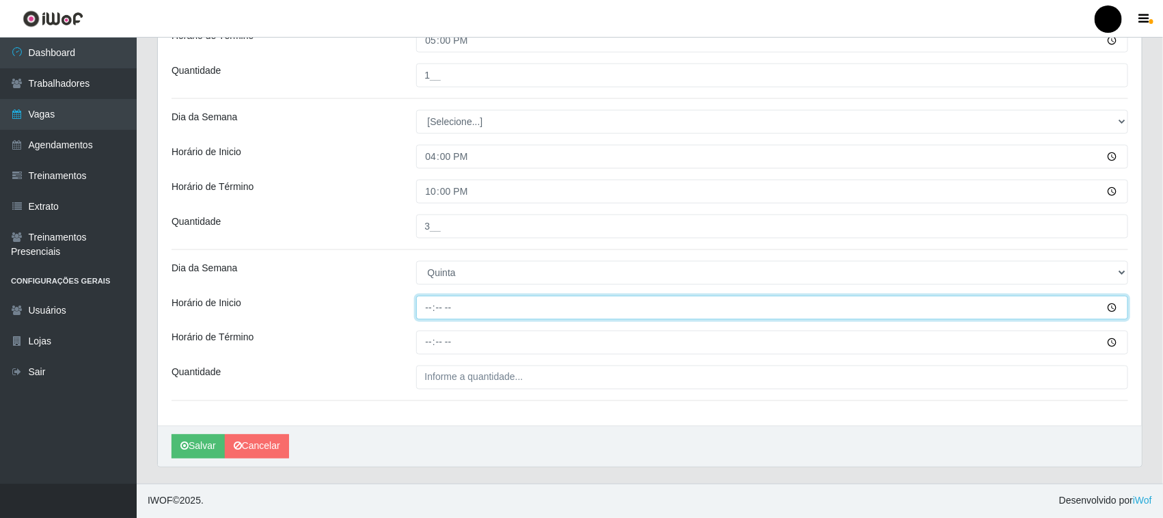
click at [429, 312] on input "Horário de Inicio" at bounding box center [772, 308] width 713 height 24
type input "16:30"
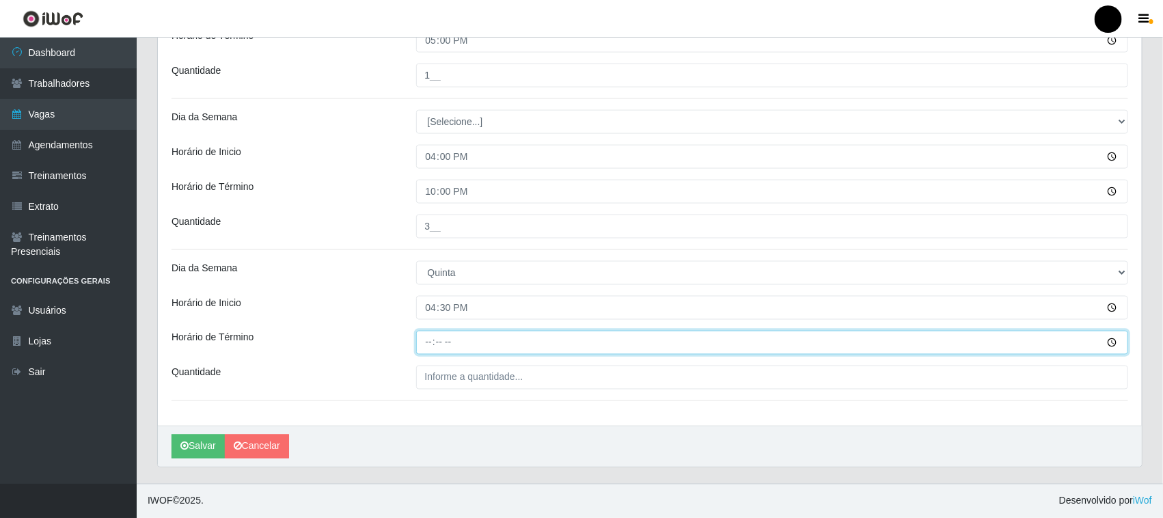
click at [431, 343] on input "Horário de Término" at bounding box center [772, 343] width 713 height 24
type input "22:30"
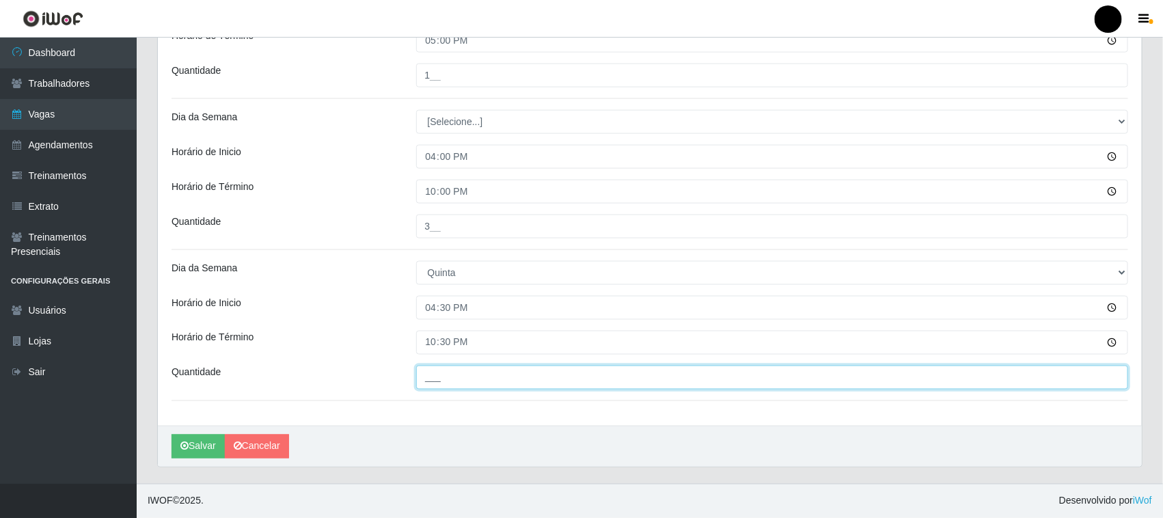
click at [429, 370] on input "___" at bounding box center [772, 378] width 713 height 24
type input "2__"
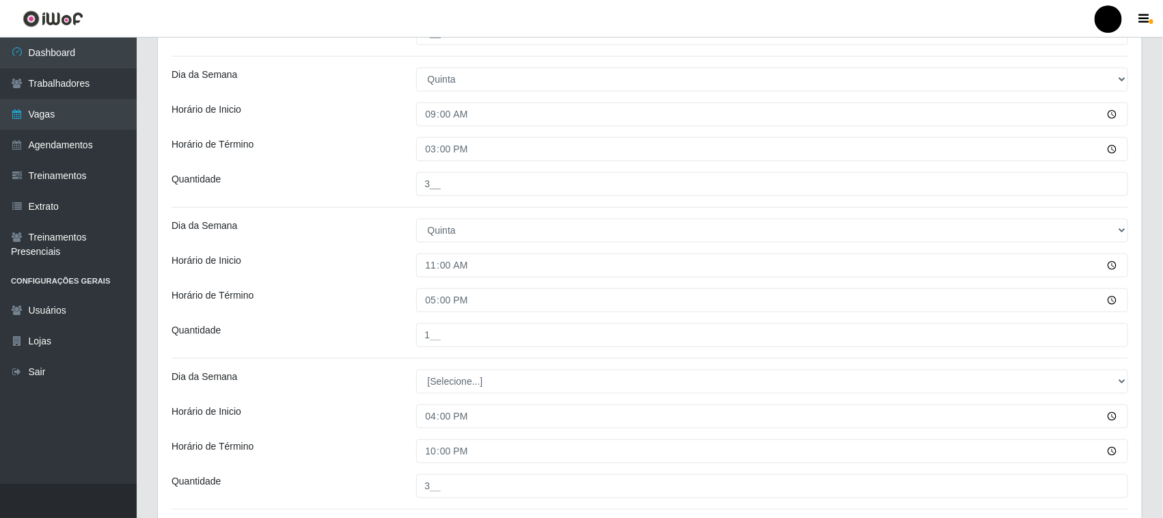
scroll to position [658, 0]
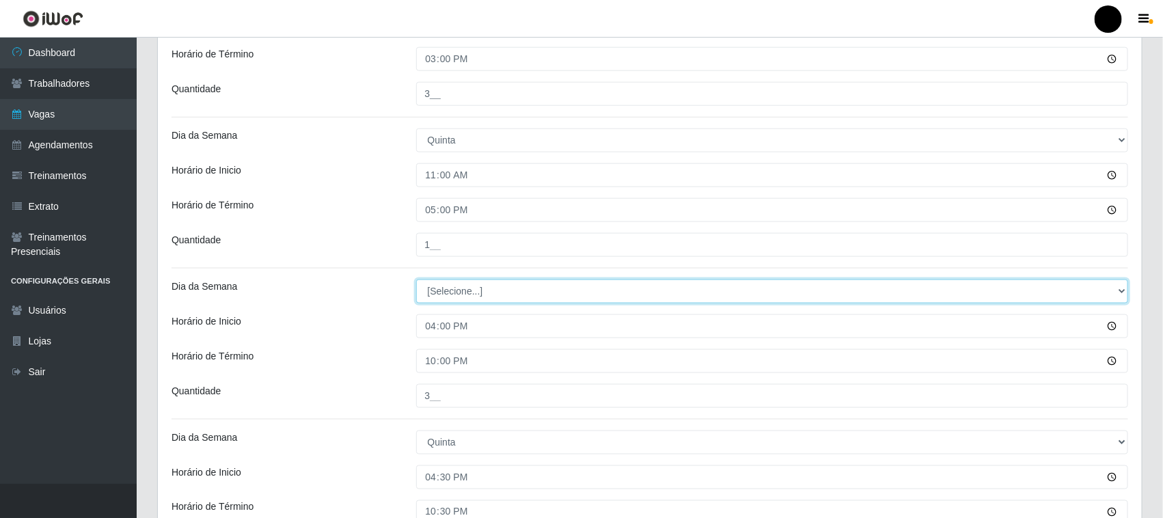
click at [483, 301] on select "[Selecione...] Segunda Terça Quarta Quinta Sexta Sábado Domingo" at bounding box center [772, 292] width 713 height 24
select select "4"
click at [416, 280] on select "[Selecione...] Segunda Terça Quarta Quinta Sexta Sábado Domingo" at bounding box center [772, 292] width 713 height 24
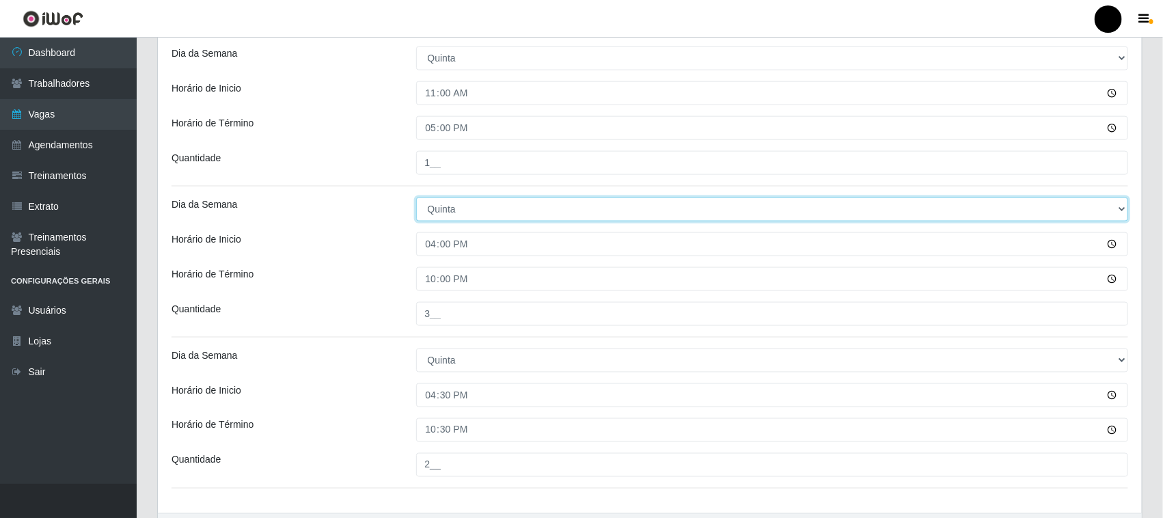
scroll to position [769, 0]
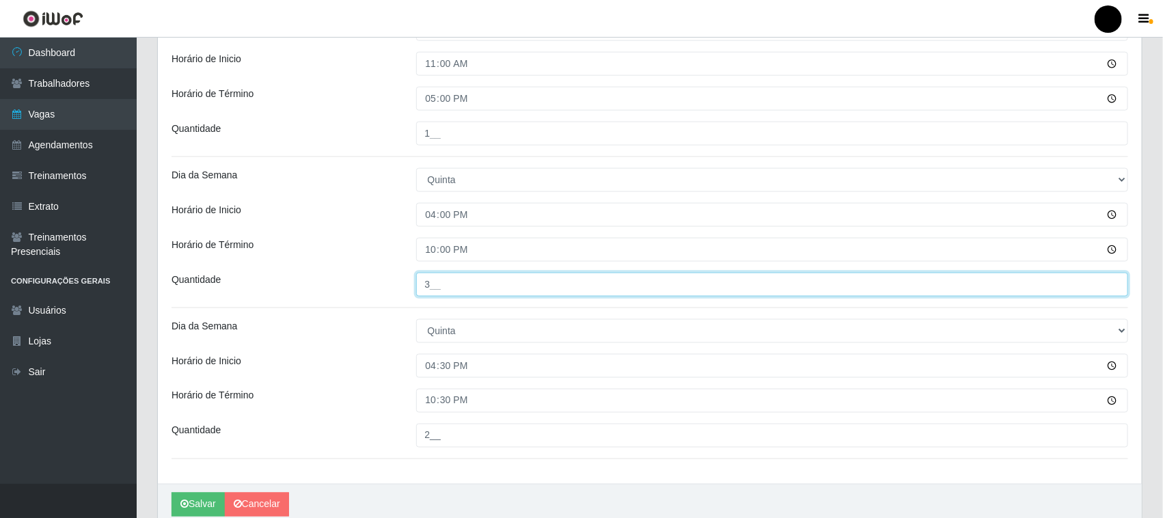
click at [429, 284] on input "3__" at bounding box center [772, 285] width 713 height 24
type input "4__"
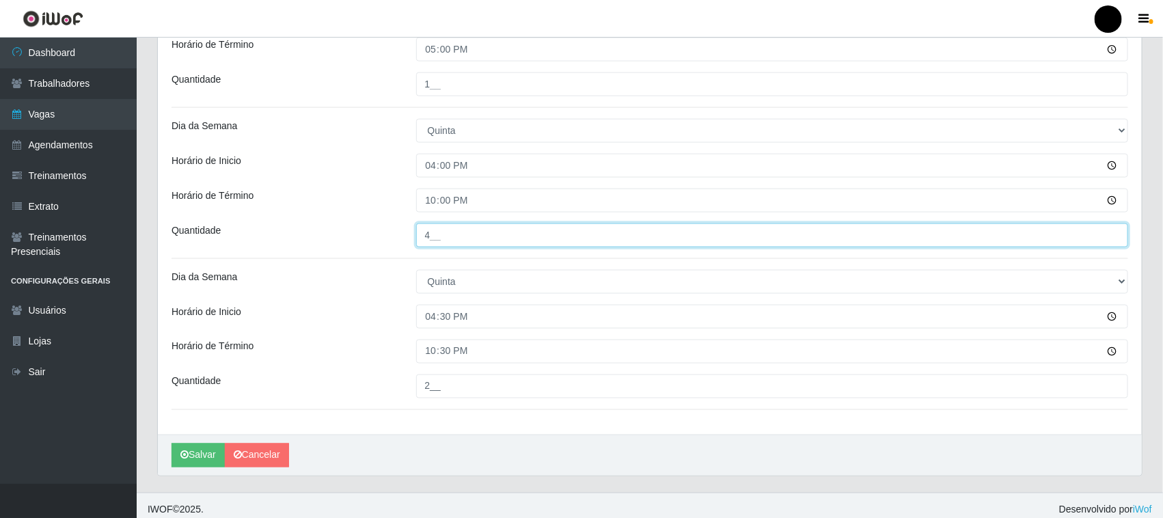
scroll to position [828, 0]
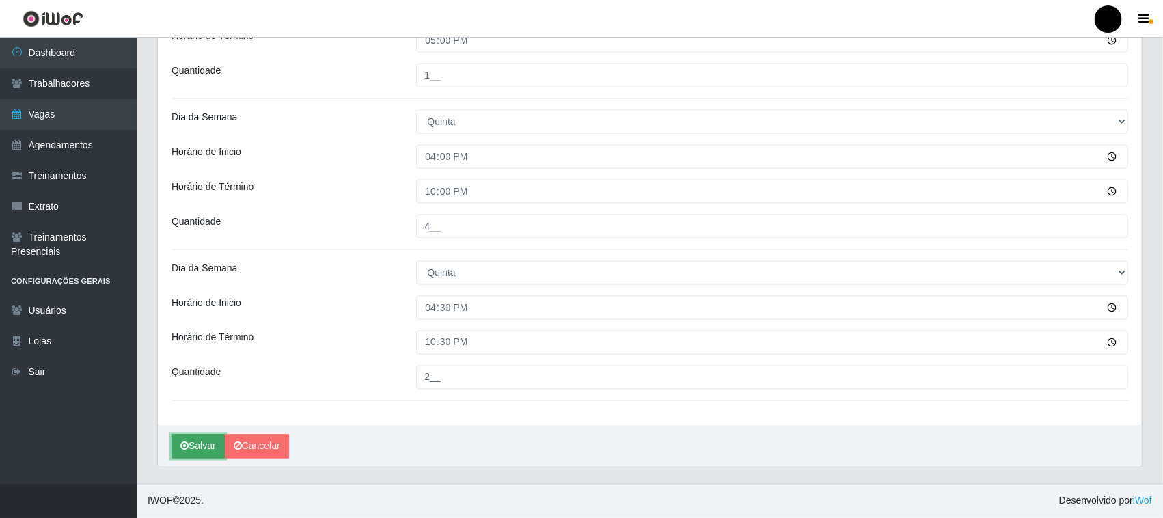
click at [204, 446] on button "Salvar" at bounding box center [198, 447] width 53 height 24
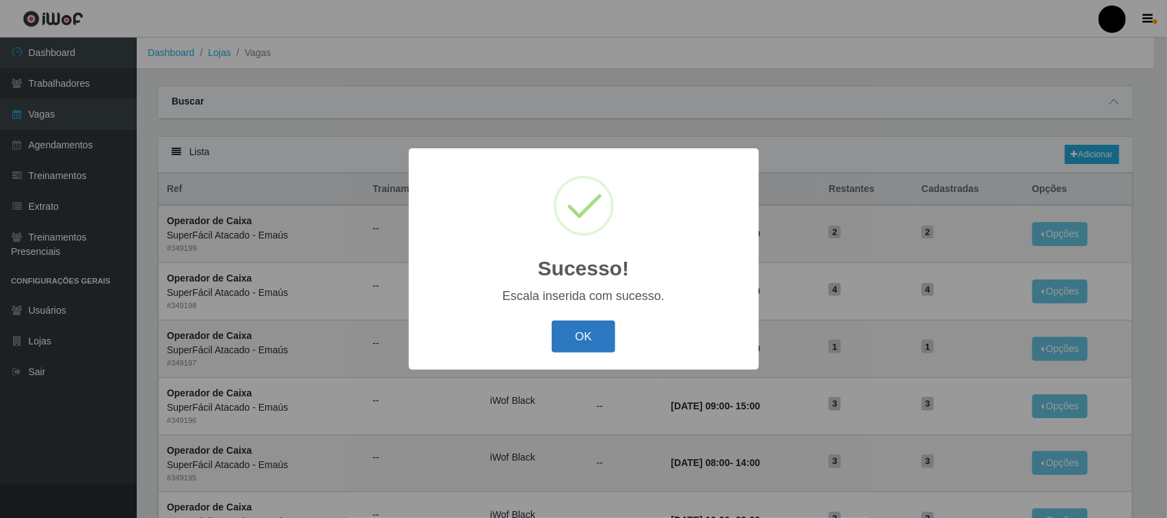
click at [589, 342] on button "OK" at bounding box center [584, 337] width 64 height 32
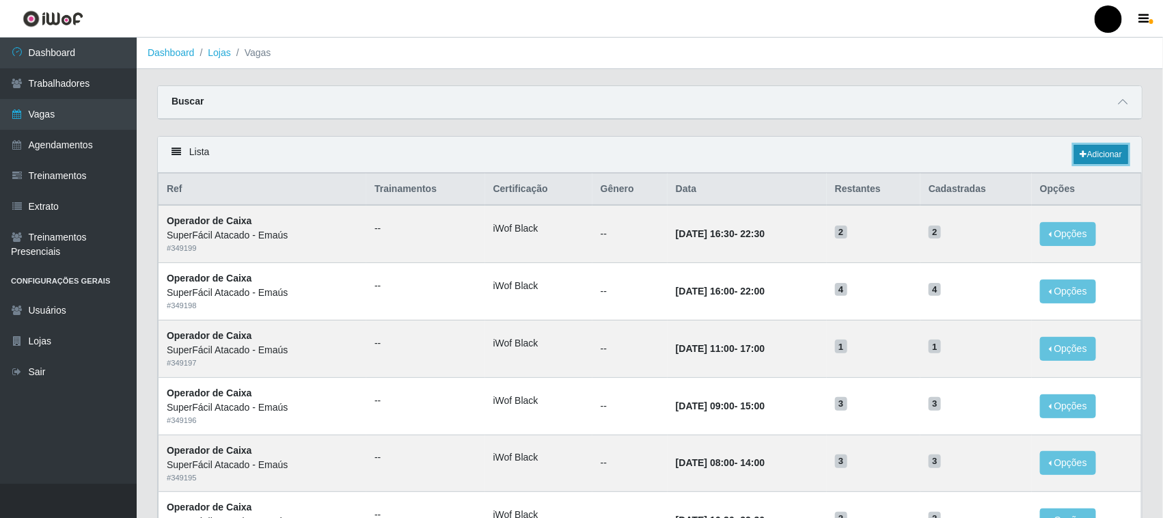
click at [1094, 154] on link "Adicionar" at bounding box center [1102, 154] width 54 height 19
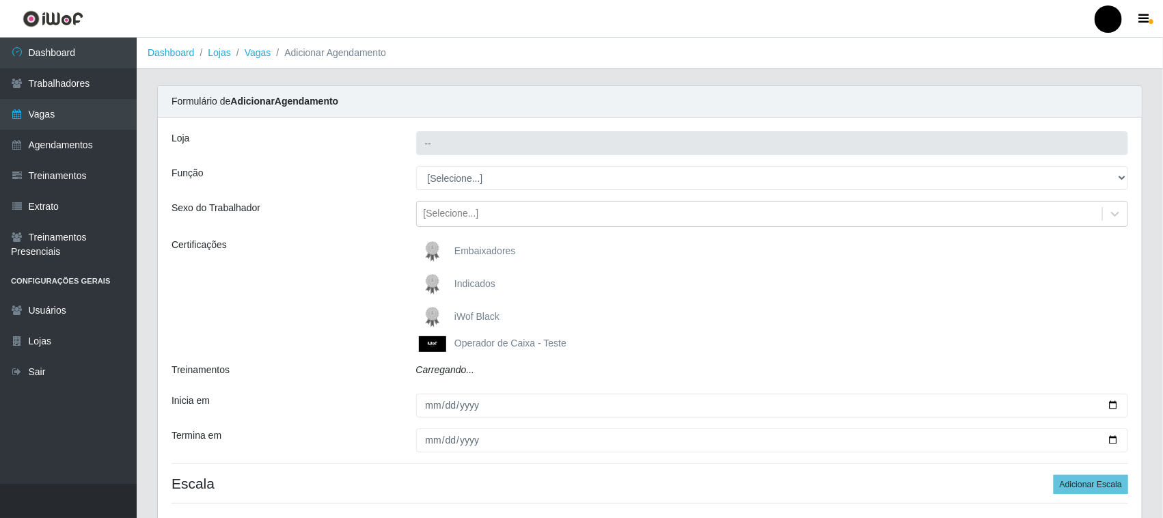
type input "SuperFácil Atacado - Emaús"
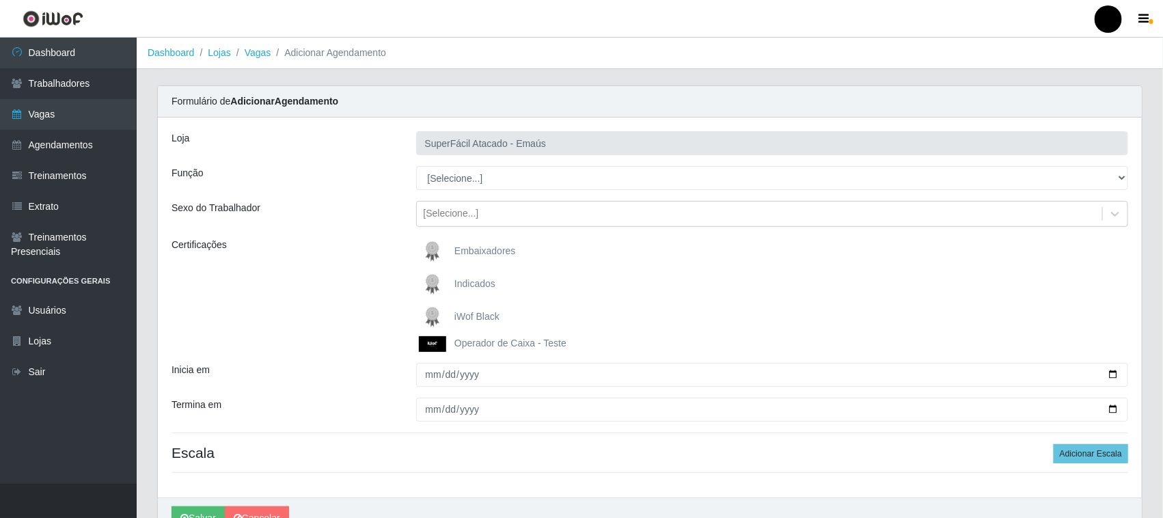
scroll to position [72, 0]
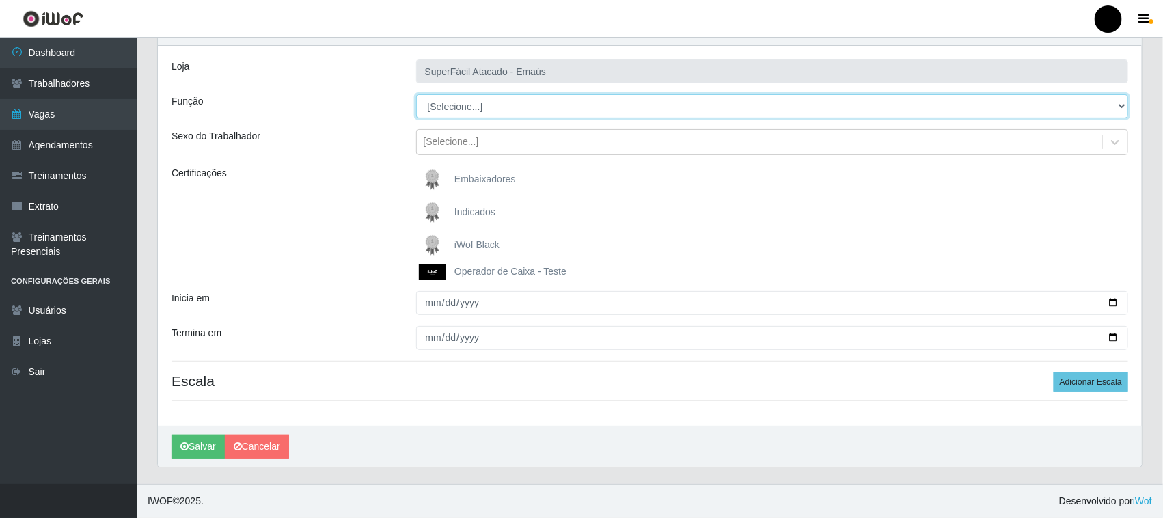
click at [481, 111] on select "[Selecione...] Auxiliar de Estacionamento Auxiliar de Estacionamento + Auxiliar…" at bounding box center [772, 106] width 713 height 24
click at [416, 94] on select "[Selecione...] Auxiliar de Estacionamento Auxiliar de Estacionamento + Auxiliar…" at bounding box center [772, 106] width 713 height 24
click at [518, 108] on select "[Selecione...] Auxiliar de Estacionamento Auxiliar de Estacionamento + Auxiliar…" at bounding box center [772, 106] width 713 height 24
select select "73"
click at [416, 94] on select "[Selecione...] Auxiliar de Estacionamento Auxiliar de Estacionamento + Auxiliar…" at bounding box center [772, 106] width 713 height 24
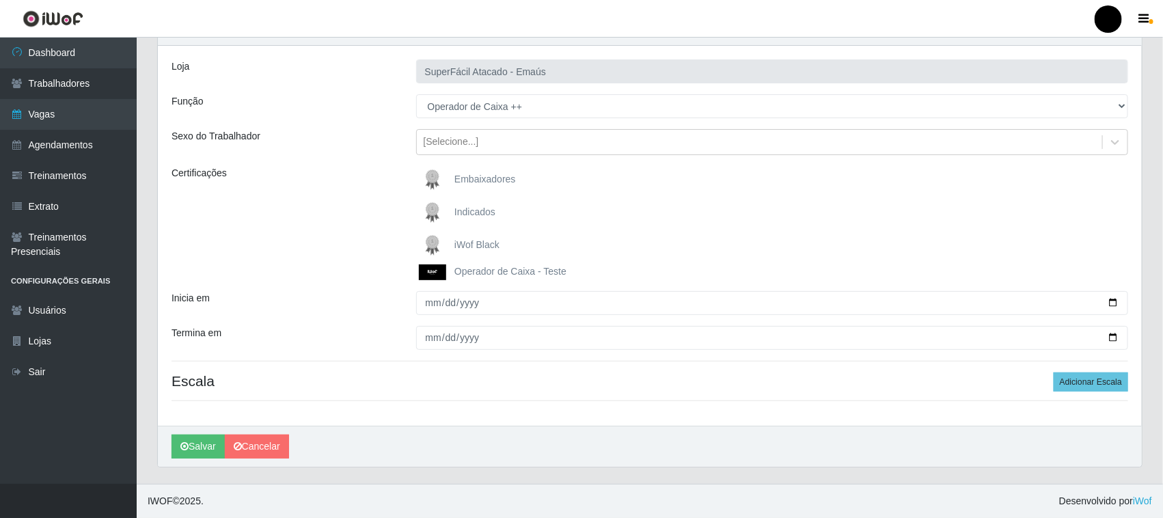
click at [433, 238] on img at bounding box center [435, 245] width 33 height 27
click at [0, 0] on input "iWof Black" at bounding box center [0, 0] width 0 height 0
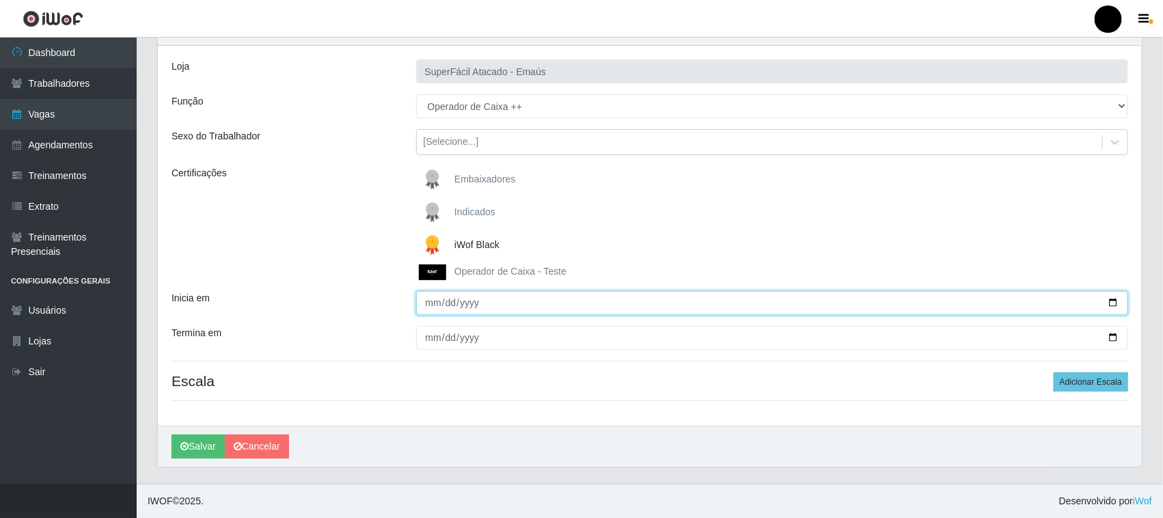
click at [1118, 305] on input "Inicia em" at bounding box center [772, 303] width 713 height 24
type input "[DATE]"
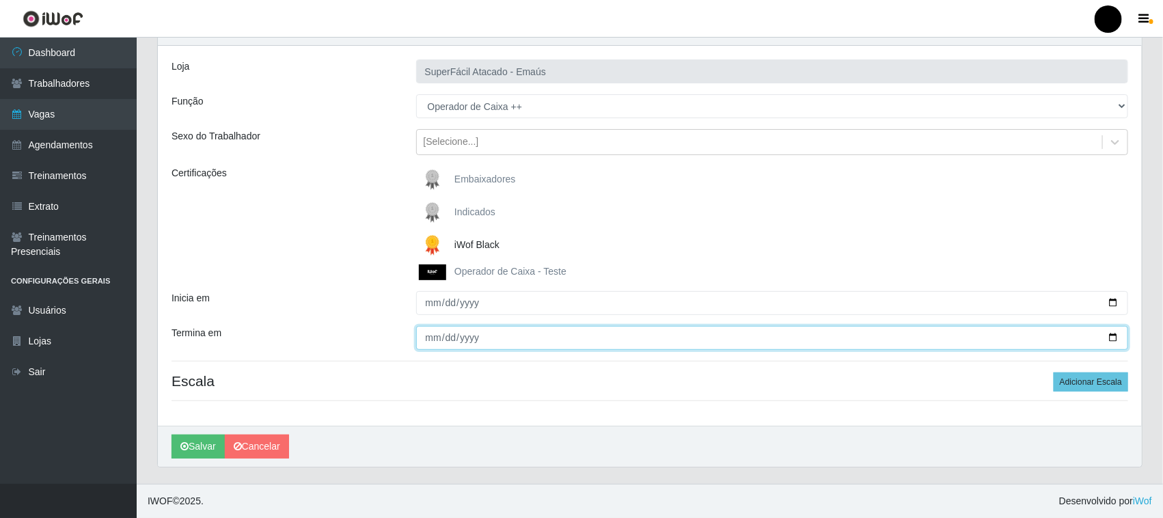
click at [1113, 336] on input "Termina em" at bounding box center [772, 338] width 713 height 24
type input "[DATE]"
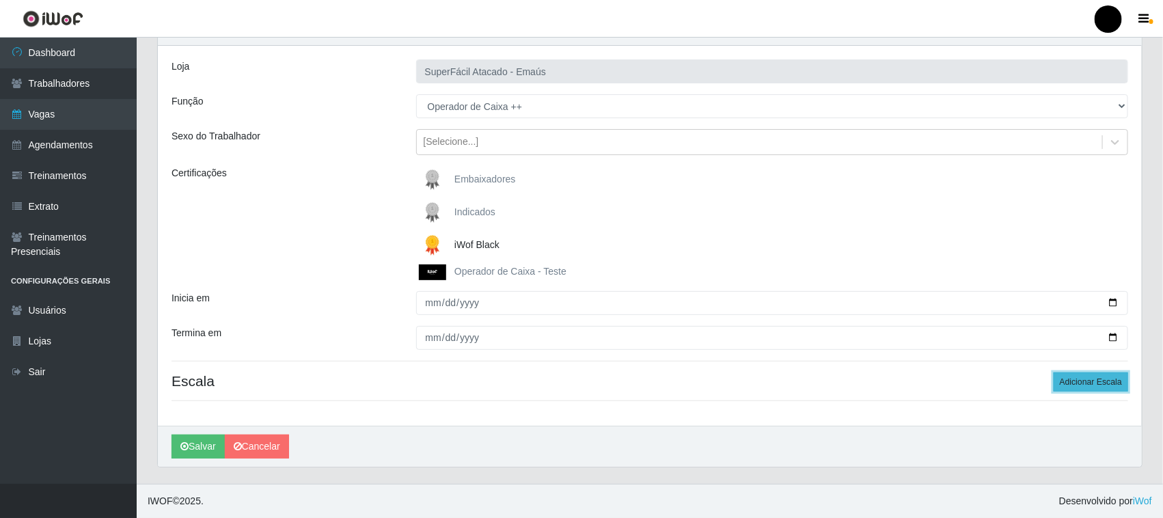
click at [1082, 385] on button "Adicionar Escala" at bounding box center [1091, 382] width 75 height 19
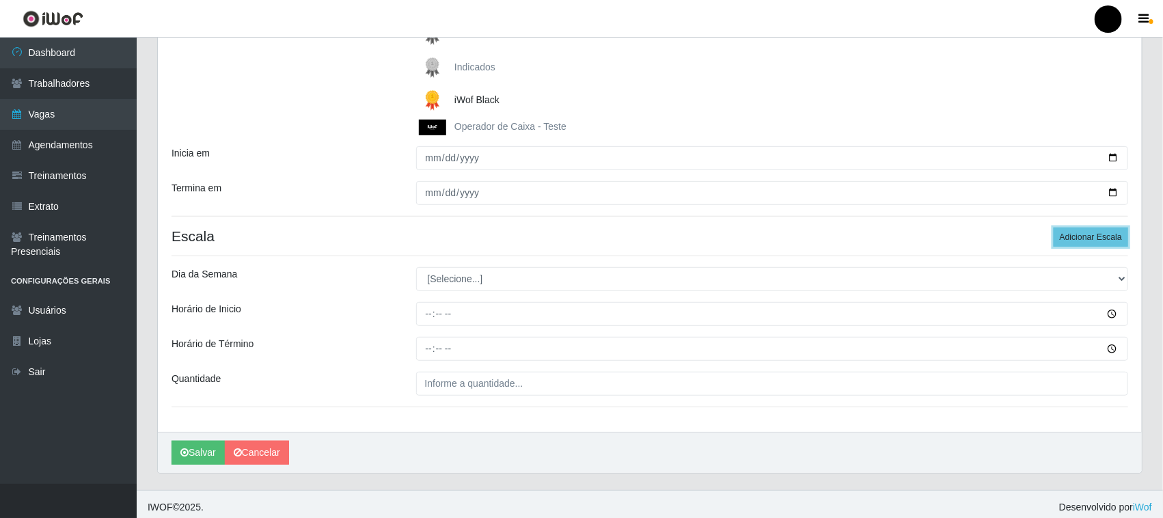
scroll to position [224, 0]
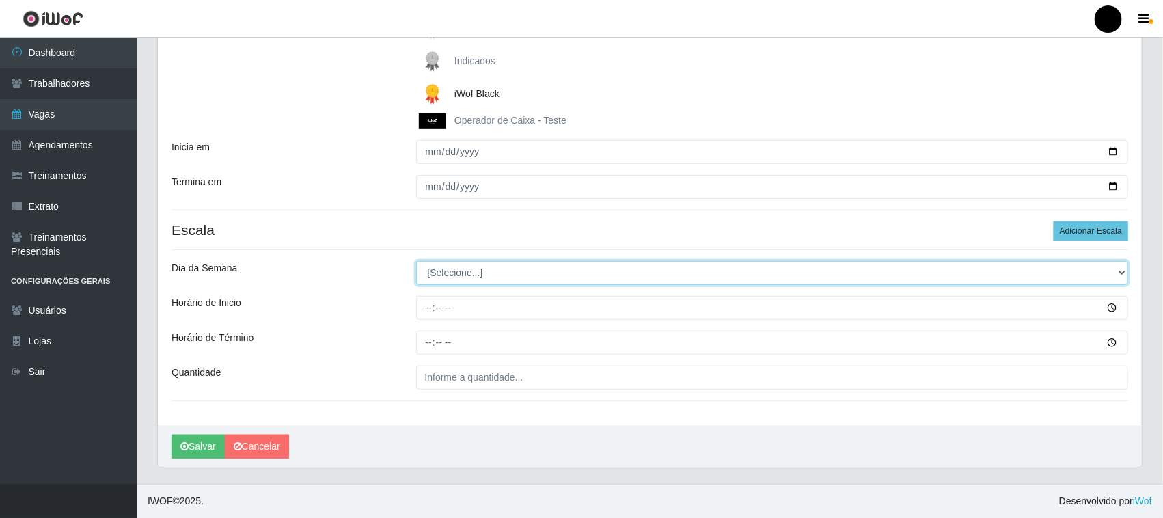
click at [468, 272] on select "[Selecione...] Segunda Terça Quarta Quinta Sexta Sábado Domingo" at bounding box center [772, 273] width 713 height 24
click at [416, 261] on select "[Selecione...] Segunda Terça Quarta Quinta Sexta Sábado Domingo" at bounding box center [772, 273] width 713 height 24
click at [463, 275] on select "[Selecione...] Segunda Terça Quarta Quinta Sexta Sábado Domingo" at bounding box center [772, 273] width 713 height 24
select select "5"
click at [416, 261] on select "[Selecione...] Segunda Terça Quarta Quinta Sexta Sábado Domingo" at bounding box center [772, 273] width 713 height 24
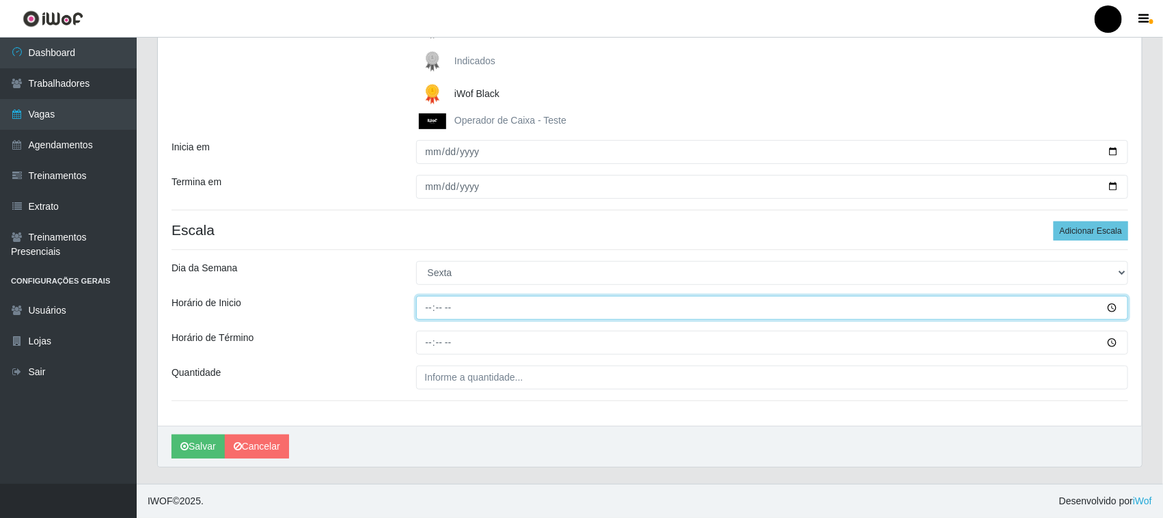
click at [429, 306] on input "Horário de Inicio" at bounding box center [772, 308] width 713 height 24
type input "08:00"
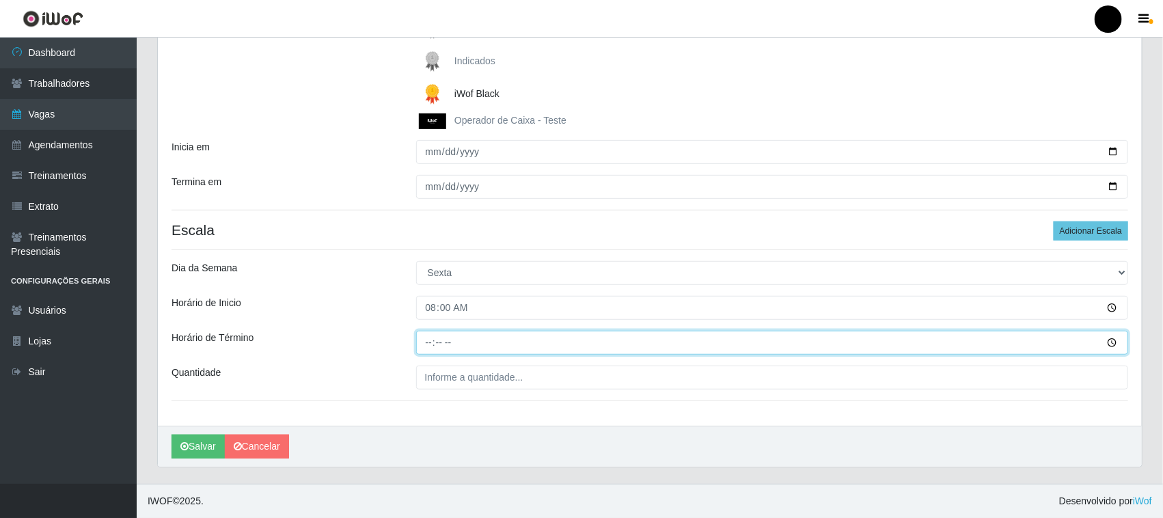
click at [427, 342] on input "Horário de Término" at bounding box center [772, 343] width 713 height 24
type input "14:00"
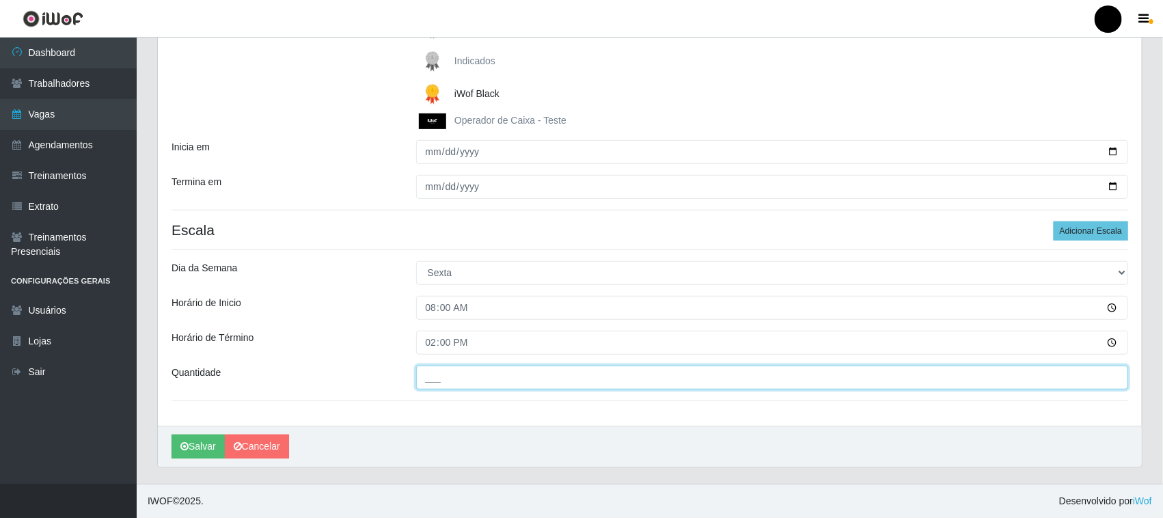
click at [438, 381] on input "___" at bounding box center [772, 378] width 713 height 24
type input "3__"
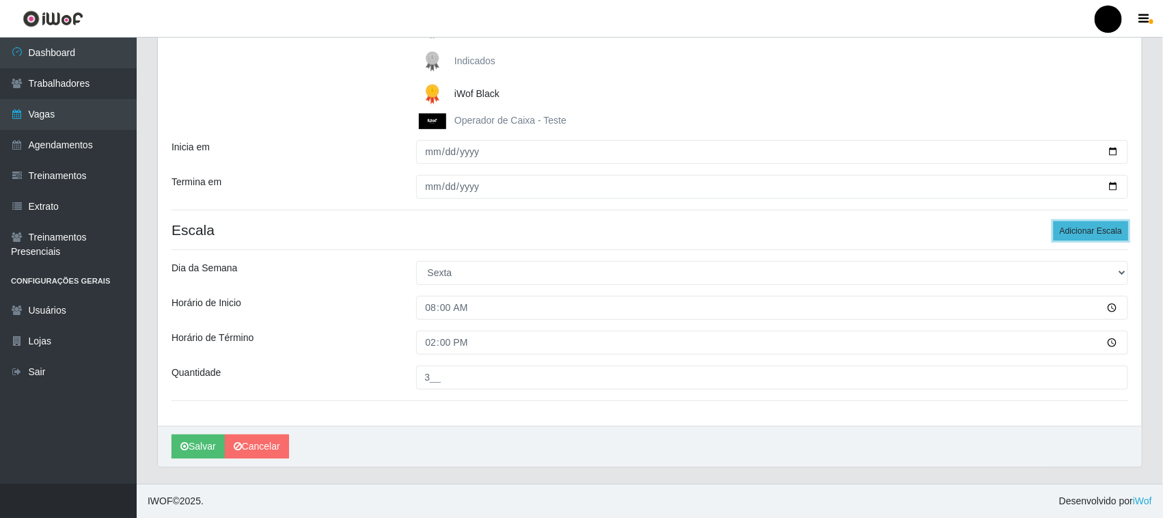
click at [1111, 228] on button "Adicionar Escala" at bounding box center [1091, 230] width 75 height 19
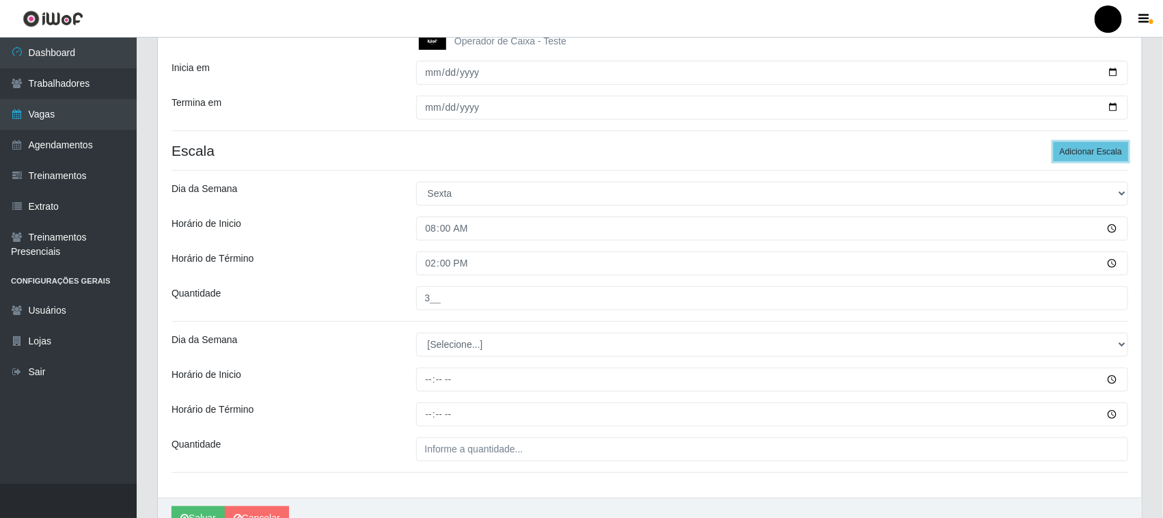
scroll to position [375, 0]
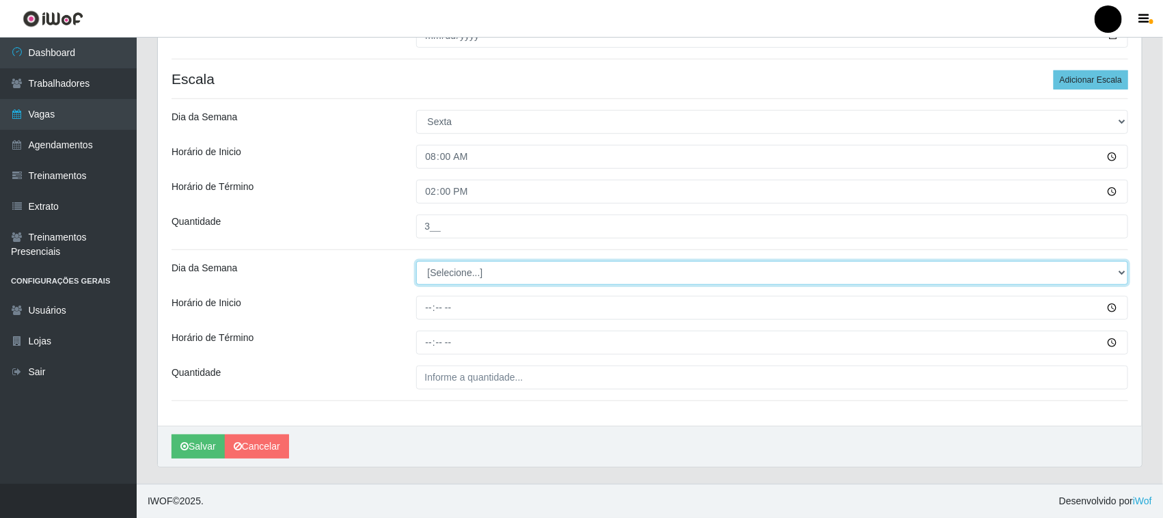
click at [452, 277] on select "[Selecione...] Segunda Terça Quarta Quinta Sexta Sábado Domingo" at bounding box center [772, 273] width 713 height 24
select select "5"
click at [416, 261] on select "[Selecione...] Segunda Terça Quarta Quinta Sexta Sábado Domingo" at bounding box center [772, 273] width 713 height 24
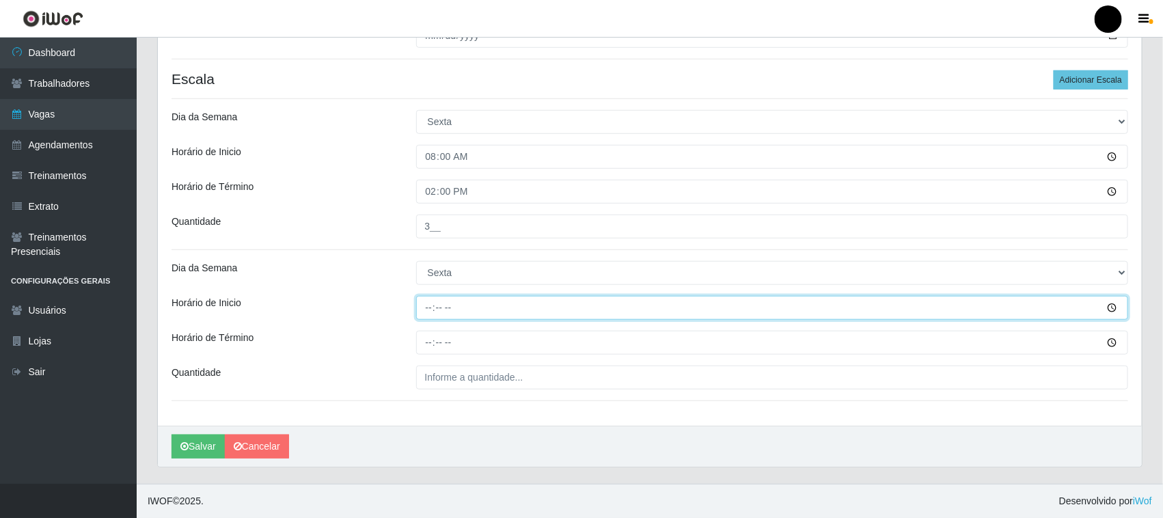
click at [427, 312] on input "Horário de Inicio" at bounding box center [772, 308] width 713 height 24
type input "09:00"
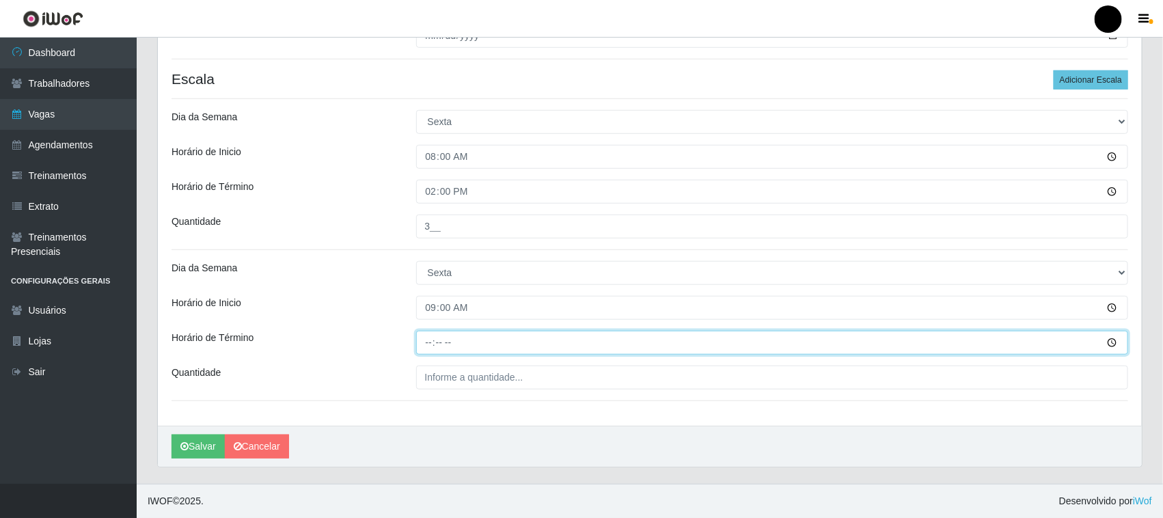
click at [429, 345] on input "Horário de Término" at bounding box center [772, 343] width 713 height 24
type input "15:00"
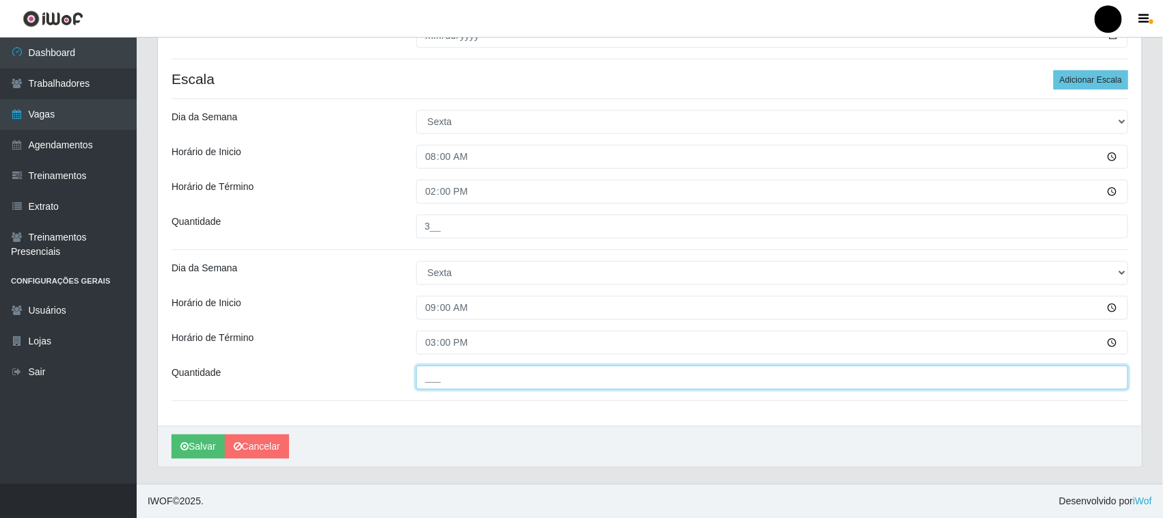
click at [438, 377] on input "___" at bounding box center [772, 378] width 713 height 24
type input "4__"
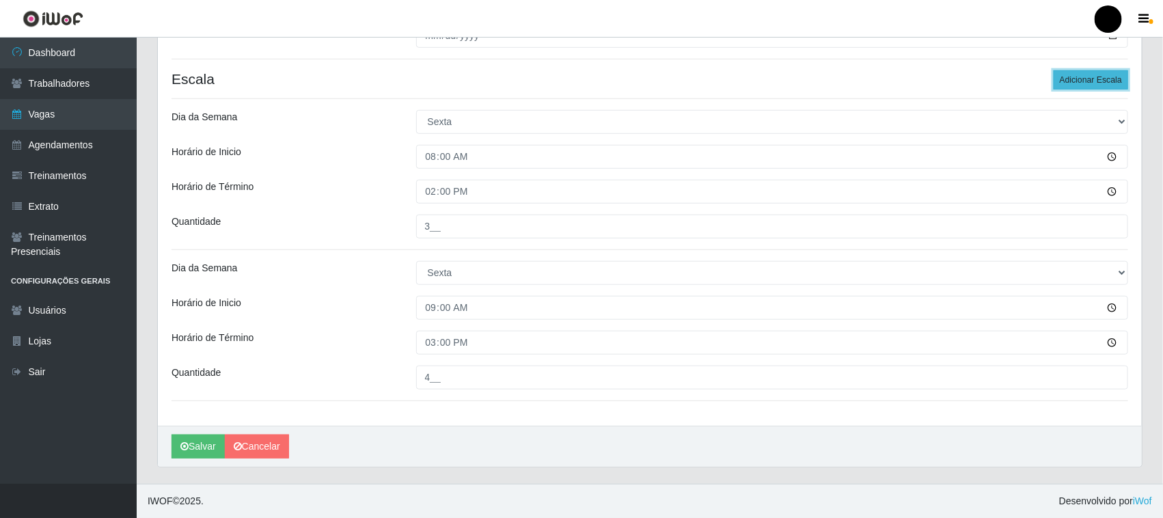
click at [1068, 82] on button "Adicionar Escala" at bounding box center [1091, 79] width 75 height 19
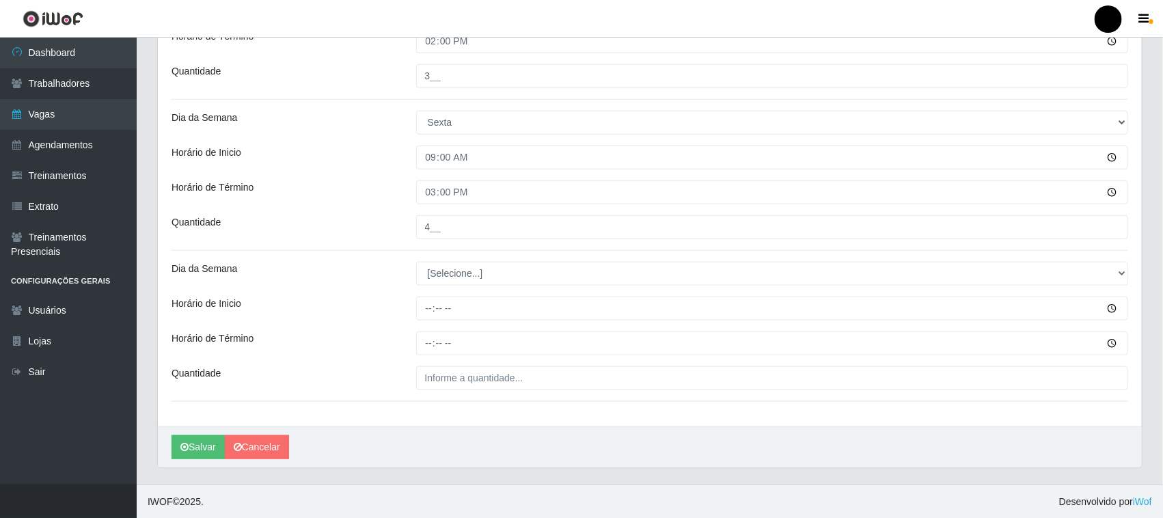
scroll to position [526, 0]
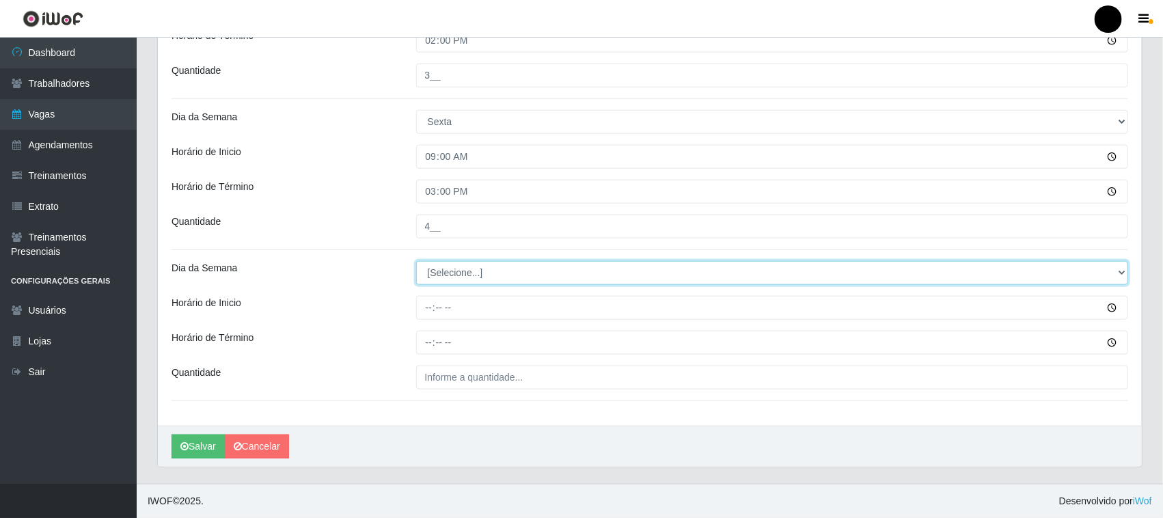
click at [449, 274] on select "[Selecione...] Segunda Terça Quarta Quinta Sexta Sábado Domingo" at bounding box center [772, 273] width 713 height 24
select select "5"
click at [416, 261] on select "[Selecione...] Segunda Terça Quarta Quinta Sexta Sábado Domingo" at bounding box center [772, 273] width 713 height 24
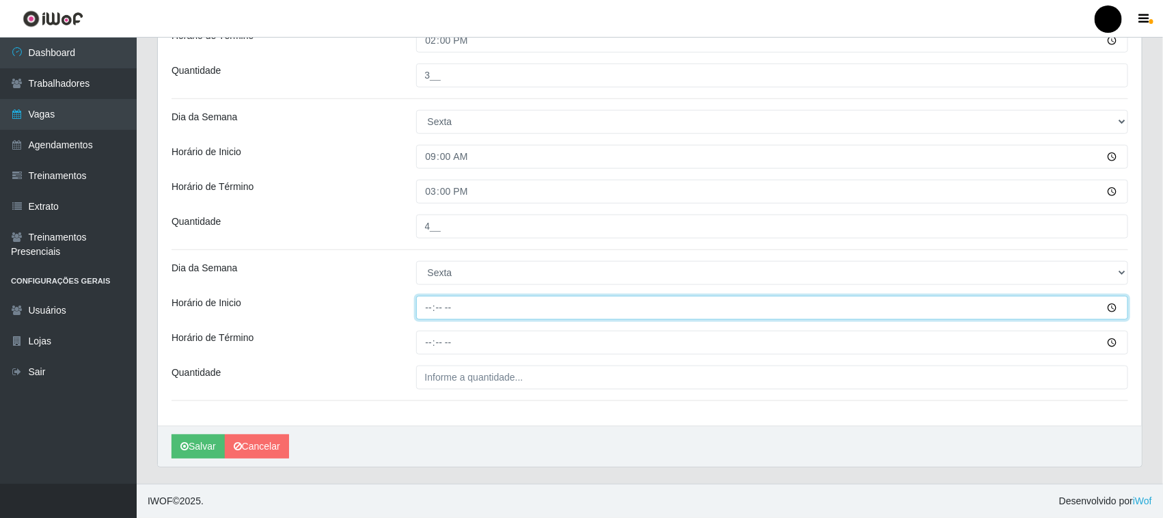
click at [425, 309] on input "Horário de Inicio" at bounding box center [772, 308] width 713 height 24
type input "11:00"
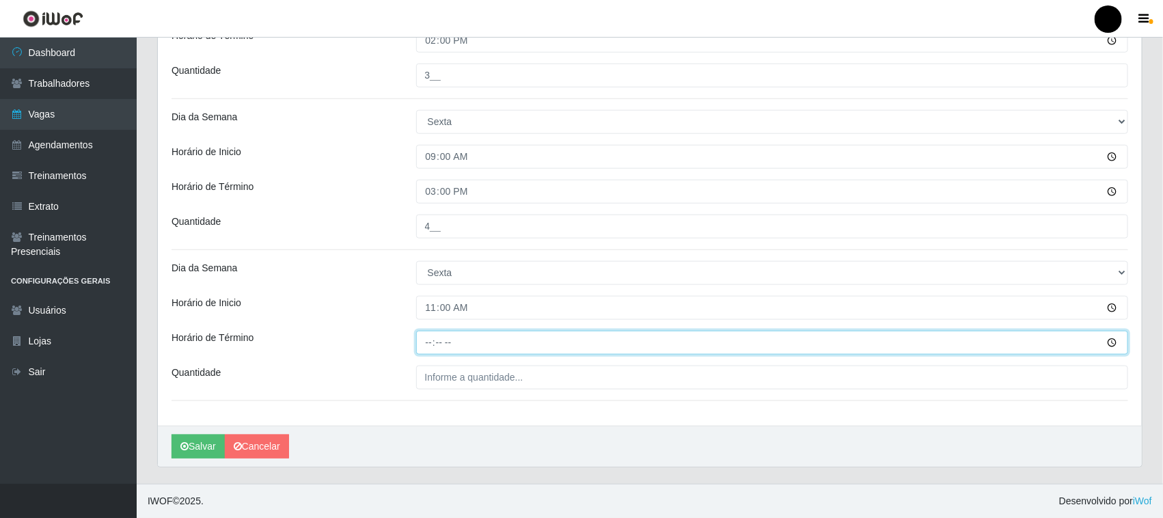
click at [429, 343] on input "Horário de Término" at bounding box center [772, 343] width 713 height 24
type input "17:00"
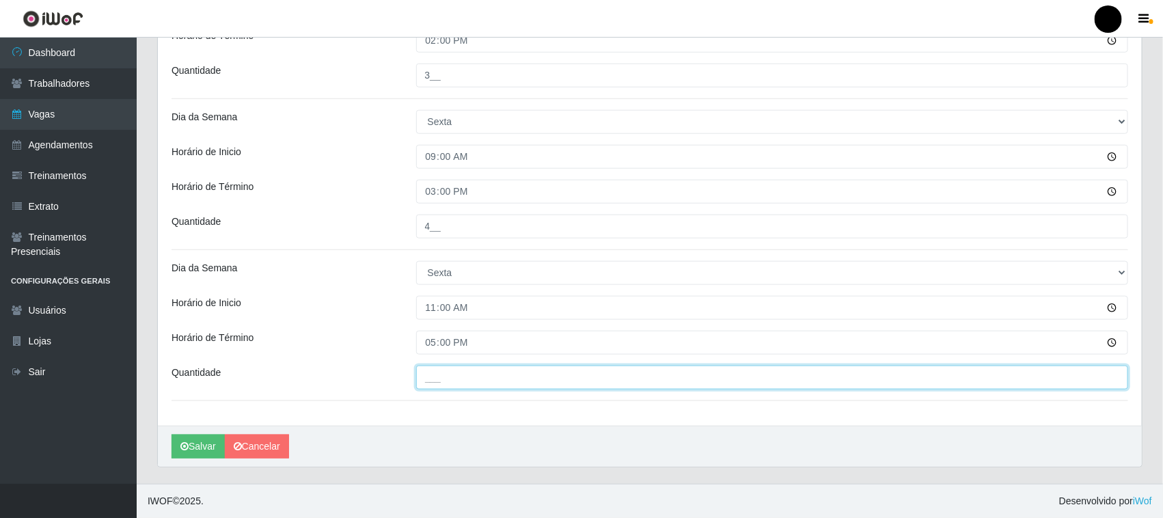
click at [444, 380] on input "___" at bounding box center [772, 378] width 713 height 24
type input "1__"
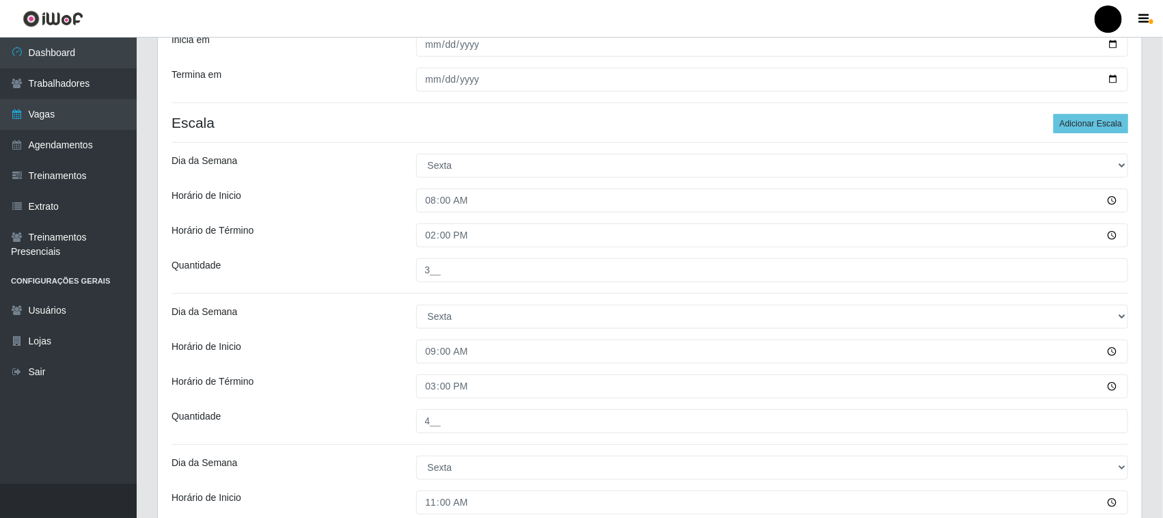
scroll to position [270, 0]
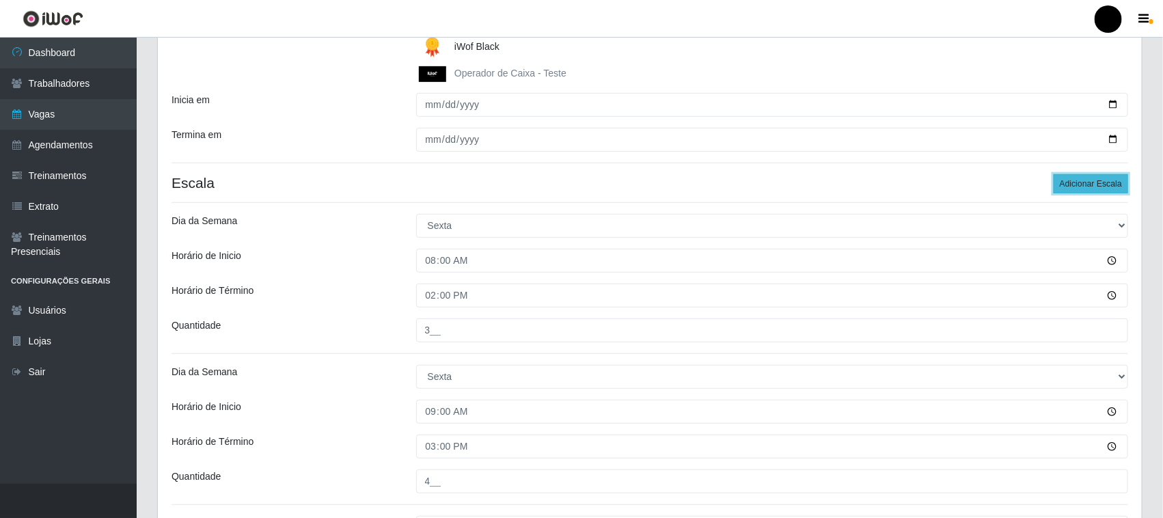
click at [1090, 183] on button "Adicionar Escala" at bounding box center [1091, 183] width 75 height 19
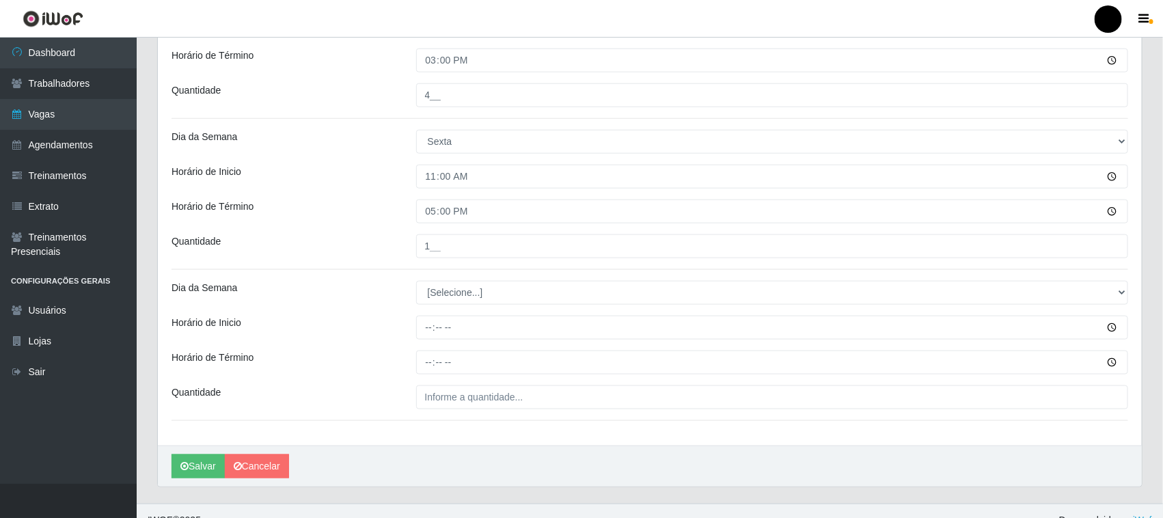
scroll to position [677, 0]
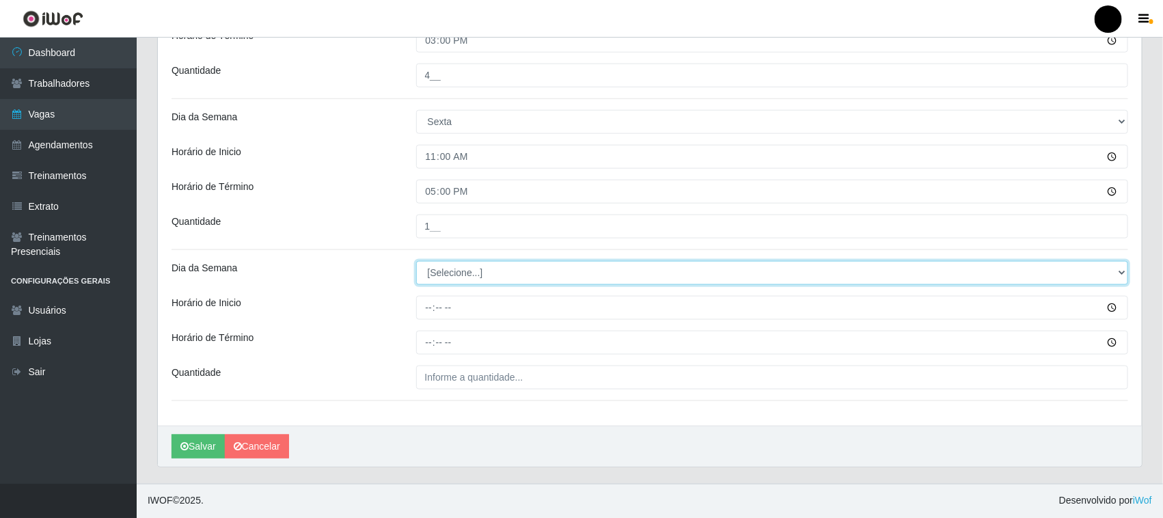
click at [446, 275] on select "[Selecione...] Segunda Terça Quarta Quinta Sexta Sábado Domingo" at bounding box center [772, 273] width 713 height 24
select select "5"
click at [416, 261] on select "[Selecione...] Segunda Terça Quarta Quinta Sexta Sábado Domingo" at bounding box center [772, 273] width 713 height 24
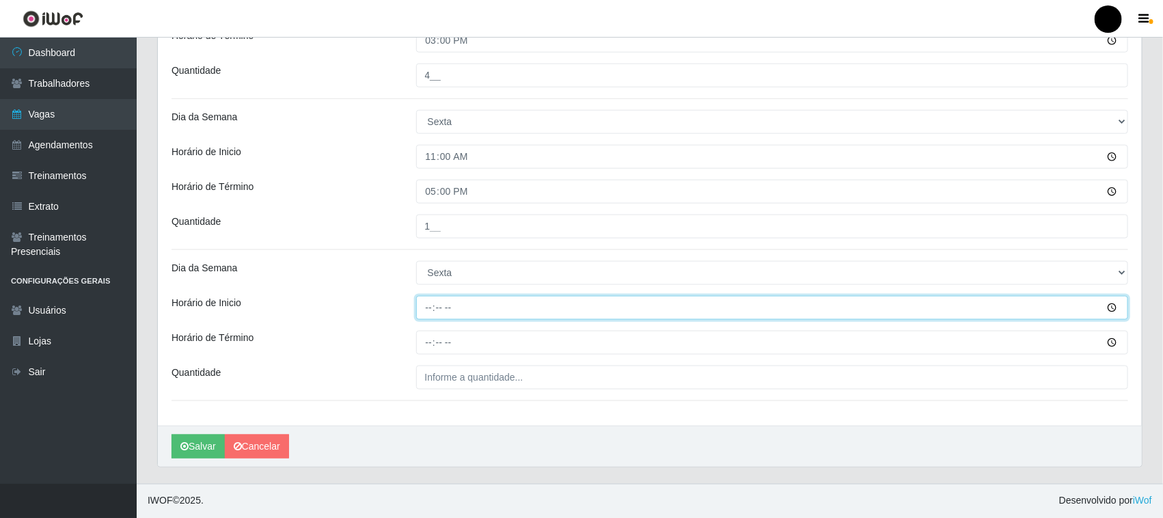
click at [429, 308] on input "Horário de Inicio" at bounding box center [772, 308] width 713 height 24
type input "16:00"
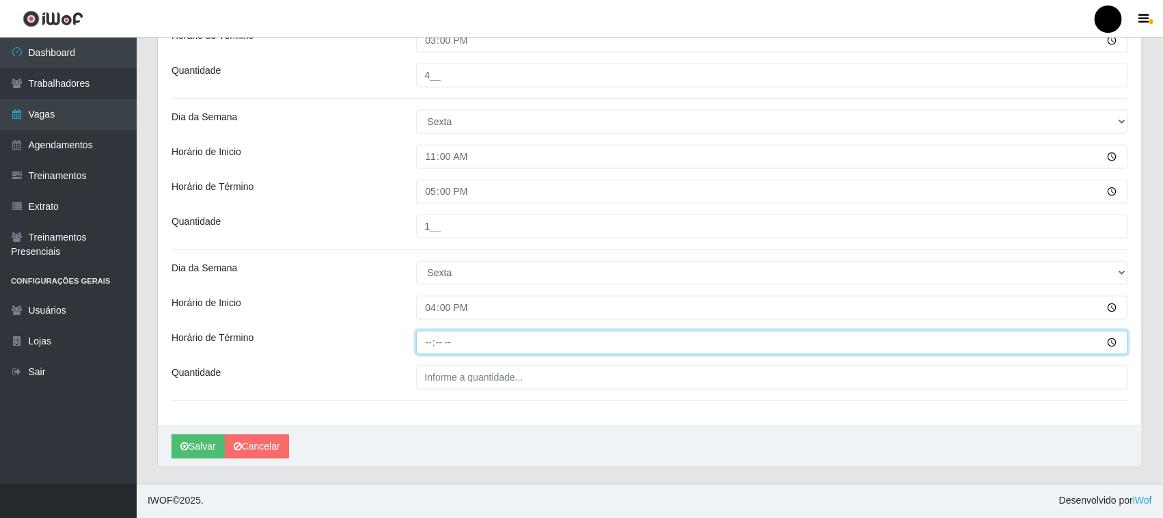
click at [427, 343] on input "Horário de Término" at bounding box center [772, 343] width 713 height 24
type input "22:00"
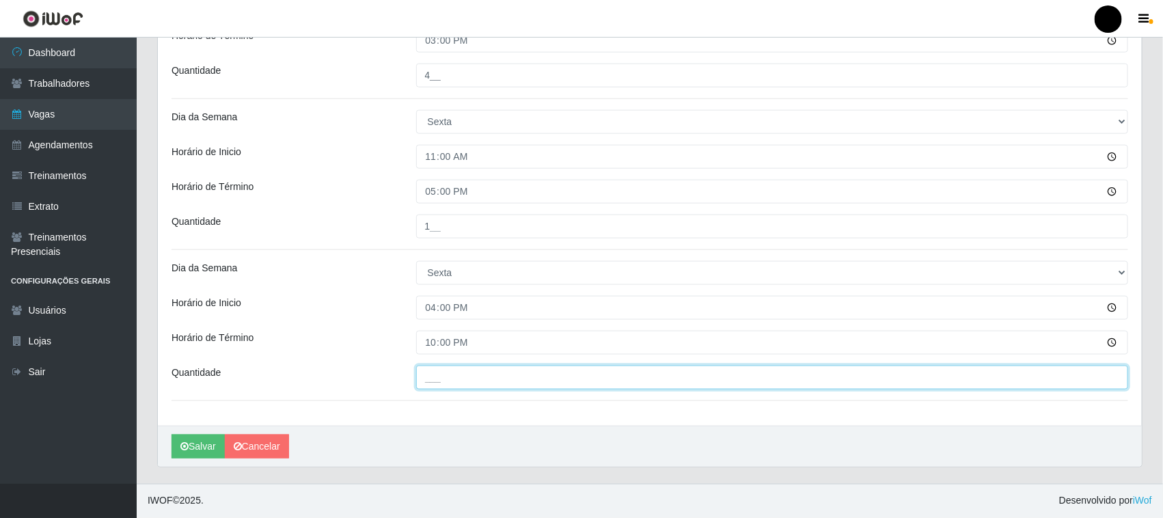
drag, startPoint x: 443, startPoint y: 377, endPoint x: 431, endPoint y: 377, distance: 11.6
click at [442, 377] on input "___" at bounding box center [772, 378] width 713 height 24
type input "4__"
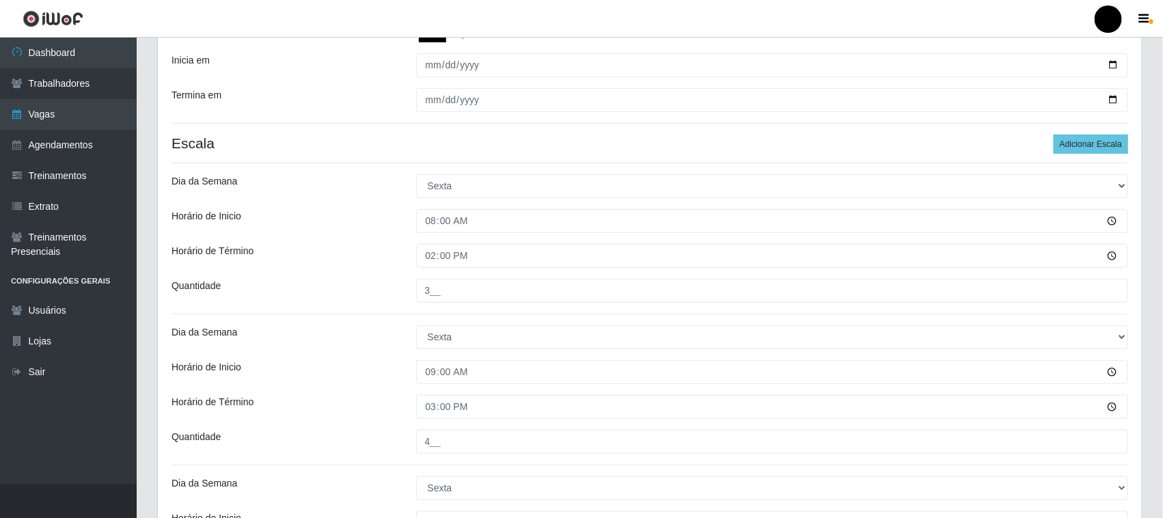
scroll to position [250, 0]
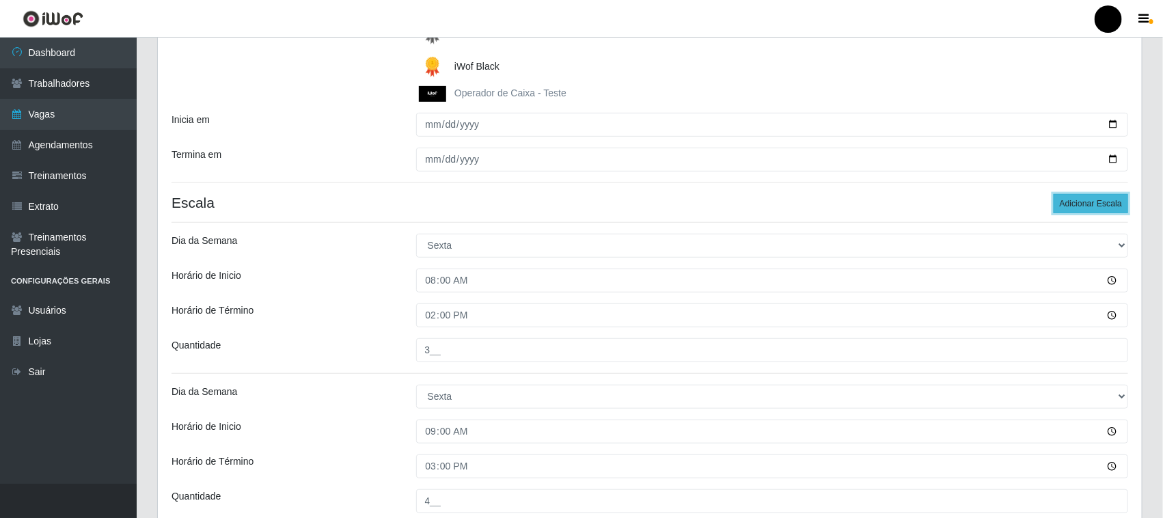
click at [1102, 206] on button "Adicionar Escala" at bounding box center [1091, 203] width 75 height 19
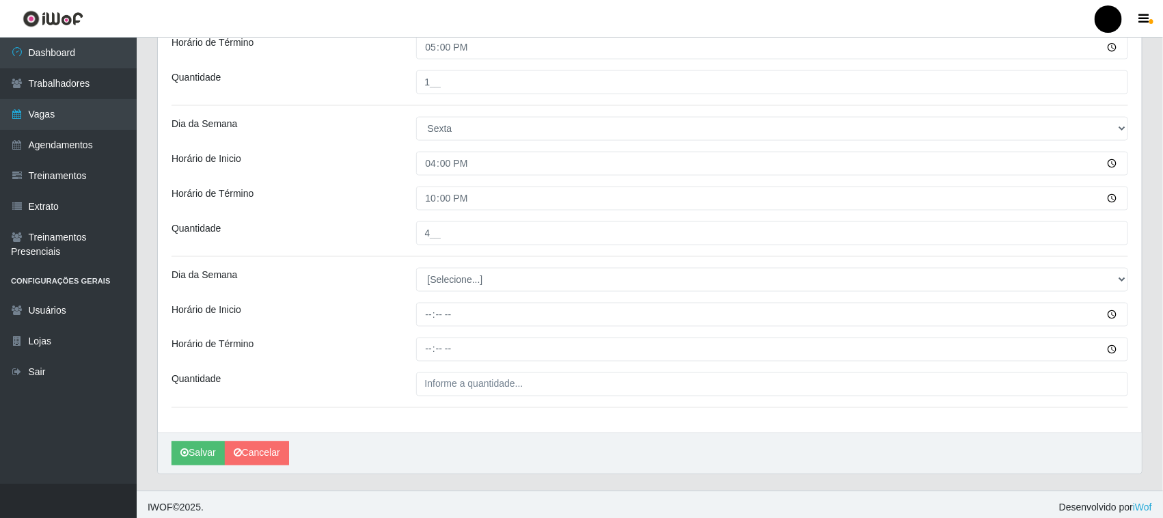
scroll to position [828, 0]
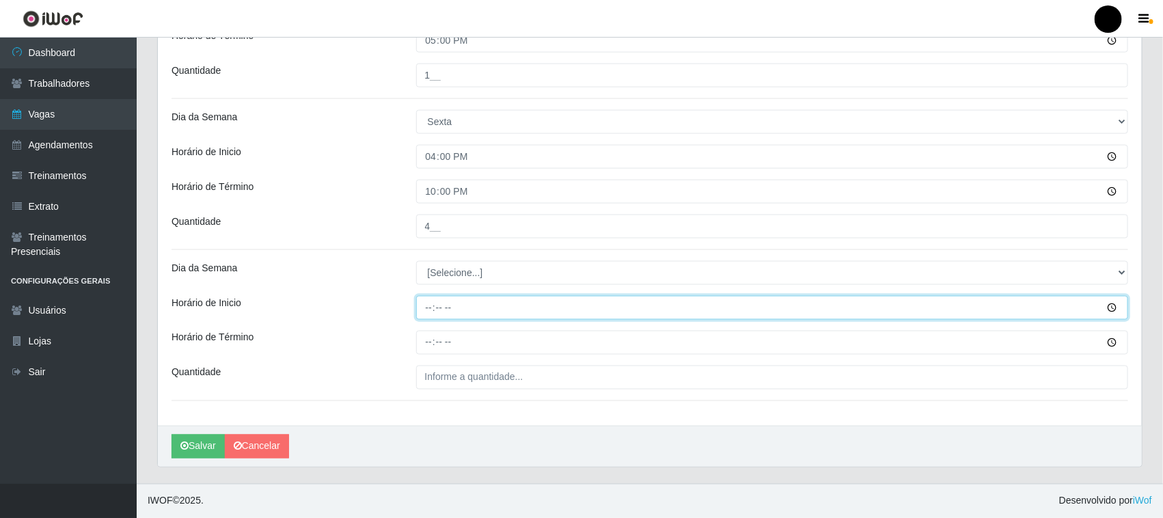
click at [424, 308] on input "Horário de Inicio" at bounding box center [772, 308] width 713 height 24
type input "16:30"
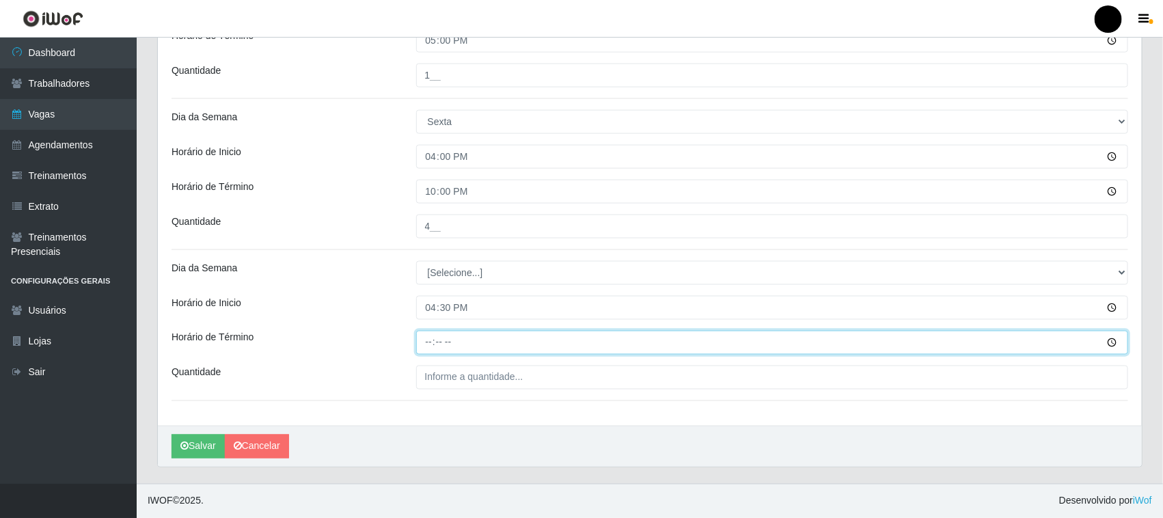
drag, startPoint x: 431, startPoint y: 345, endPoint x: 422, endPoint y: 345, distance: 8.2
click at [431, 344] on input "Horário de Término" at bounding box center [772, 343] width 713 height 24
type input "22:30"
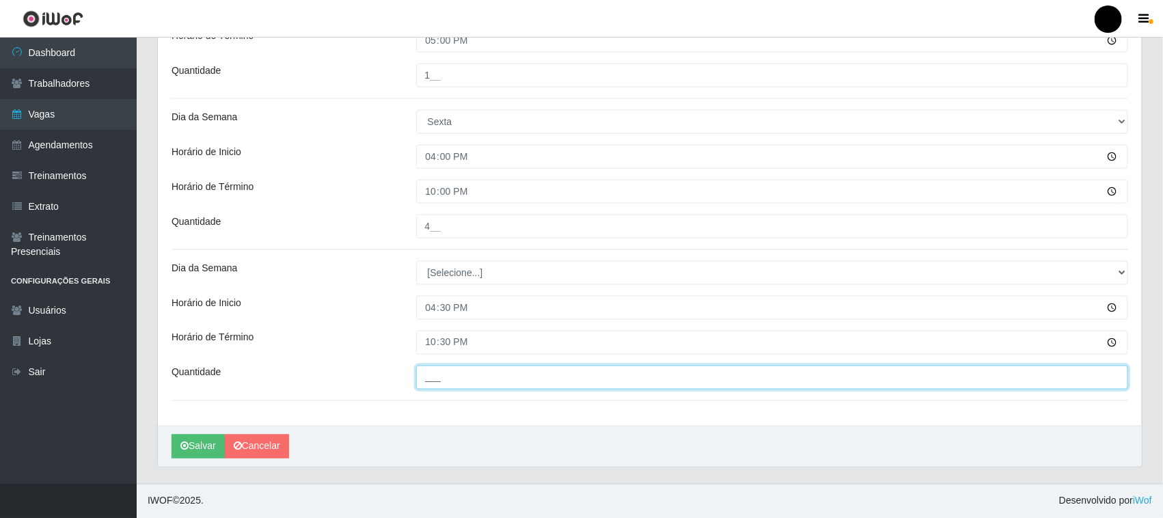
click at [455, 377] on input "___" at bounding box center [772, 378] width 713 height 24
type input "02_"
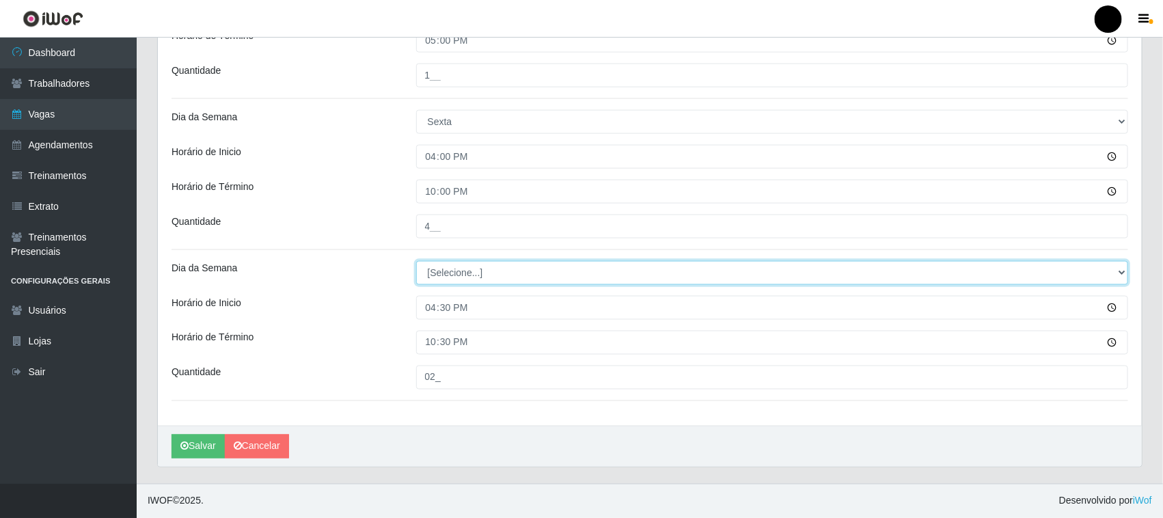
click at [479, 274] on select "[Selecione...] Segunda Terça Quarta Quinta Sexta Sábado Domingo" at bounding box center [772, 273] width 713 height 24
select select "5"
click at [416, 261] on select "[Selecione...] Segunda Terça Quarta Quinta Sexta Sábado Domingo" at bounding box center [772, 273] width 713 height 24
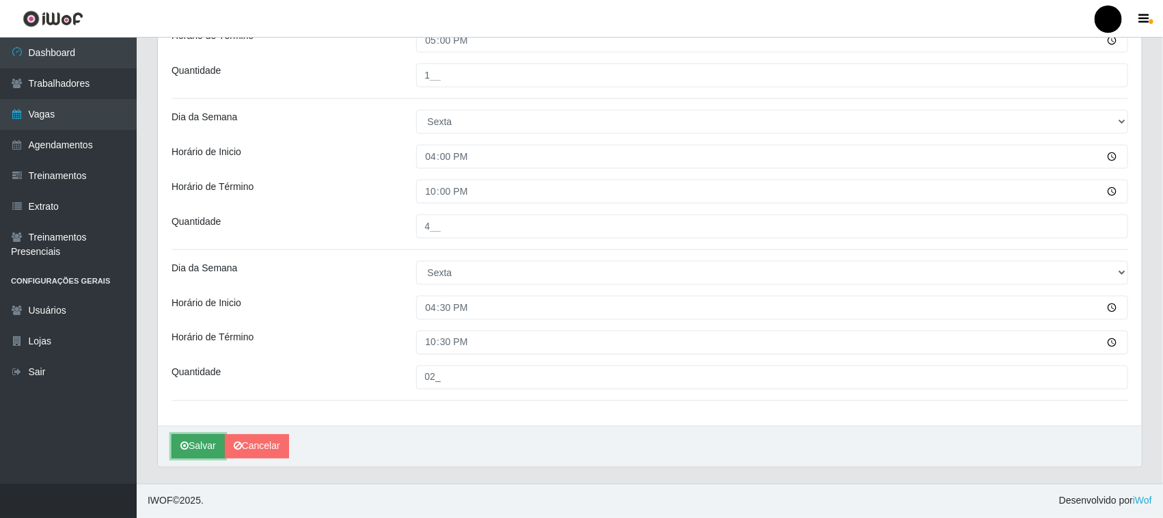
click at [211, 446] on button "Salvar" at bounding box center [198, 447] width 53 height 24
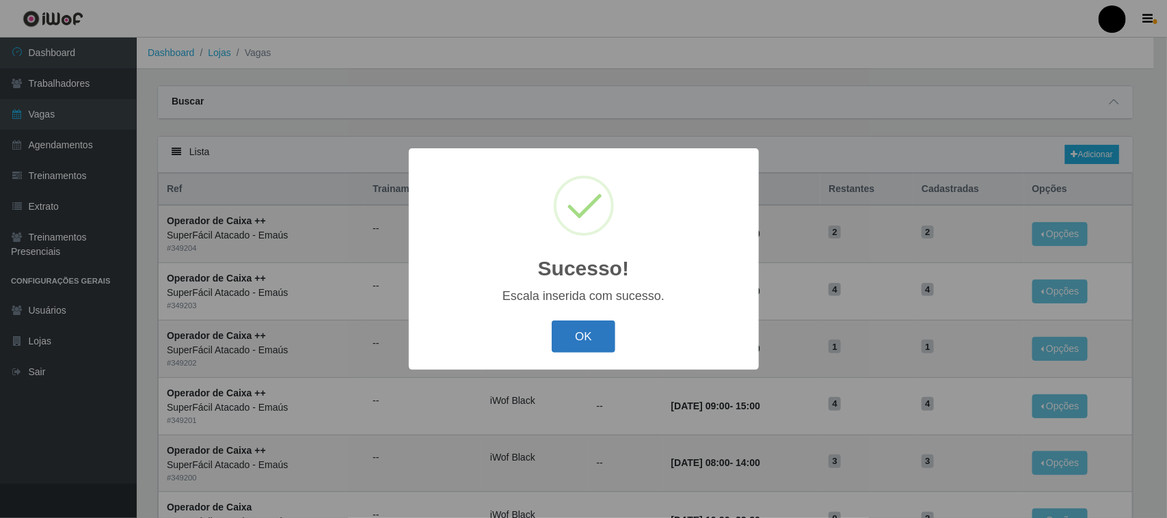
click at [593, 342] on button "OK" at bounding box center [584, 337] width 64 height 32
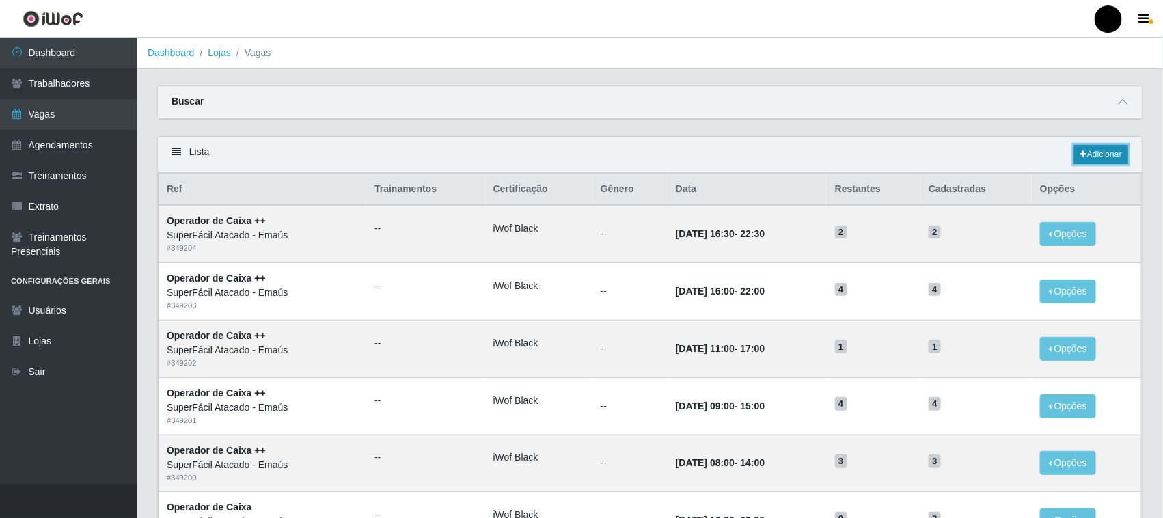
click at [1109, 156] on link "Adicionar" at bounding box center [1102, 154] width 54 height 19
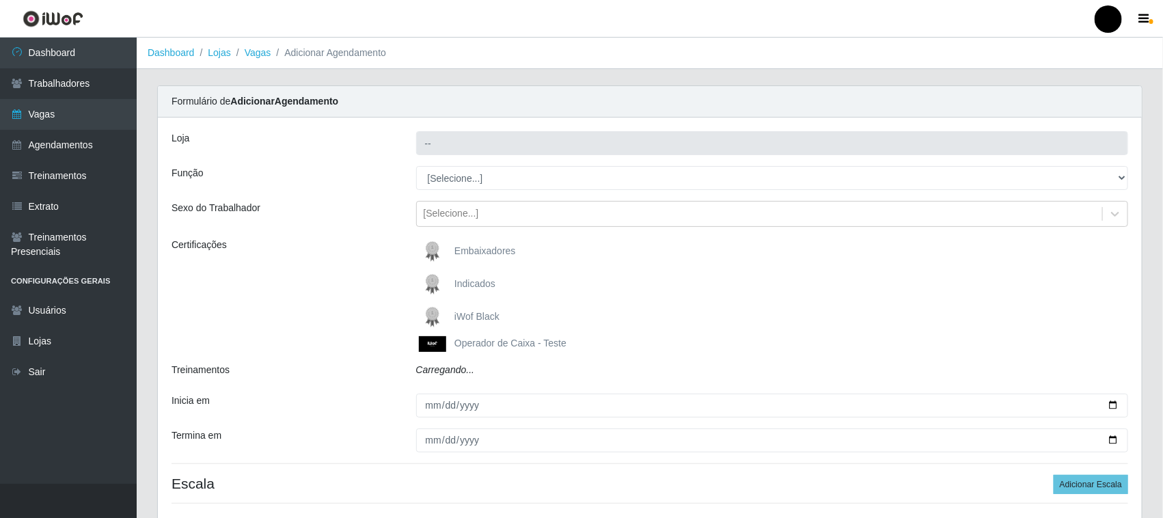
type input "SuperFácil Atacado - Emaús"
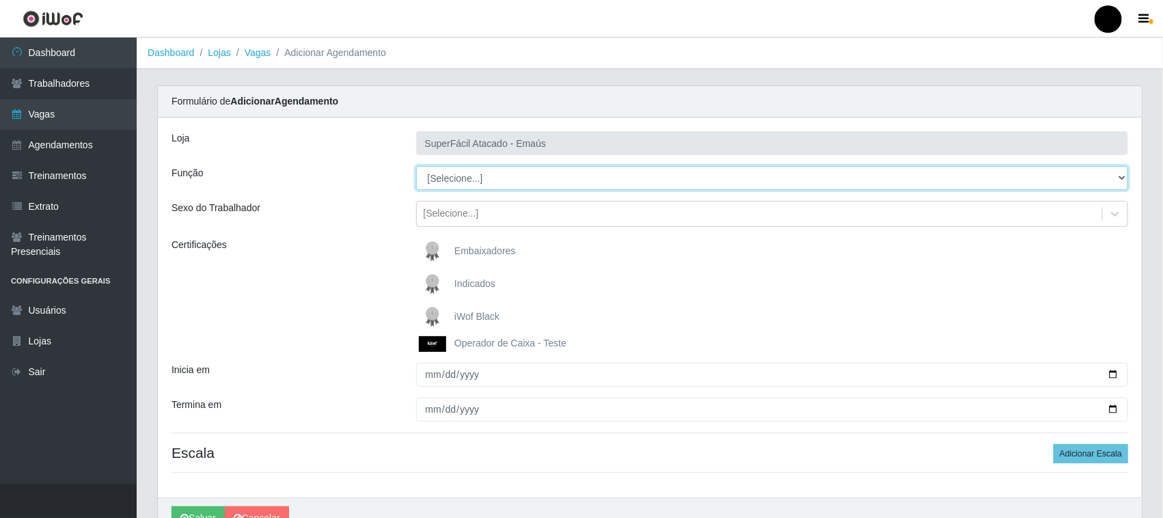
click at [442, 183] on select "[Selecione...] Auxiliar de Estacionamento Auxiliar de Estacionamento + Auxiliar…" at bounding box center [772, 178] width 713 height 24
select select "72"
click at [416, 166] on select "[Selecione...] Auxiliar de Estacionamento Auxiliar de Estacionamento + Auxiliar…" at bounding box center [772, 178] width 713 height 24
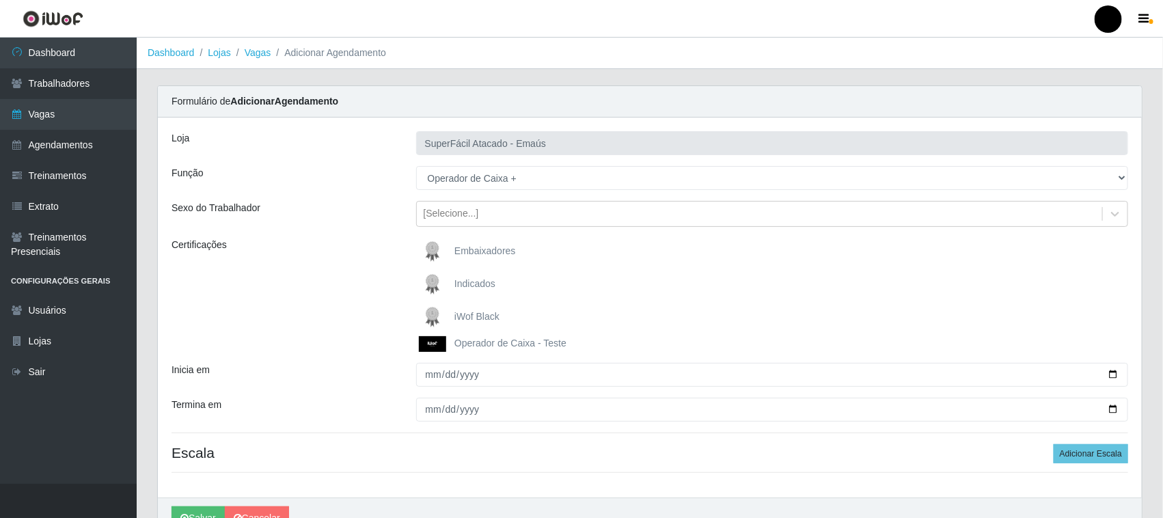
click at [432, 316] on img at bounding box center [435, 316] width 33 height 27
click at [0, 0] on input "iWof Black" at bounding box center [0, 0] width 0 height 0
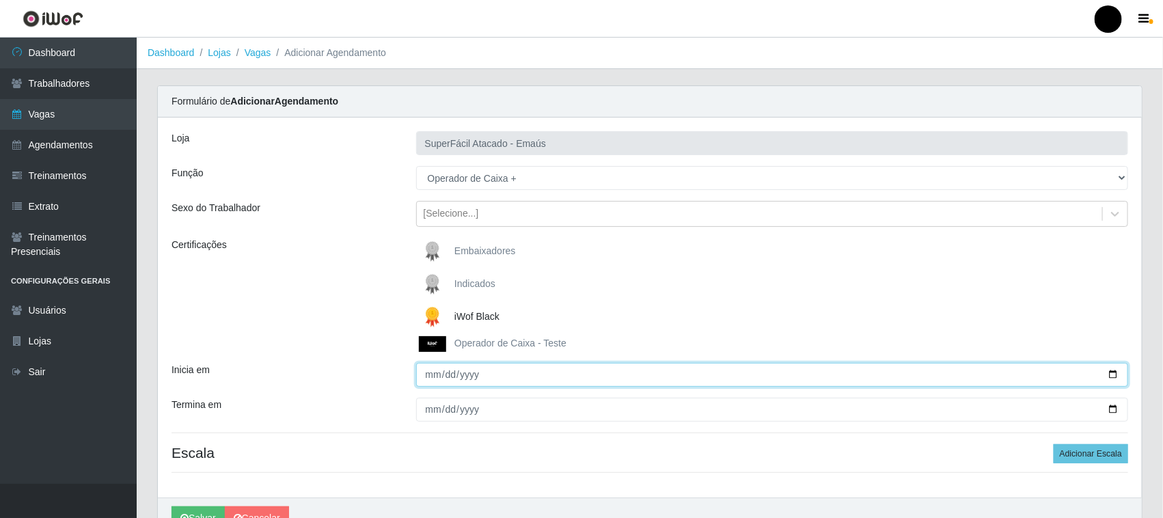
click at [1116, 374] on input "Inicia em" at bounding box center [772, 375] width 713 height 24
type input "[DATE]"
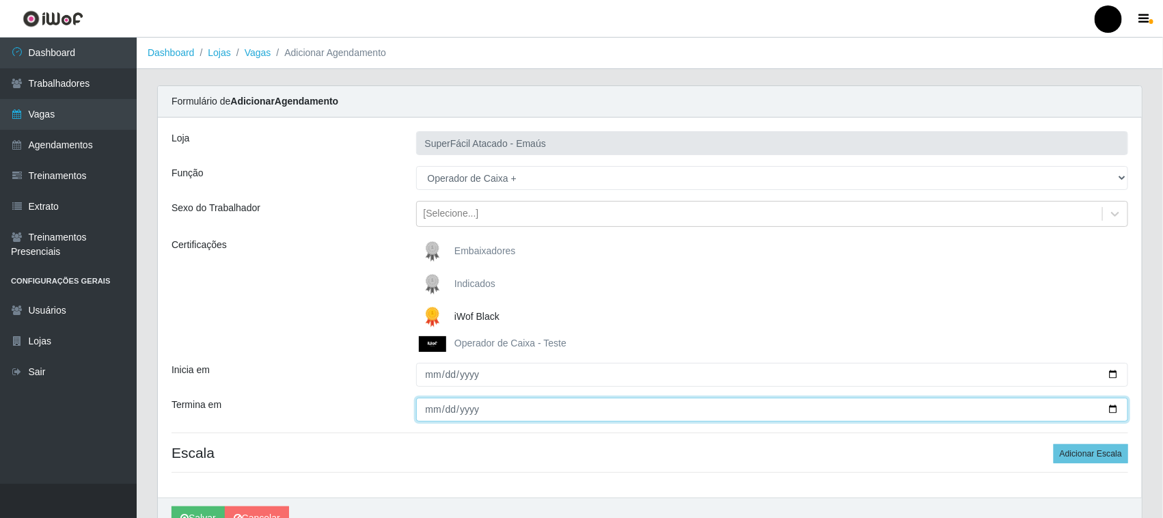
click at [1114, 410] on input "Termina em" at bounding box center [772, 410] width 713 height 24
type input "[DATE]"
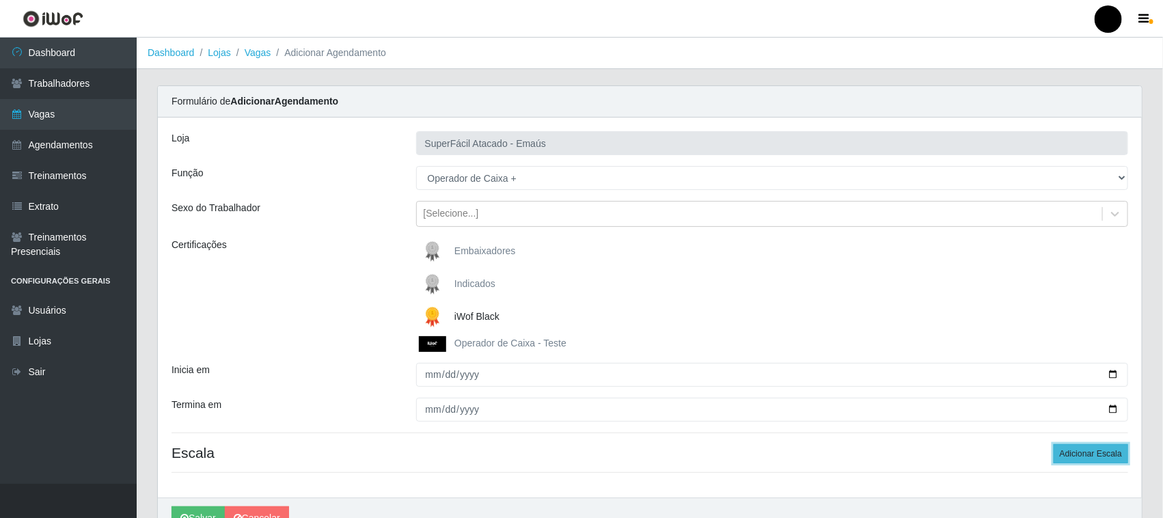
click at [1088, 459] on button "Adicionar Escala" at bounding box center [1091, 453] width 75 height 19
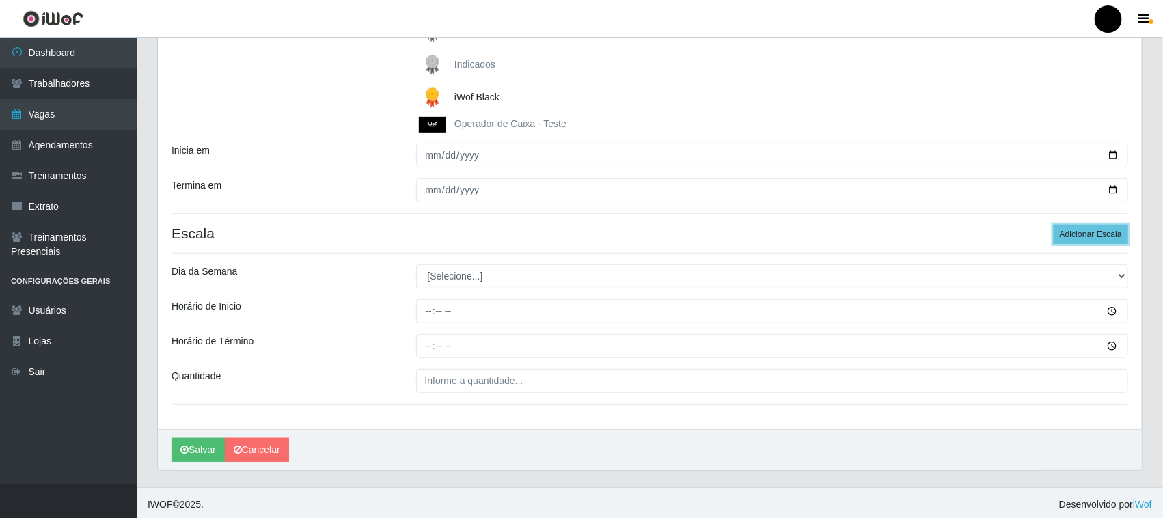
scroll to position [224, 0]
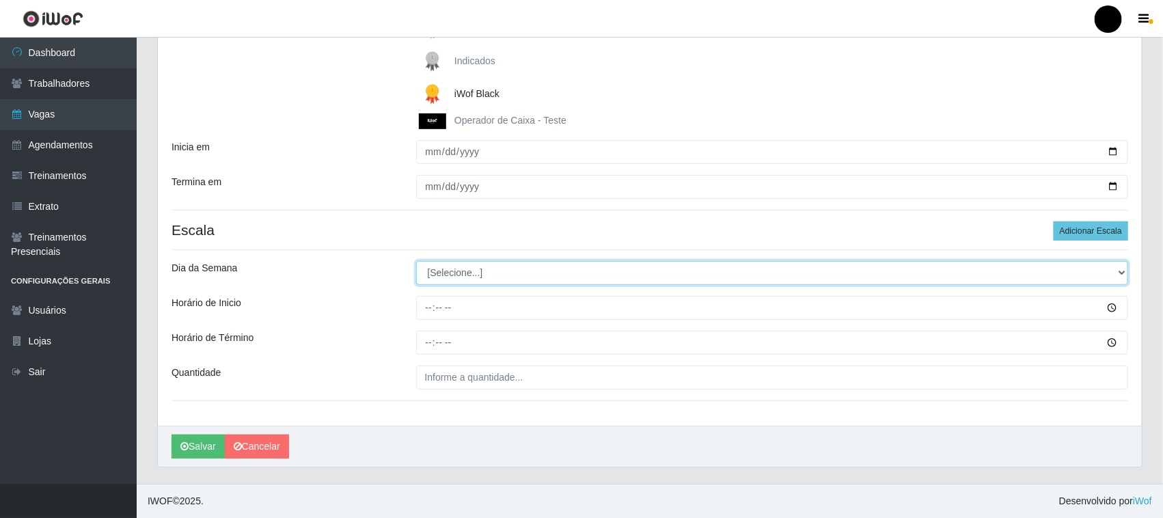
click at [472, 271] on select "[Selecione...] Segunda Terça Quarta Quinta Sexta Sábado Domingo" at bounding box center [772, 273] width 713 height 24
select select "6"
click at [416, 261] on select "[Selecione...] Segunda Terça Quarta Quinta Sexta Sábado Domingo" at bounding box center [772, 273] width 713 height 24
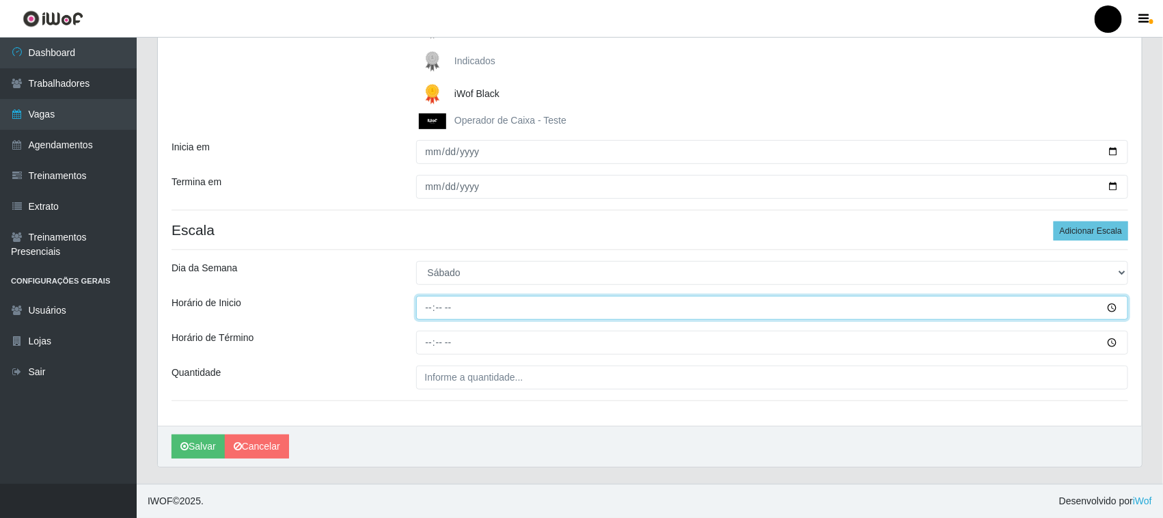
click at [420, 312] on input "Horário de Inicio" at bounding box center [772, 308] width 713 height 24
type input "08:00"
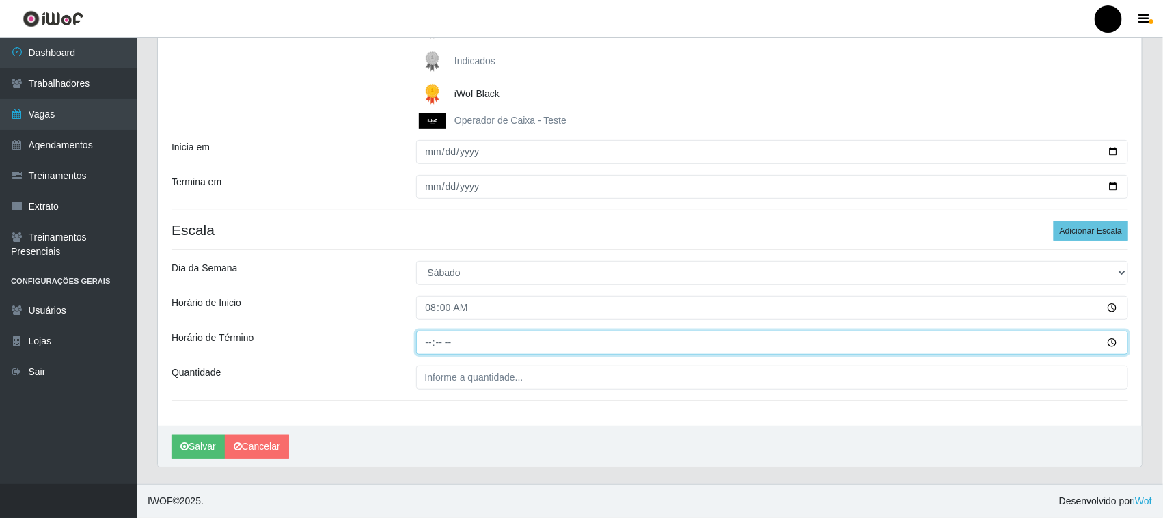
click at [431, 349] on input "Horário de Término" at bounding box center [772, 343] width 713 height 24
type input "14:00"
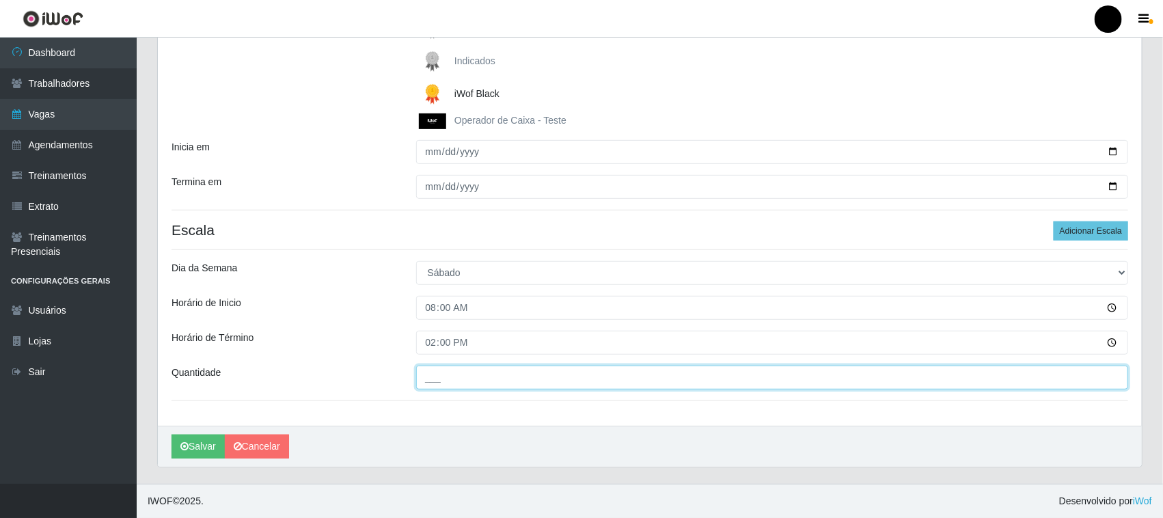
click at [448, 381] on input "___" at bounding box center [772, 378] width 713 height 24
type input "4__"
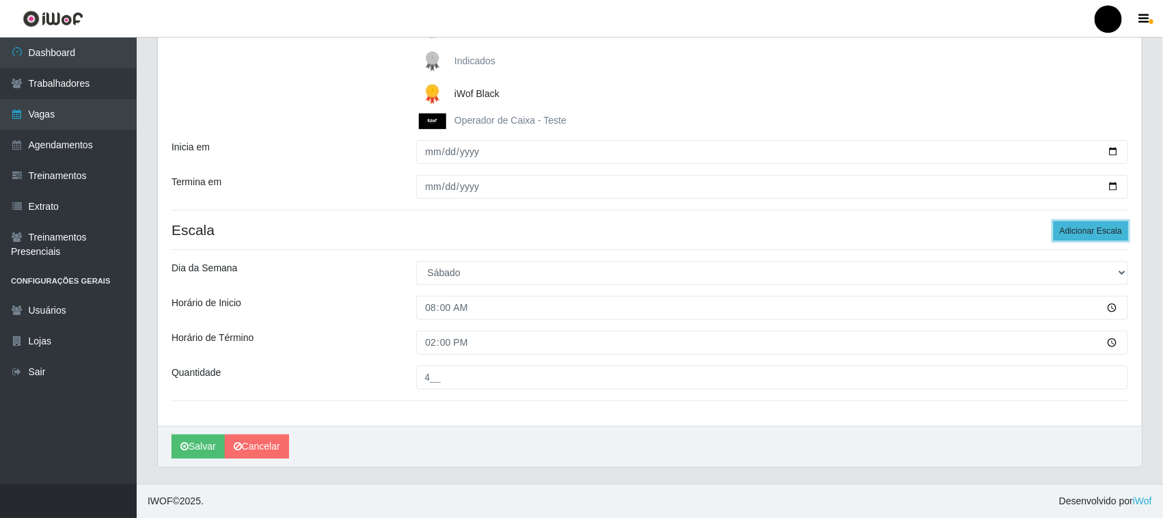
click at [1080, 230] on button "Adicionar Escala" at bounding box center [1091, 230] width 75 height 19
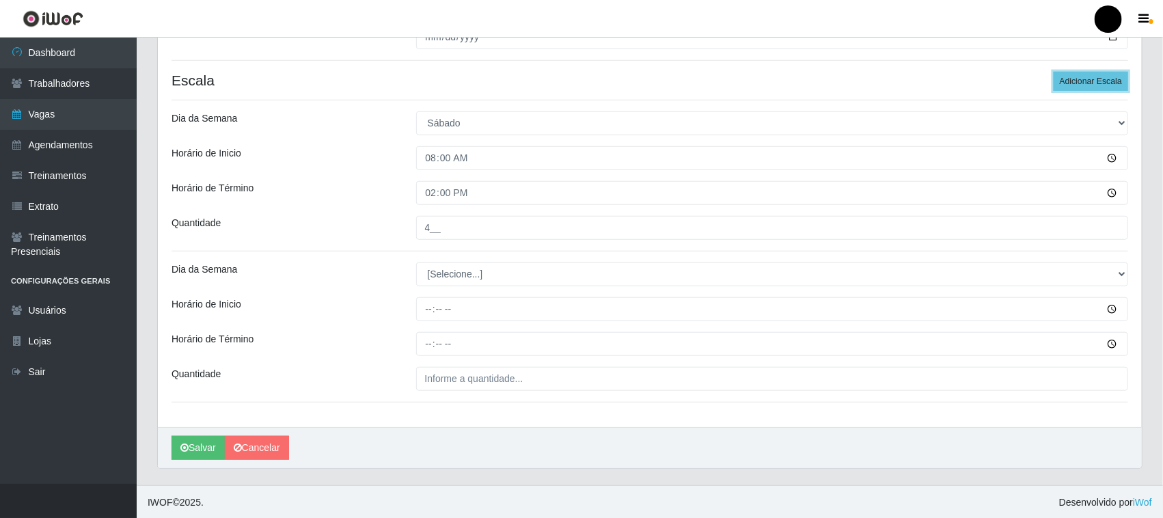
scroll to position [375, 0]
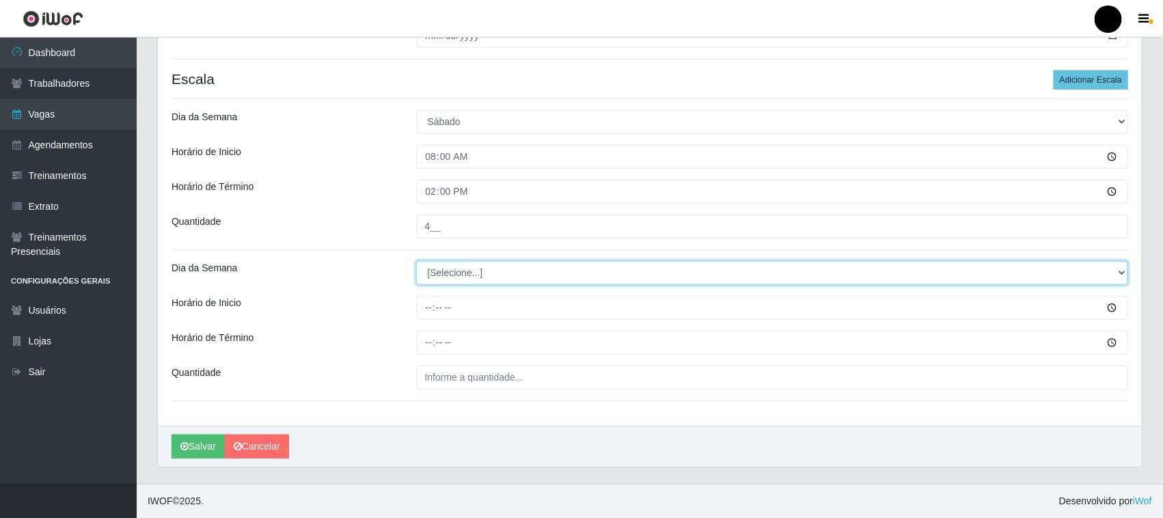
click at [456, 277] on select "[Selecione...] Segunda Terça Quarta Quinta Sexta Sábado Domingo" at bounding box center [772, 273] width 713 height 24
select select "6"
click at [416, 261] on select "[Selecione...] Segunda Terça Quarta Quinta Sexta Sábado Domingo" at bounding box center [772, 273] width 713 height 24
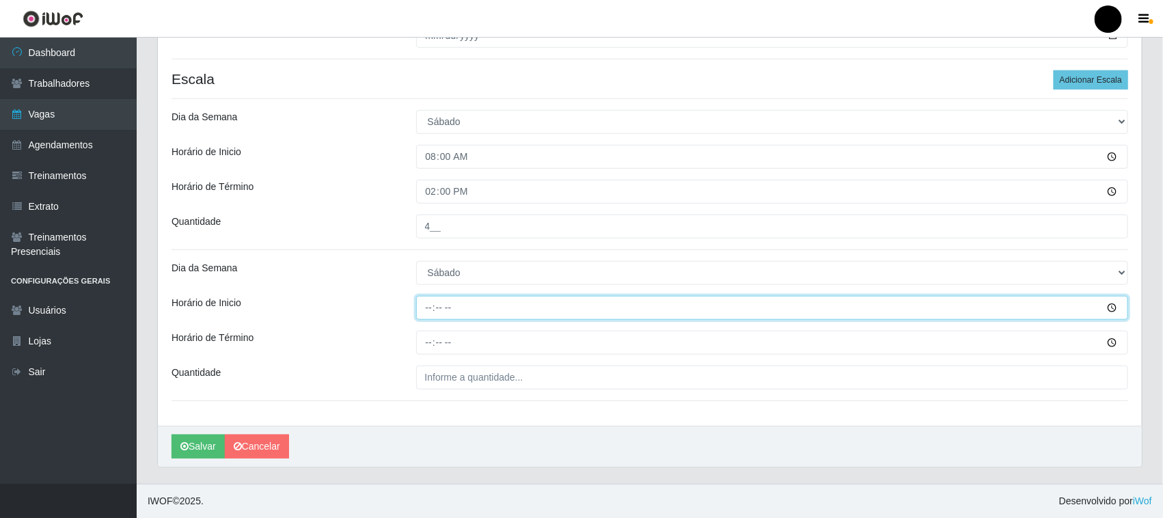
click at [431, 299] on input "Horário de Inicio" at bounding box center [772, 308] width 713 height 24
type input "09:00"
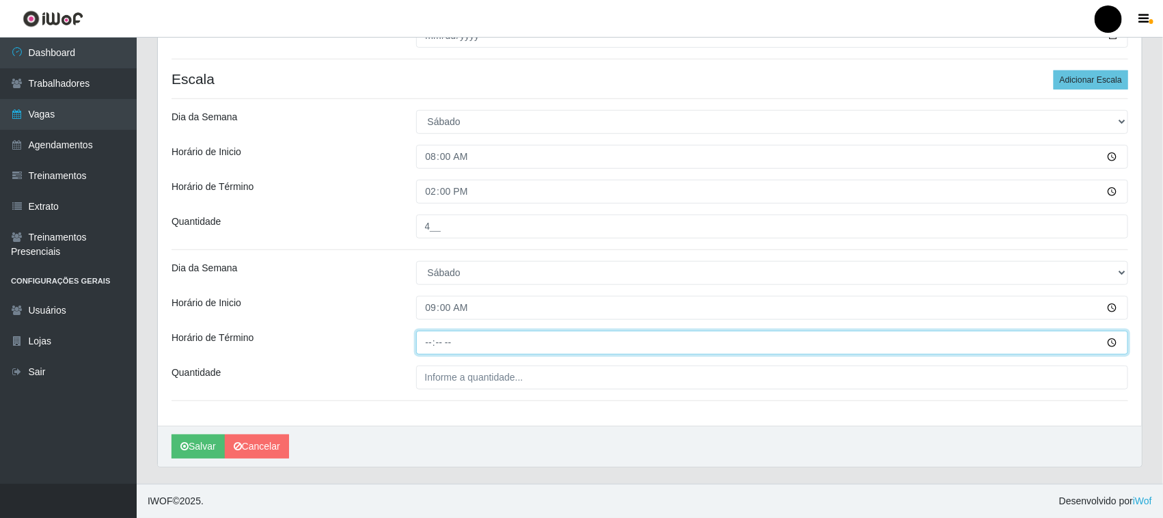
click at [429, 342] on input "Horário de Término" at bounding box center [772, 343] width 713 height 24
type input "15:00"
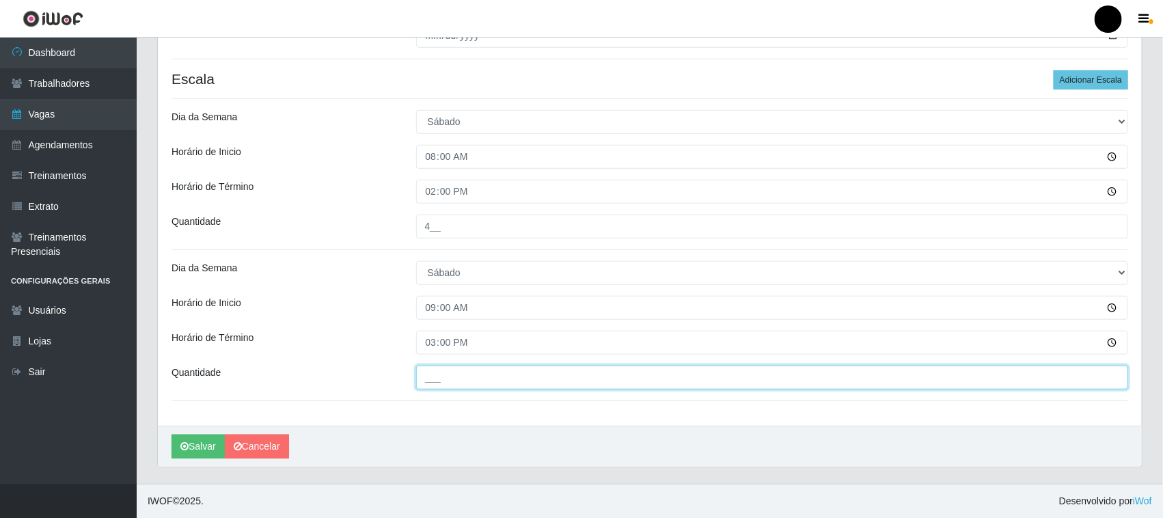
click at [436, 379] on input "___" at bounding box center [772, 378] width 713 height 24
type input "3__"
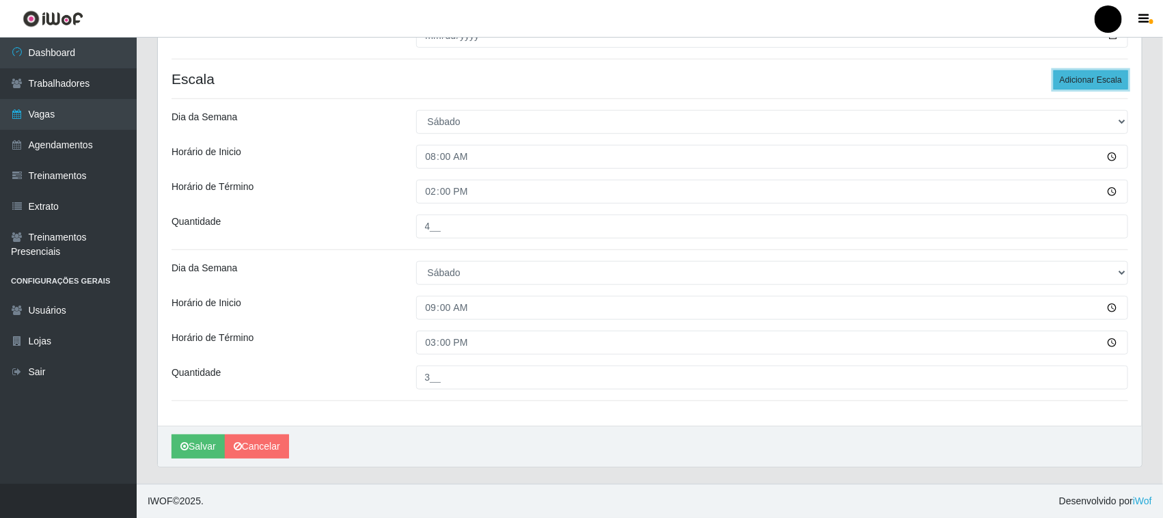
click at [1085, 80] on button "Adicionar Escala" at bounding box center [1091, 79] width 75 height 19
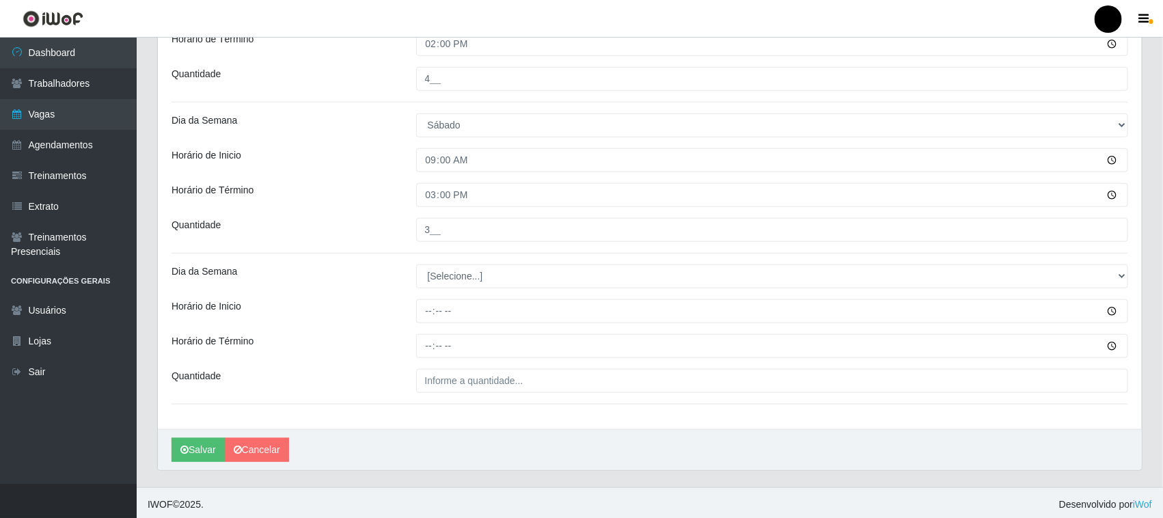
scroll to position [526, 0]
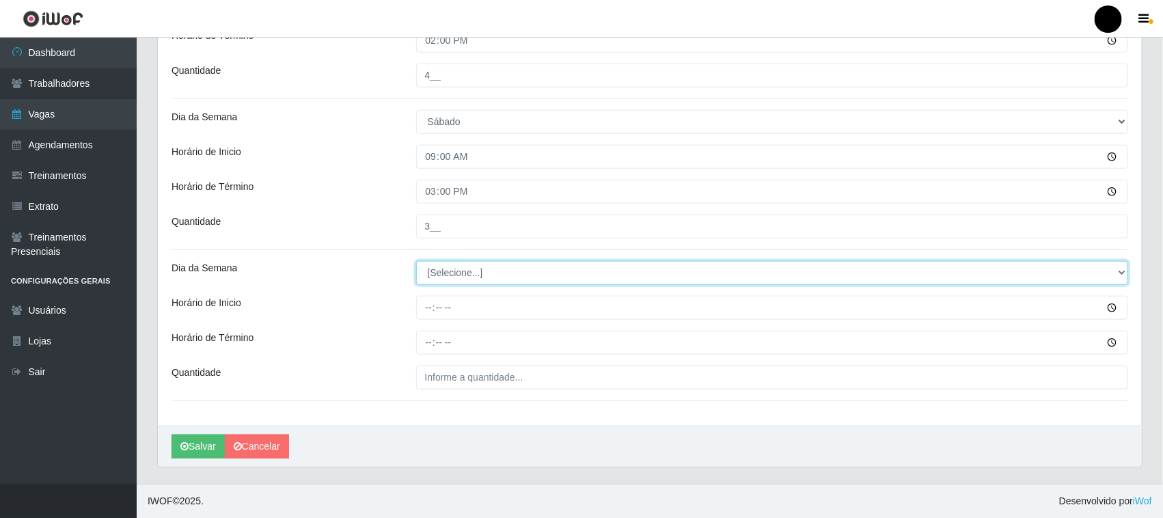
click at [435, 278] on select "[Selecione...] Segunda Terça Quarta Quinta Sexta Sábado Domingo" at bounding box center [772, 273] width 713 height 24
select select "6"
click at [416, 261] on select "[Selecione...] Segunda Terça Quarta Quinta Sexta Sábado Domingo" at bounding box center [772, 273] width 713 height 24
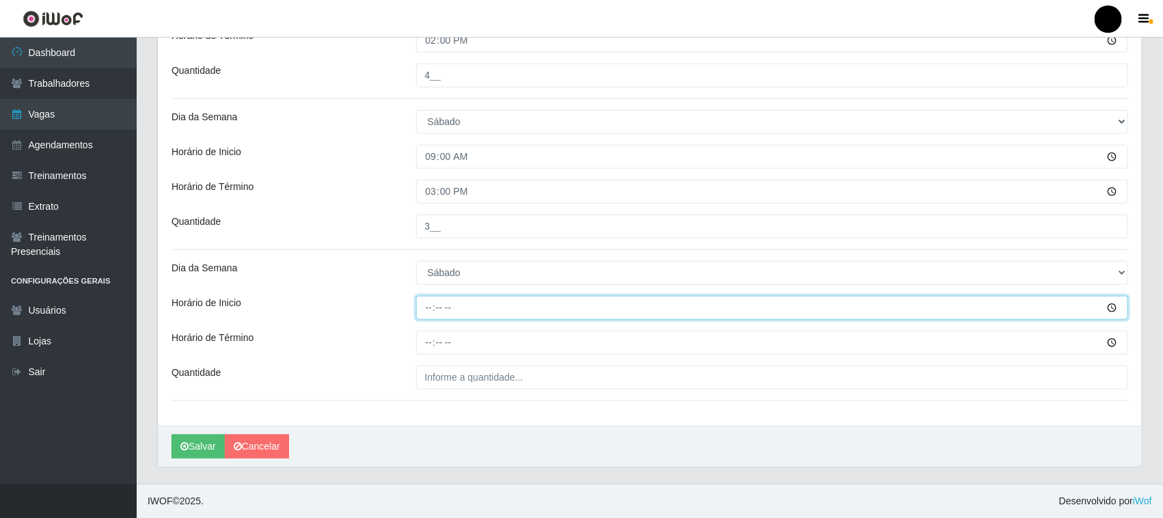
click at [428, 309] on input "Horário de Inicio" at bounding box center [772, 308] width 713 height 24
type input "11:00"
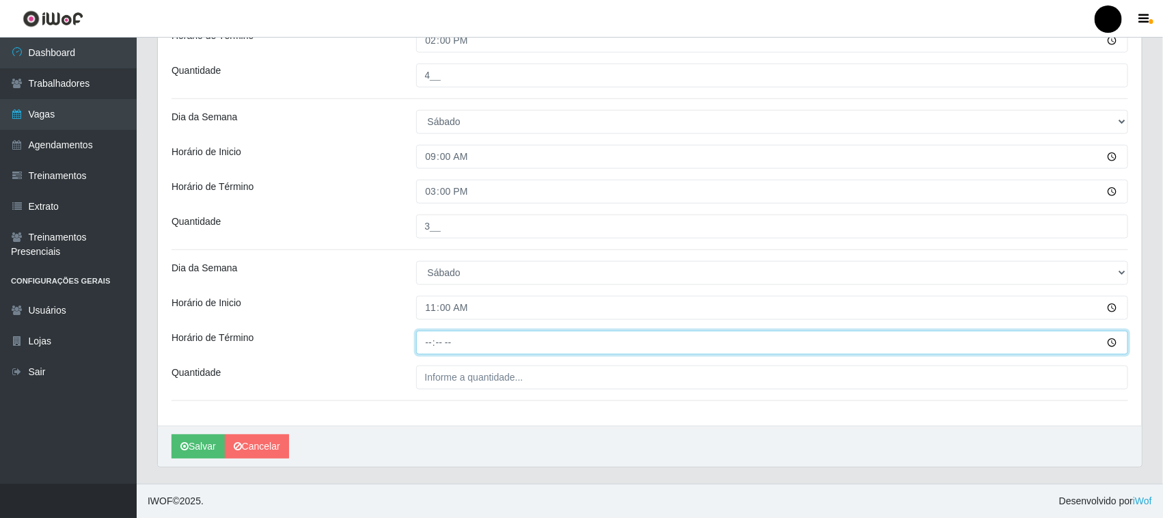
click at [429, 345] on input "Horário de Término" at bounding box center [772, 343] width 713 height 24
type input "17:00"
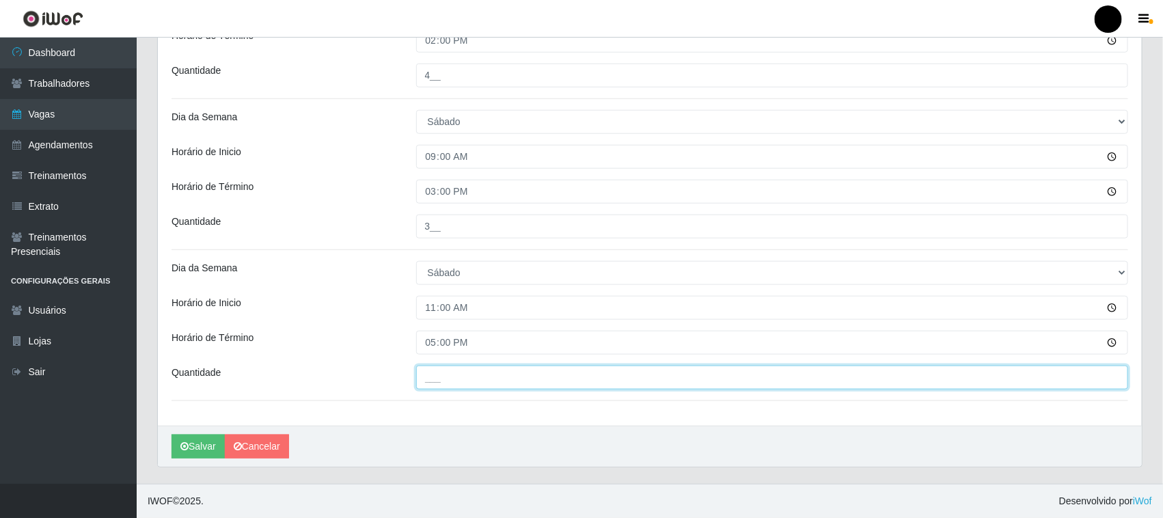
click at [443, 376] on input "___" at bounding box center [772, 378] width 713 height 24
click at [431, 378] on input "1__" at bounding box center [772, 378] width 713 height 24
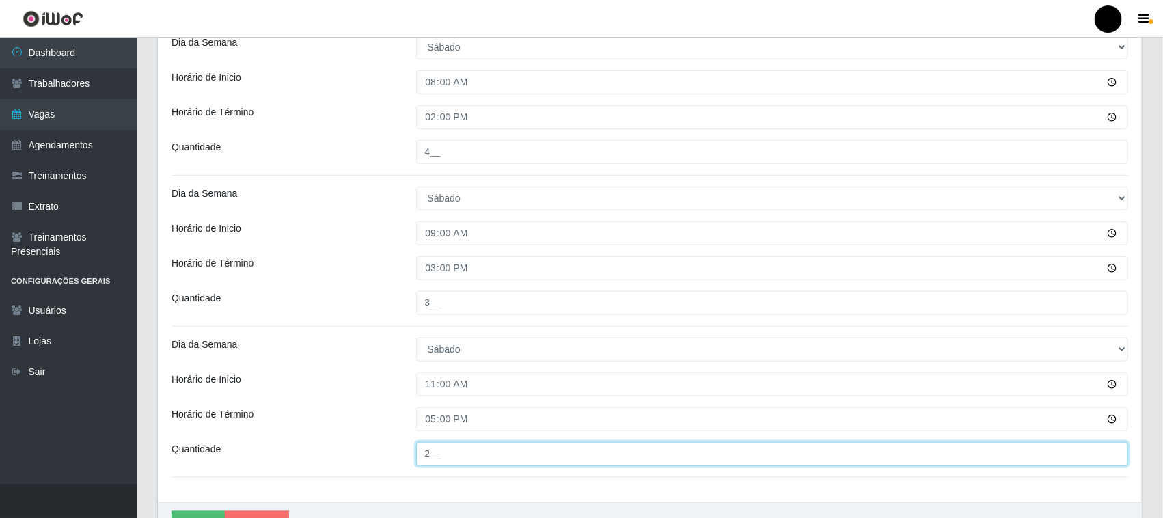
scroll to position [355, 0]
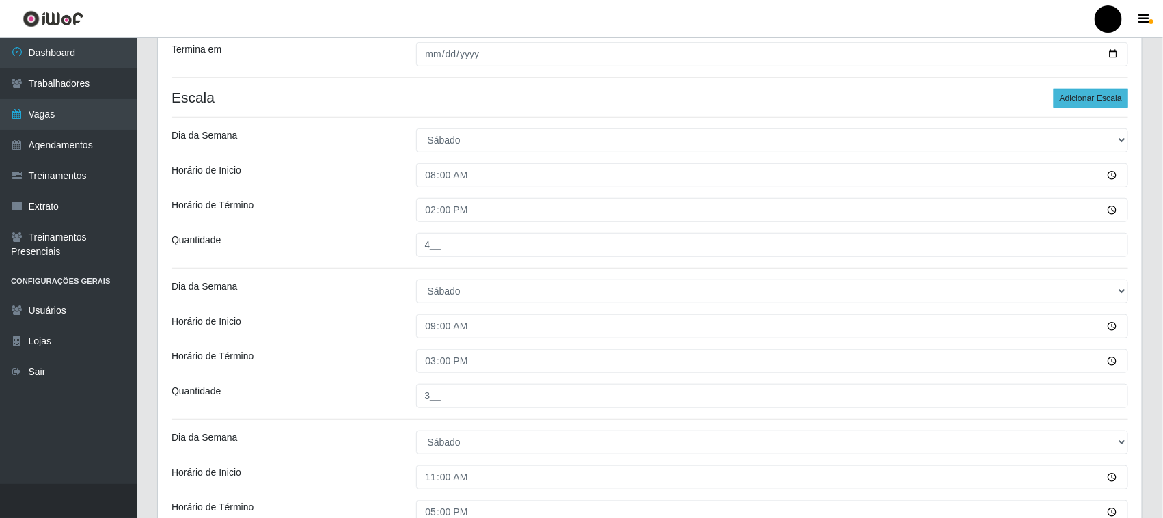
type input "2__"
click at [1092, 94] on button "Adicionar Escala" at bounding box center [1091, 98] width 75 height 19
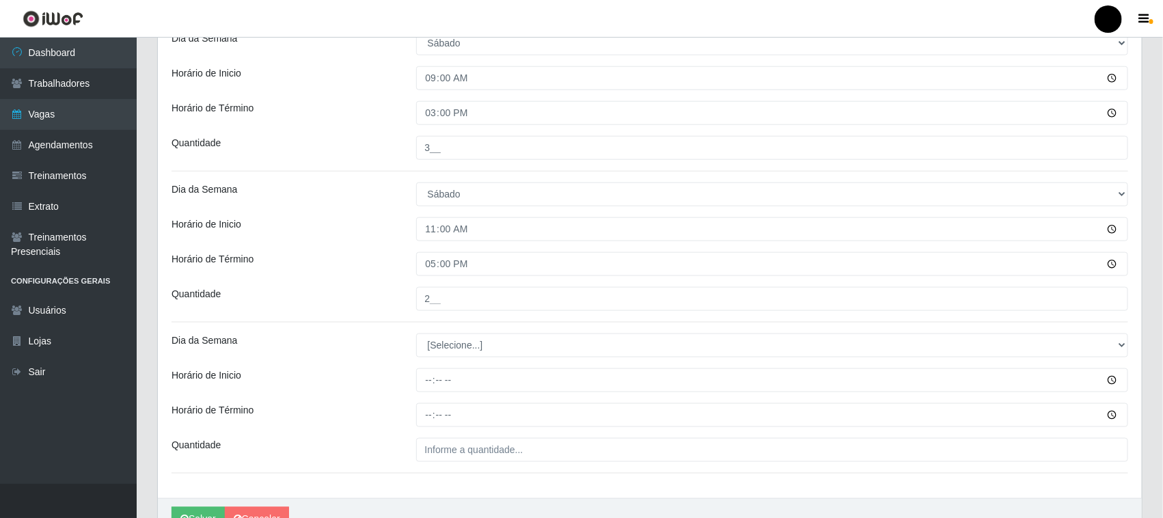
scroll to position [677, 0]
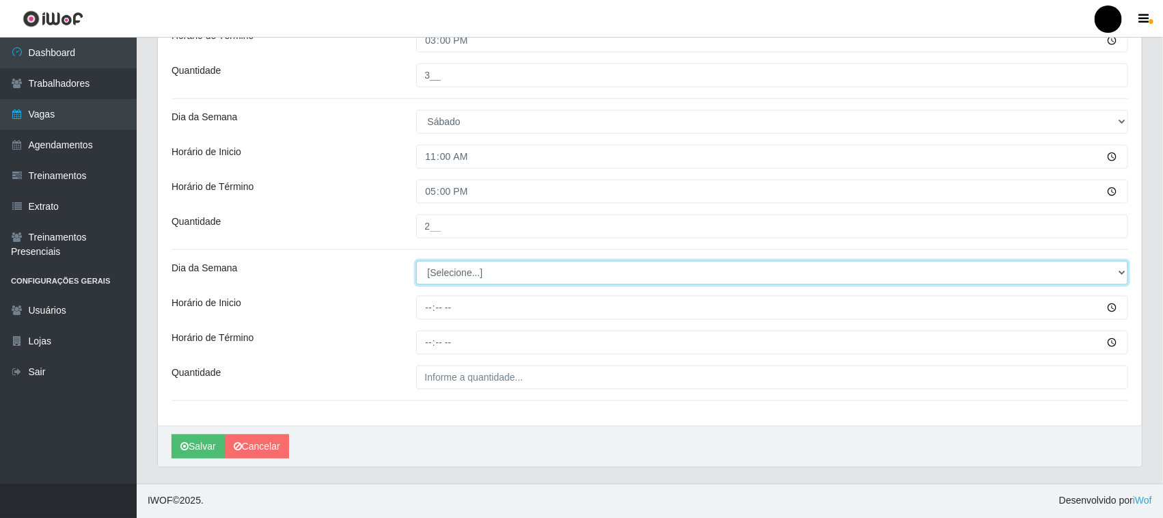
click at [462, 273] on select "[Selecione...] Segunda Terça Quarta Quinta Sexta Sábado Domingo" at bounding box center [772, 273] width 713 height 24
select select "6"
click at [416, 261] on select "[Selecione...] Segunda Terça Quarta Quinta Sexta Sábado Domingo" at bounding box center [772, 273] width 713 height 24
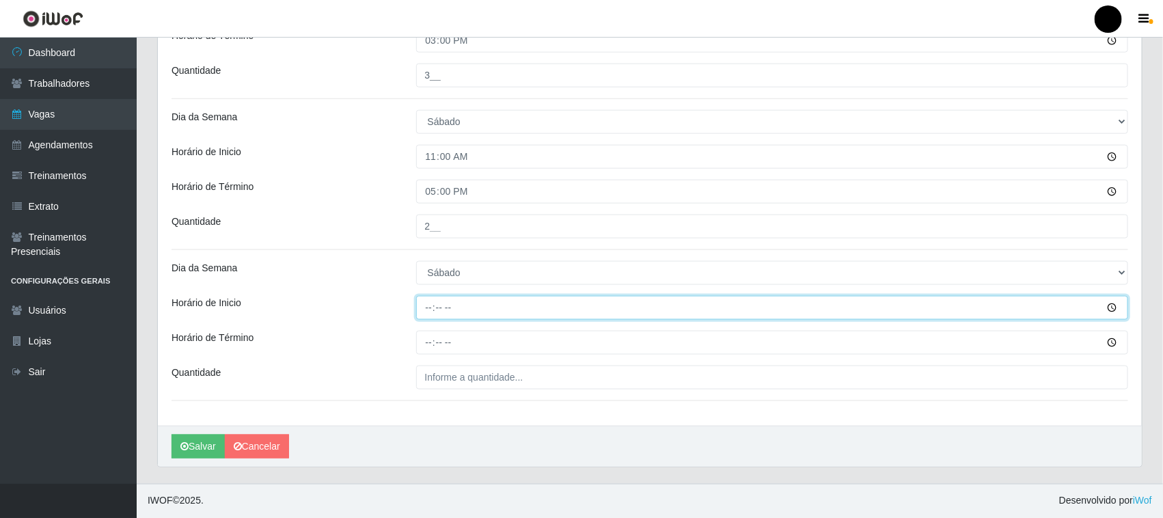
click at [426, 309] on input "Horário de Inicio" at bounding box center [772, 308] width 713 height 24
type input "14:00"
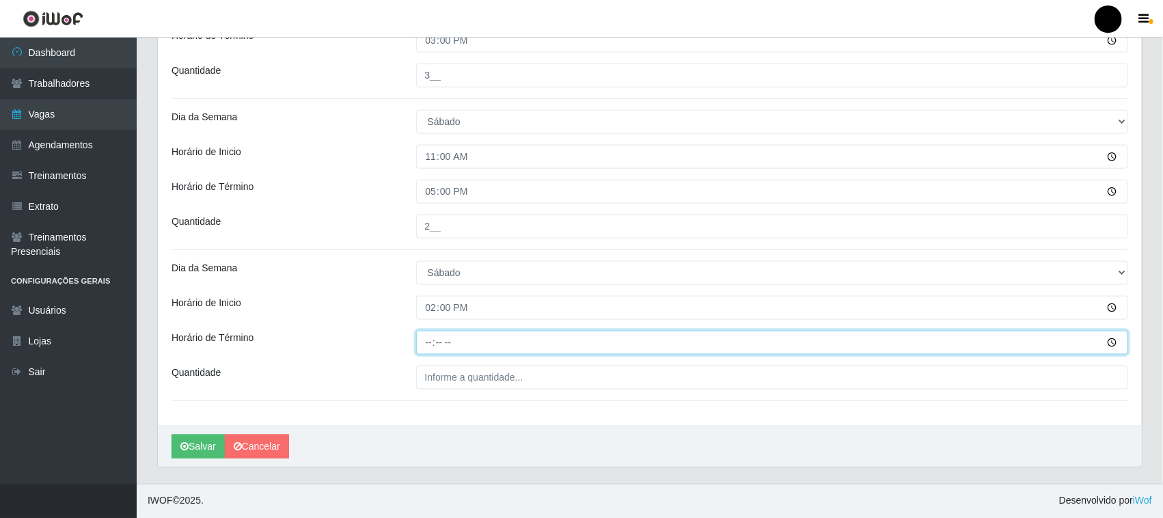
click at [433, 343] on input "Horário de Término" at bounding box center [772, 343] width 713 height 24
type input "20:00"
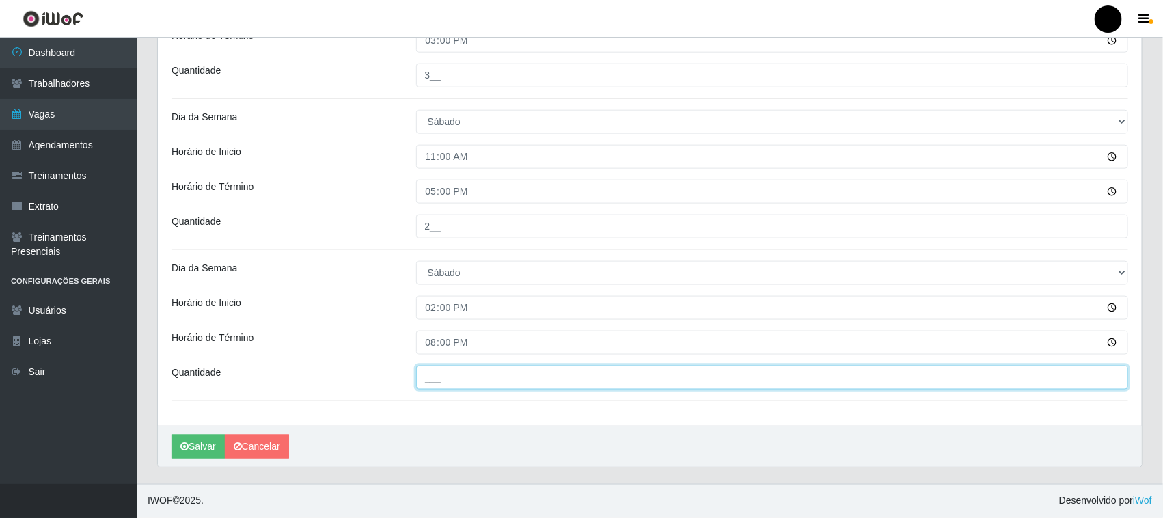
click at [448, 377] on input "___" at bounding box center [772, 378] width 713 height 24
type input "1__"
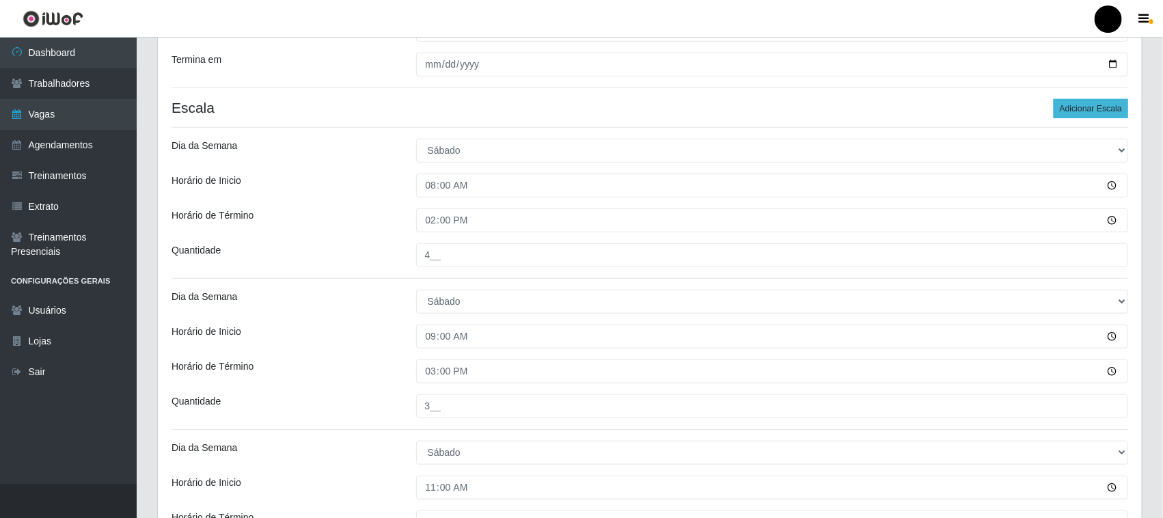
scroll to position [336, 0]
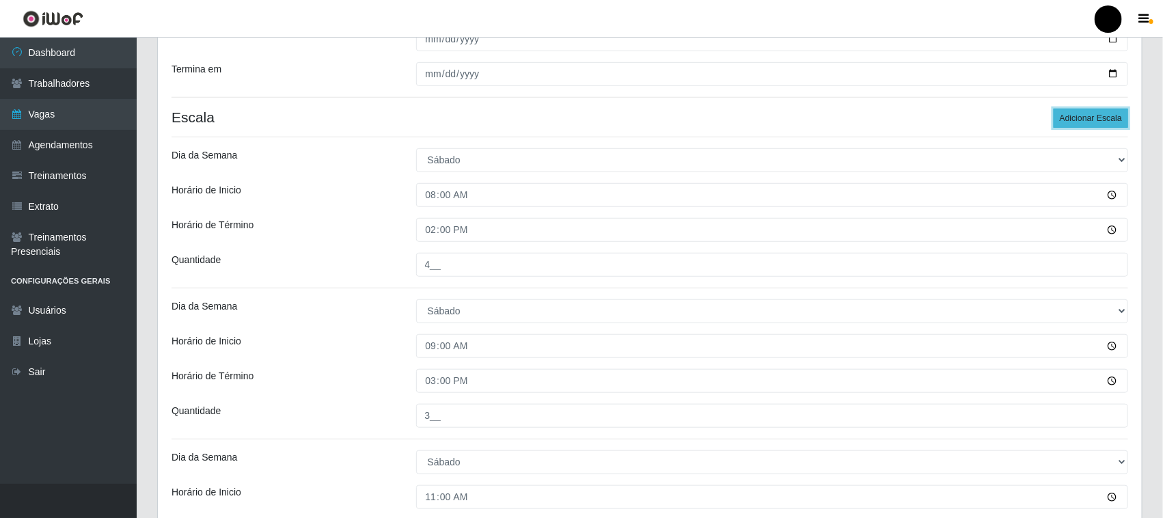
click at [1107, 120] on button "Adicionar Escala" at bounding box center [1091, 118] width 75 height 19
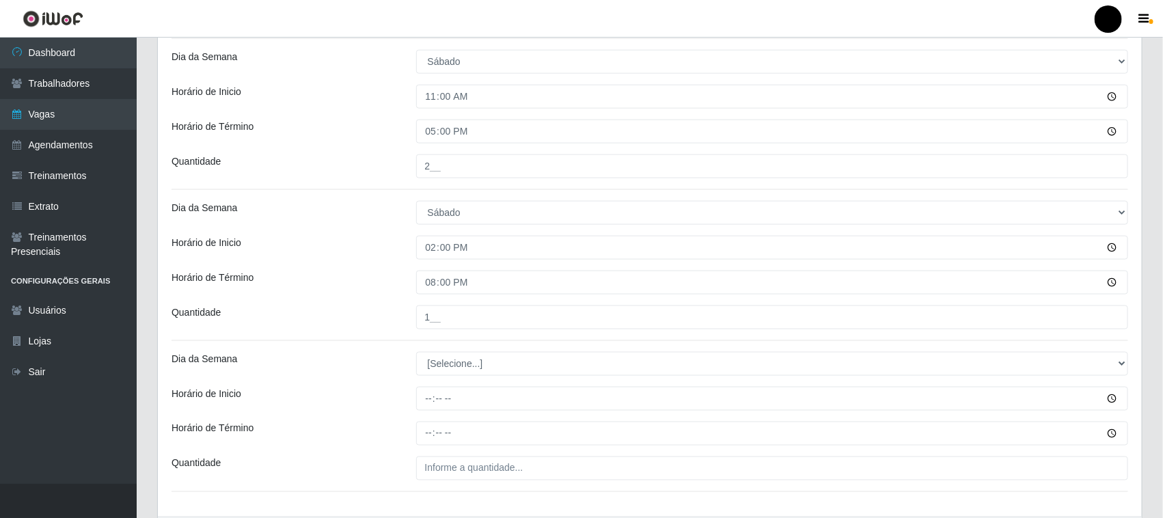
scroll to position [828, 0]
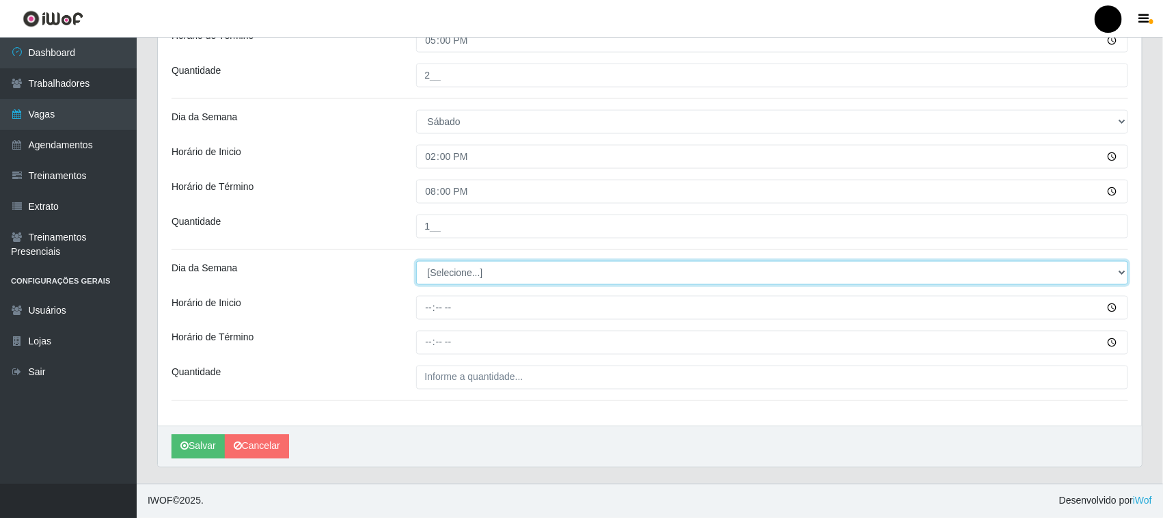
click at [438, 275] on select "[Selecione...] Segunda Terça Quarta Quinta Sexta Sábado Domingo" at bounding box center [772, 273] width 713 height 24
select select "6"
click at [416, 261] on select "[Selecione...] Segunda Terça Quarta Quinta Sexta Sábado Domingo" at bounding box center [772, 273] width 713 height 24
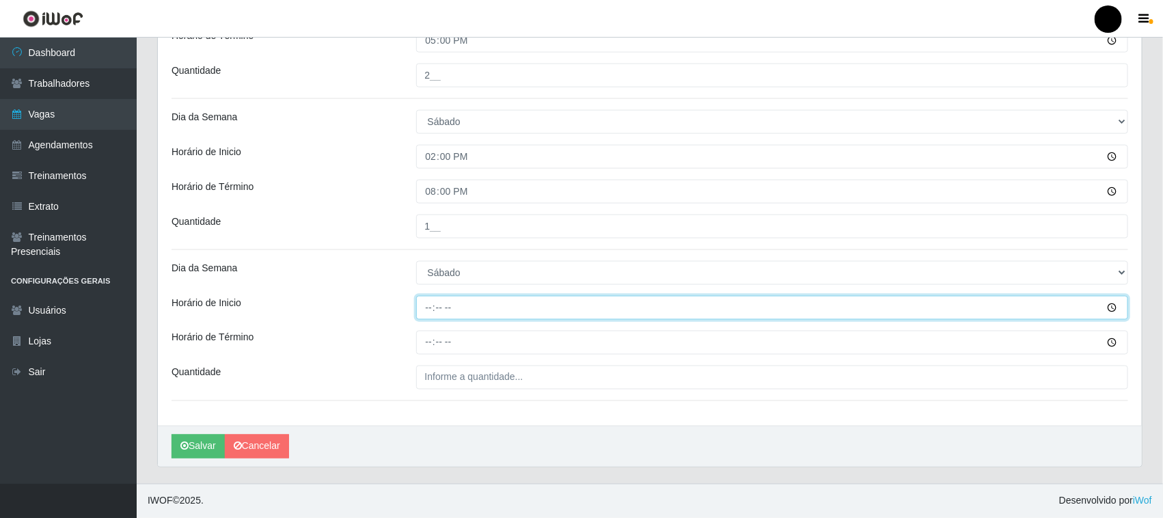
click at [429, 305] on input "Horário de Inicio" at bounding box center [772, 308] width 713 height 24
type input "16:00"
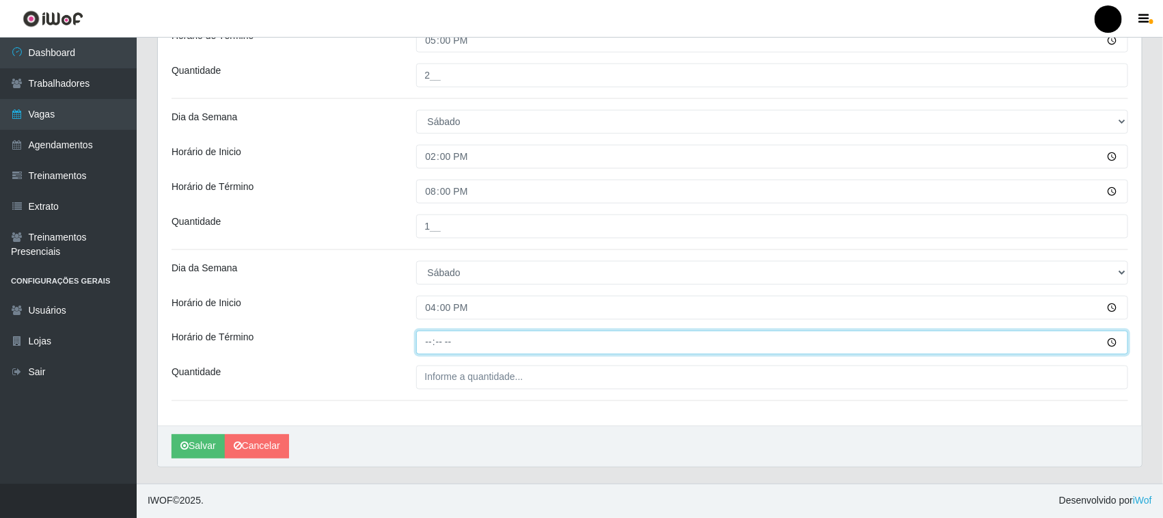
click at [433, 346] on input "Horário de Término" at bounding box center [772, 343] width 713 height 24
type input "22:00"
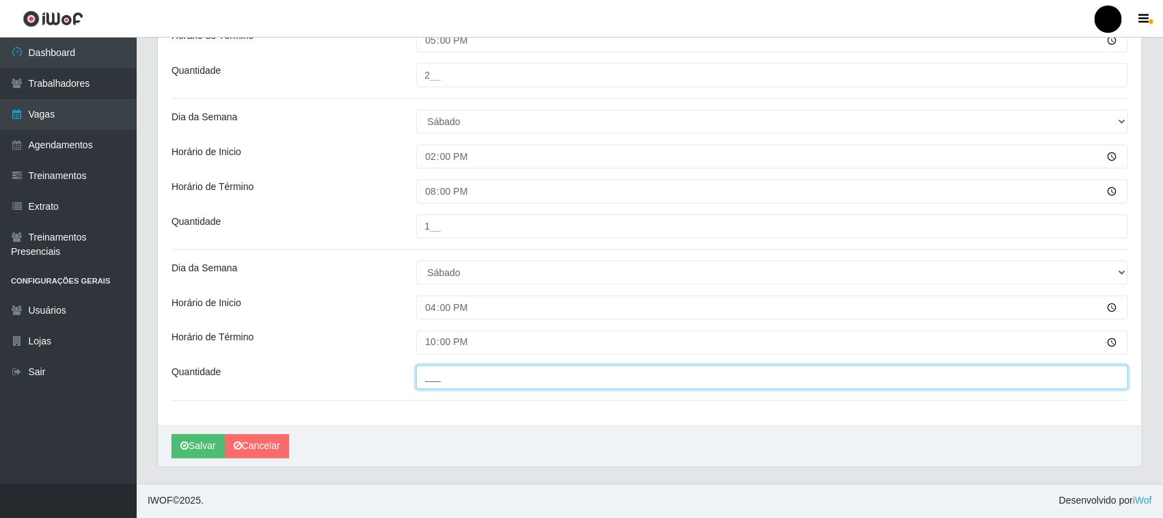
click at [448, 377] on input "___" at bounding box center [772, 378] width 713 height 24
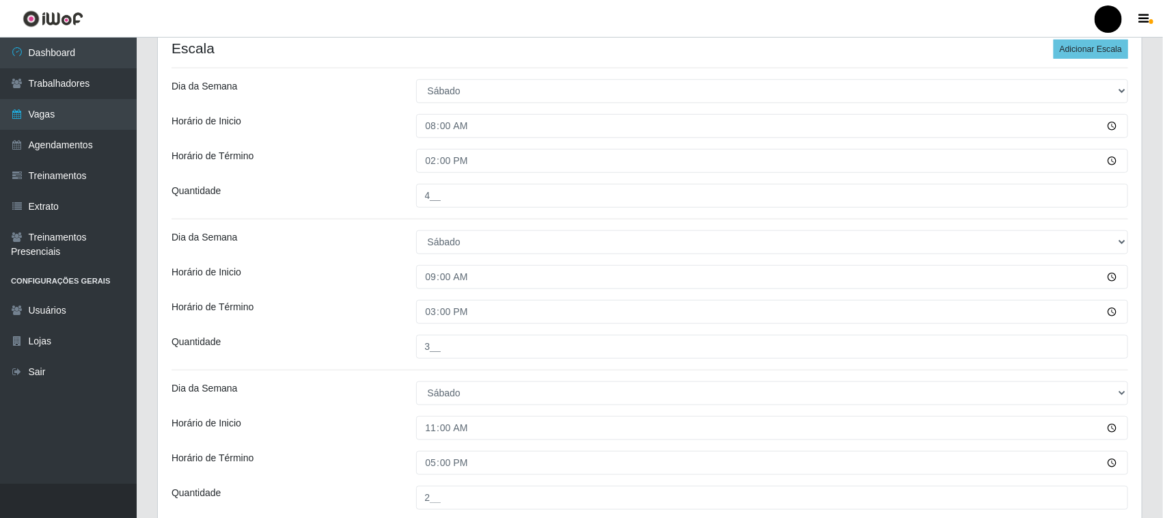
scroll to position [401, 0]
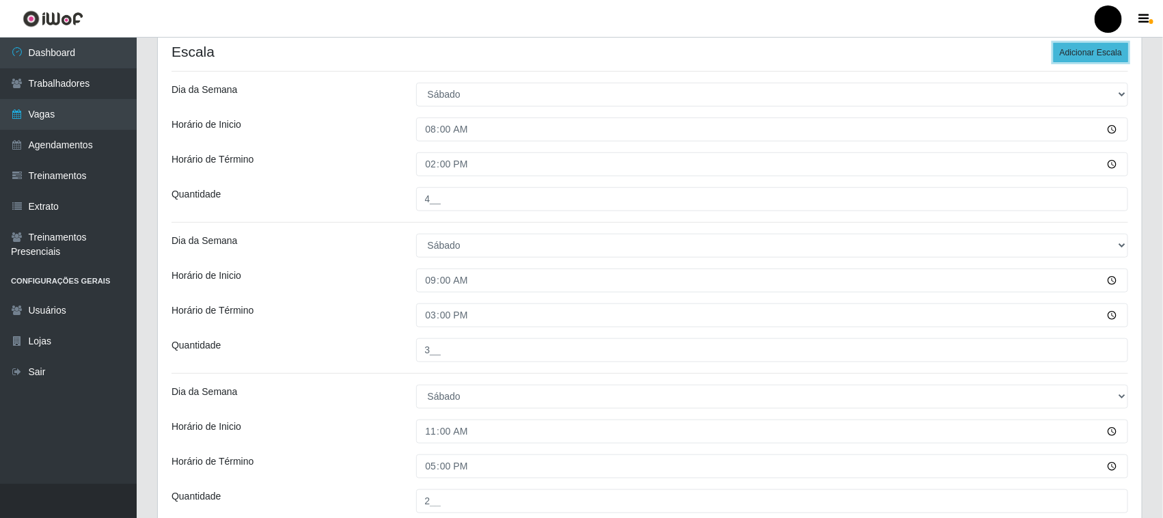
click at [1092, 55] on button "Adicionar Escala" at bounding box center [1091, 52] width 75 height 19
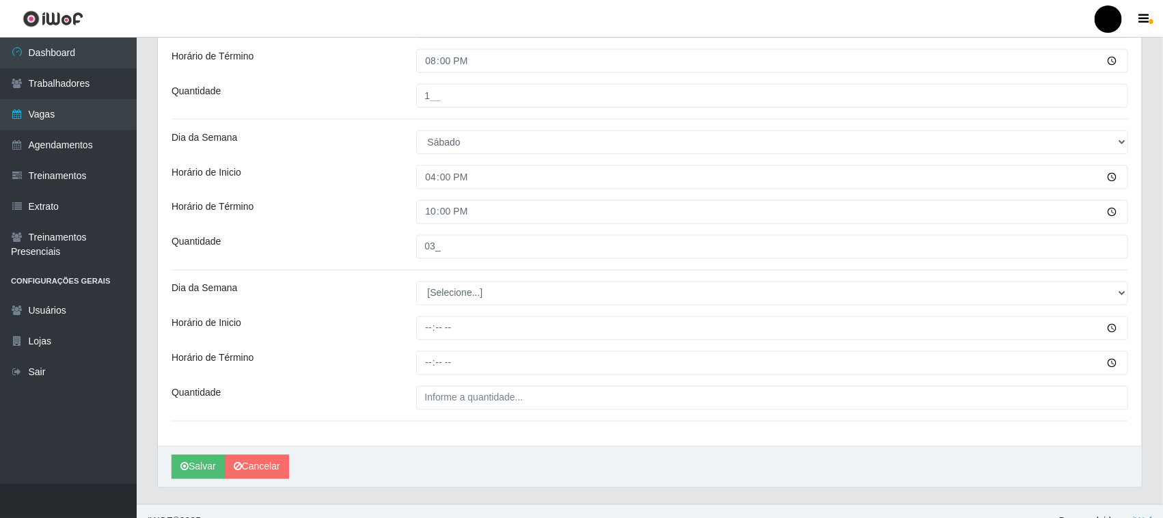
scroll to position [979, 0]
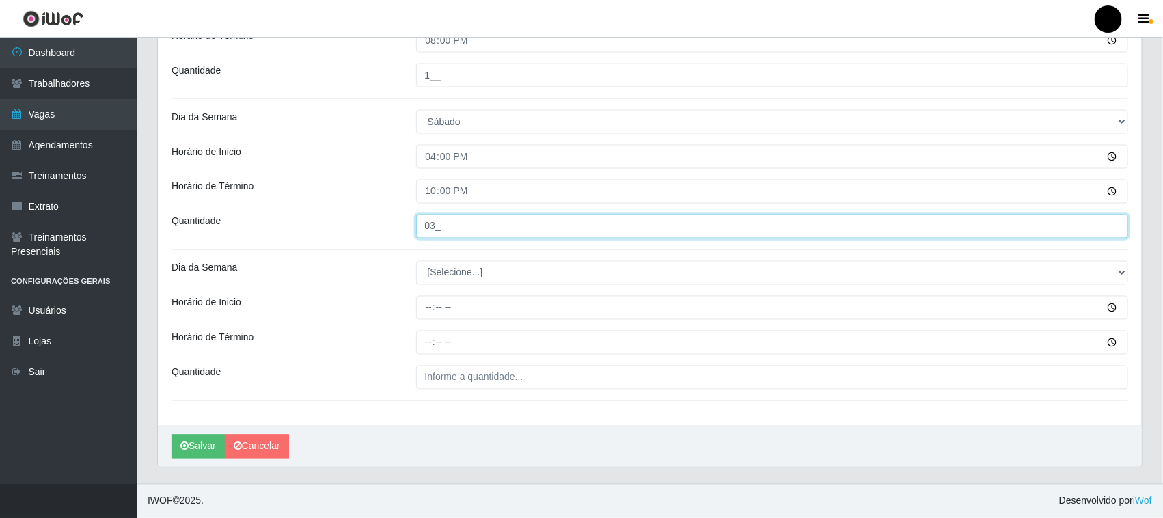
click at [435, 227] on input "03_" at bounding box center [772, 227] width 713 height 24
type input "04_"
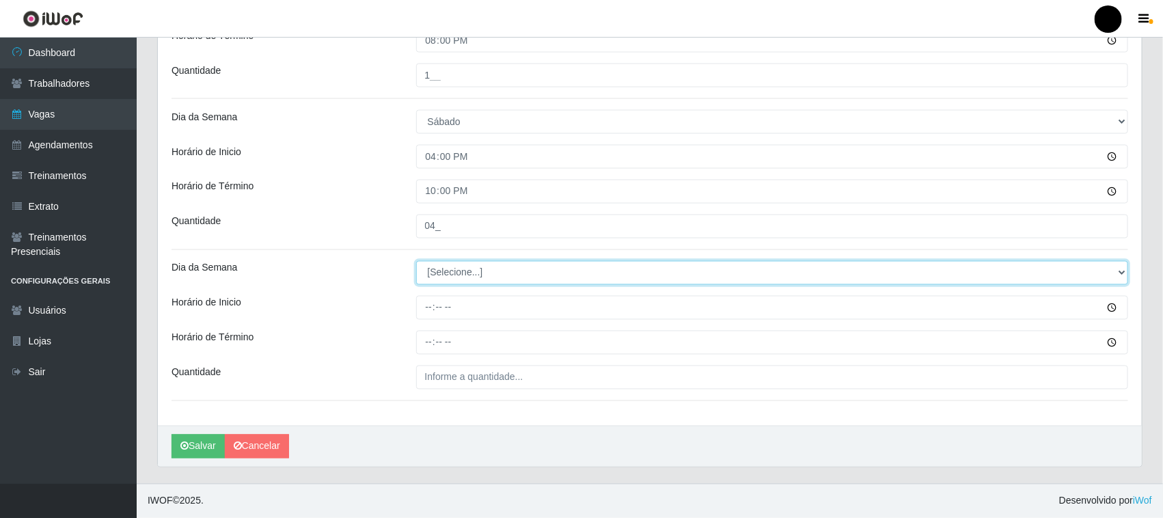
click at [452, 278] on select "[Selecione...] Segunda Terça Quarta Quinta Sexta Sábado Domingo" at bounding box center [772, 273] width 713 height 24
select select "6"
click at [416, 261] on select "[Selecione...] Segunda Terça Quarta Quinta Sexta Sábado Domingo" at bounding box center [772, 273] width 713 height 24
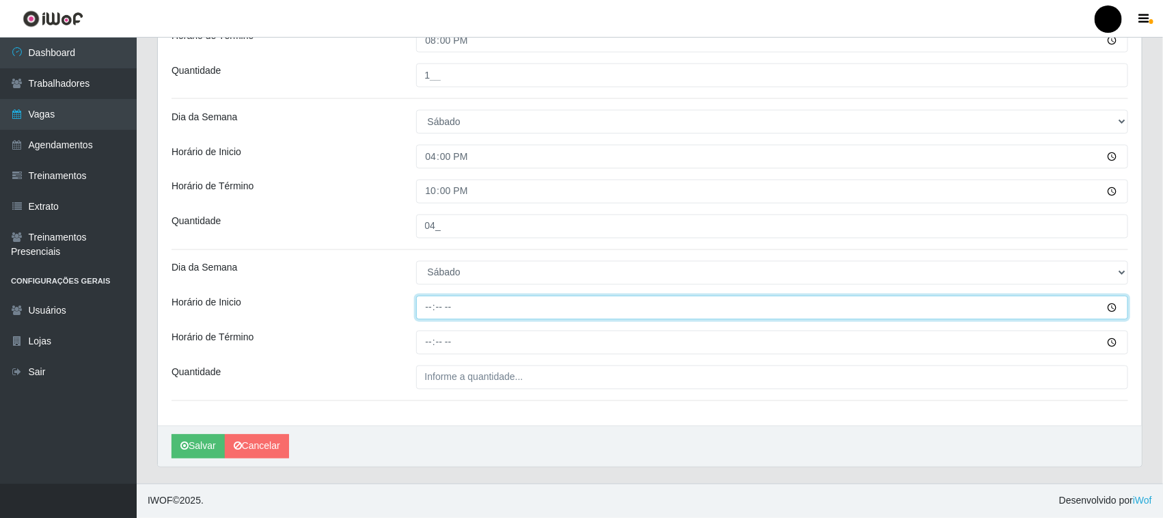
click at [429, 310] on input "Horário de Inicio" at bounding box center [772, 308] width 713 height 24
type input "16:30"
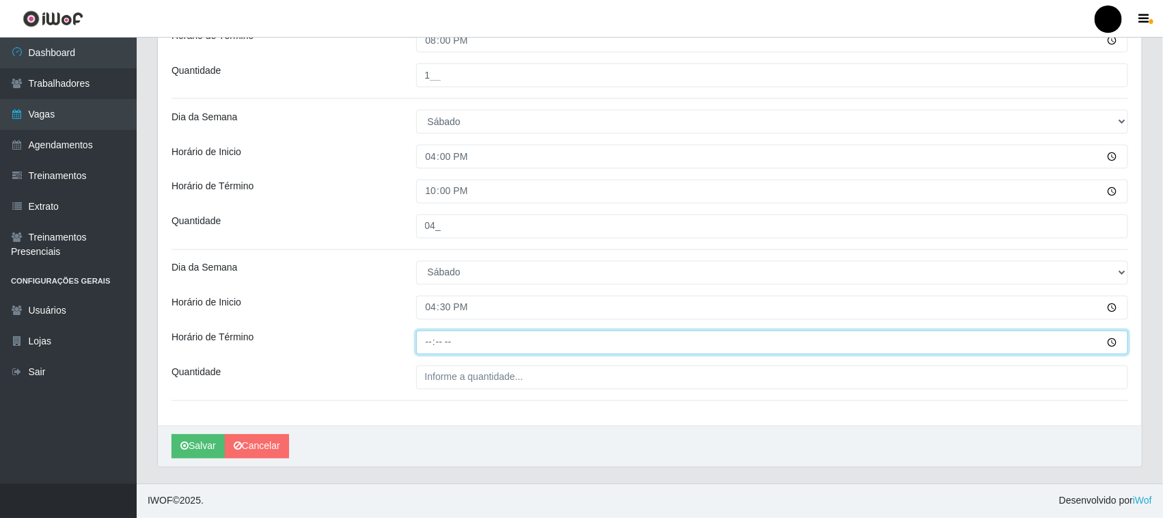
click at [432, 342] on input "Horário de Término" at bounding box center [772, 343] width 713 height 24
type input "22:30"
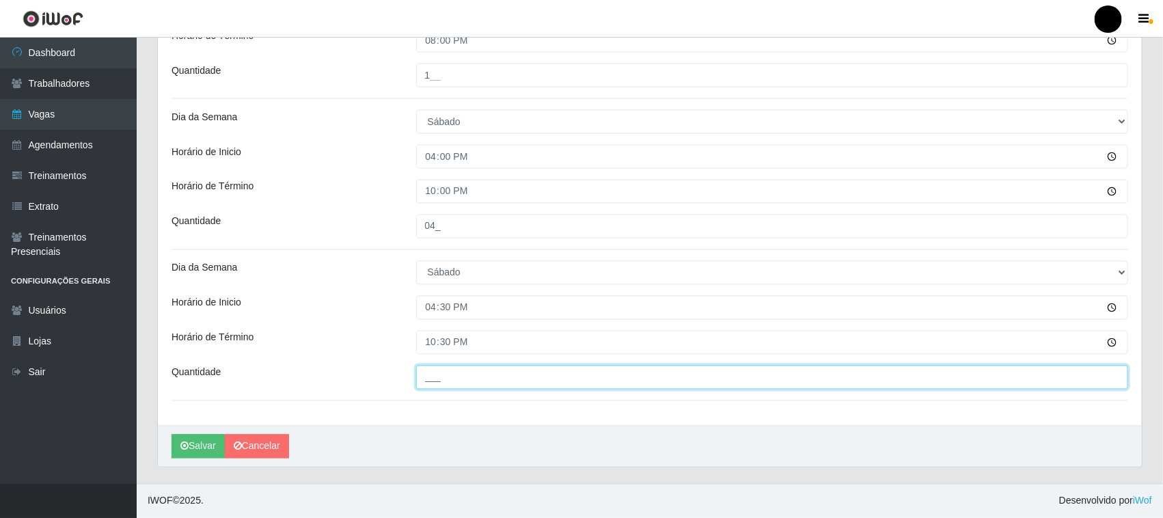
click at [436, 375] on input "___" at bounding box center [772, 378] width 713 height 24
type input "01_"
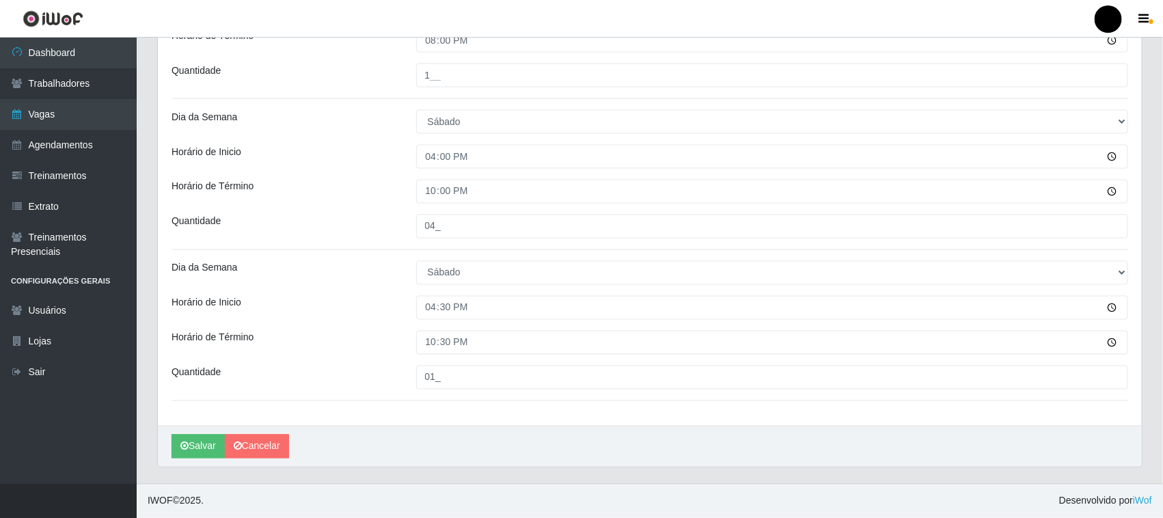
click at [345, 303] on div "Horário de Inicio" at bounding box center [283, 308] width 245 height 24
click at [206, 449] on button "Salvar" at bounding box center [198, 447] width 53 height 24
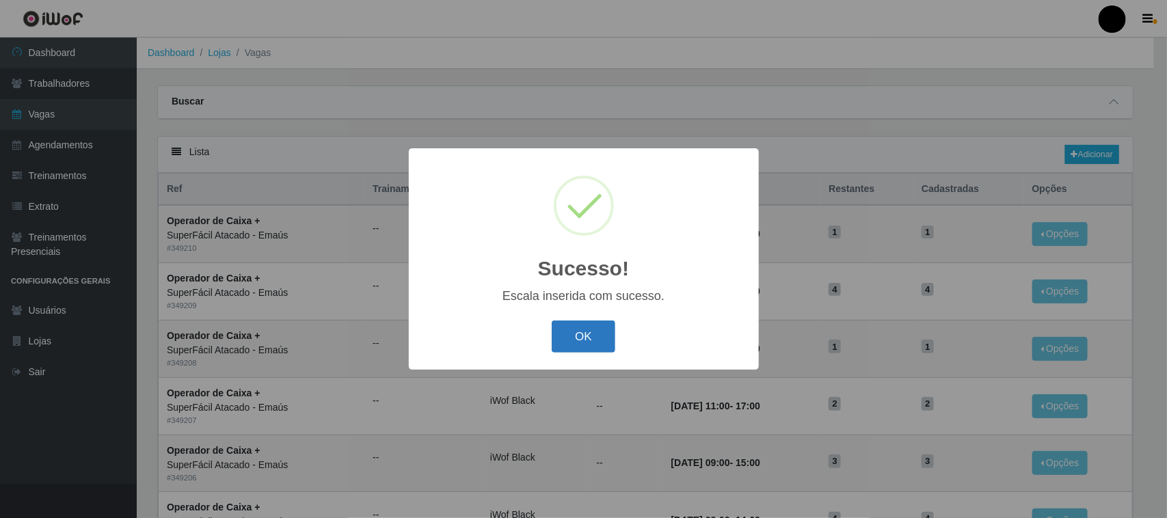
click at [589, 342] on button "OK" at bounding box center [584, 337] width 64 height 32
